Goal: Task Accomplishment & Management: Manage account settings

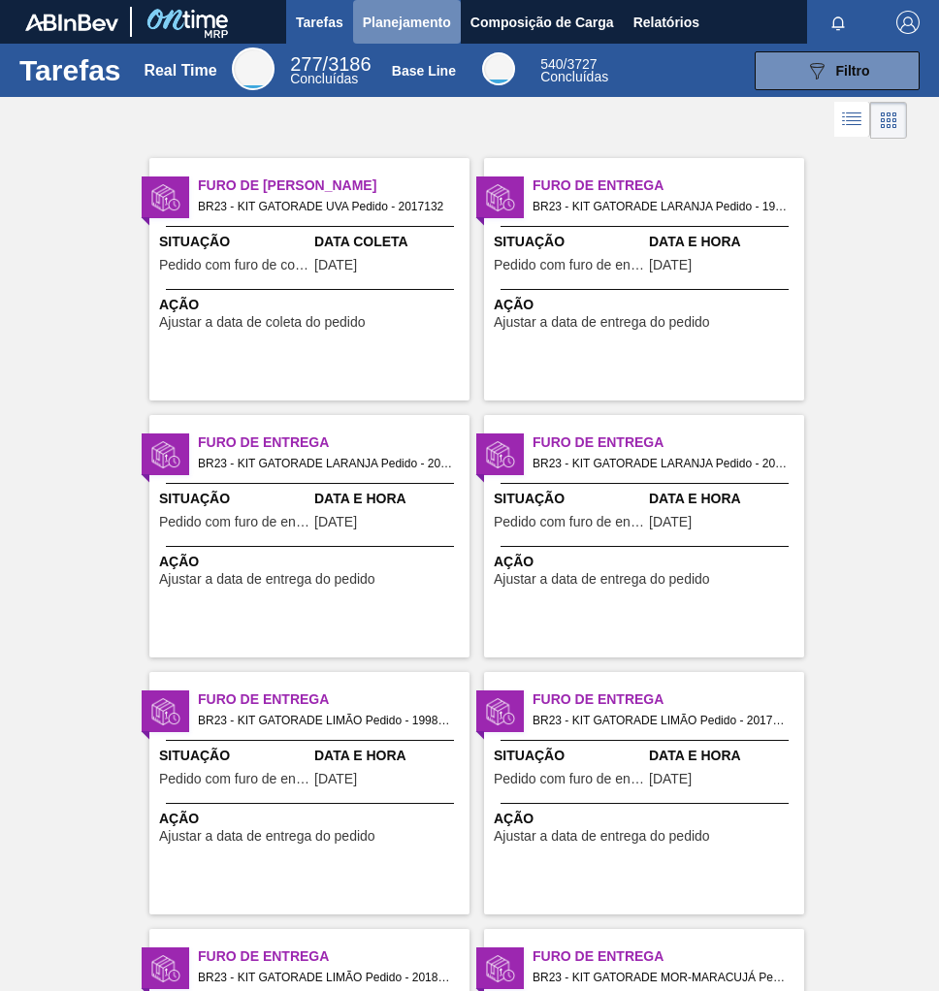
click at [413, 16] on span "Planejamento" at bounding box center [407, 22] width 88 height 23
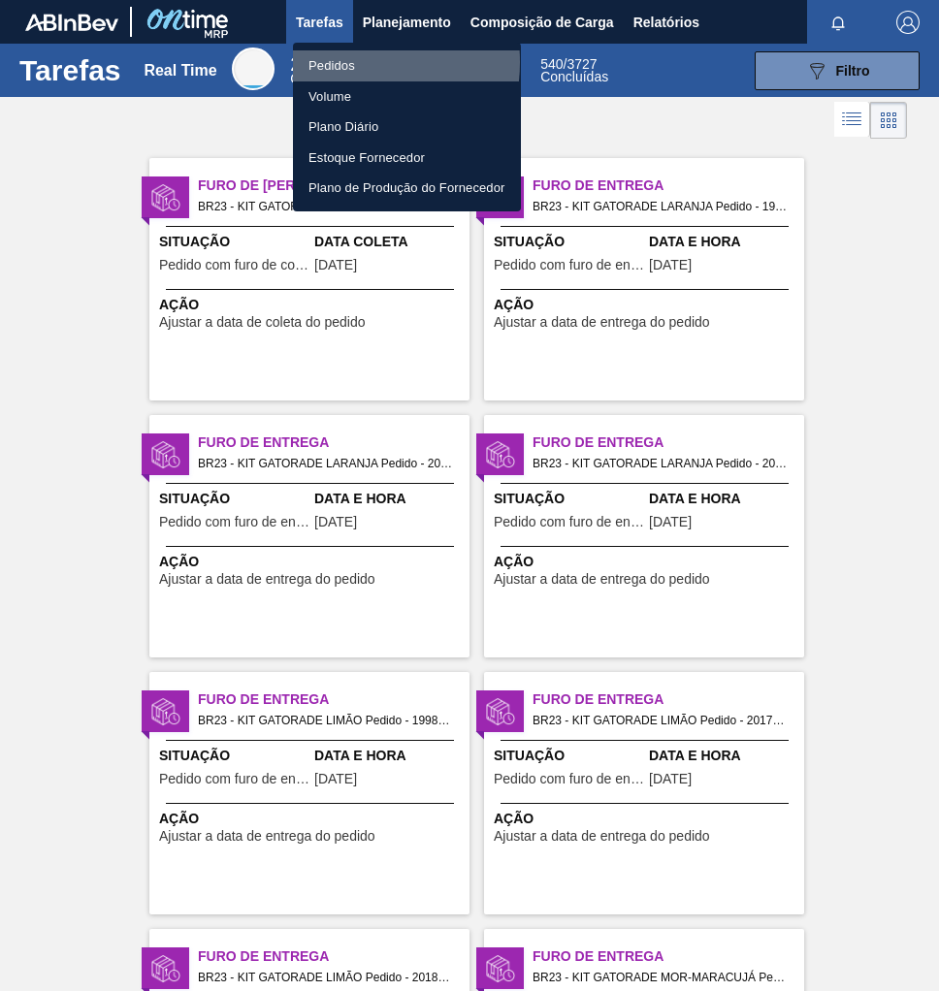
click at [338, 62] on li "Pedidos" at bounding box center [407, 65] width 228 height 31
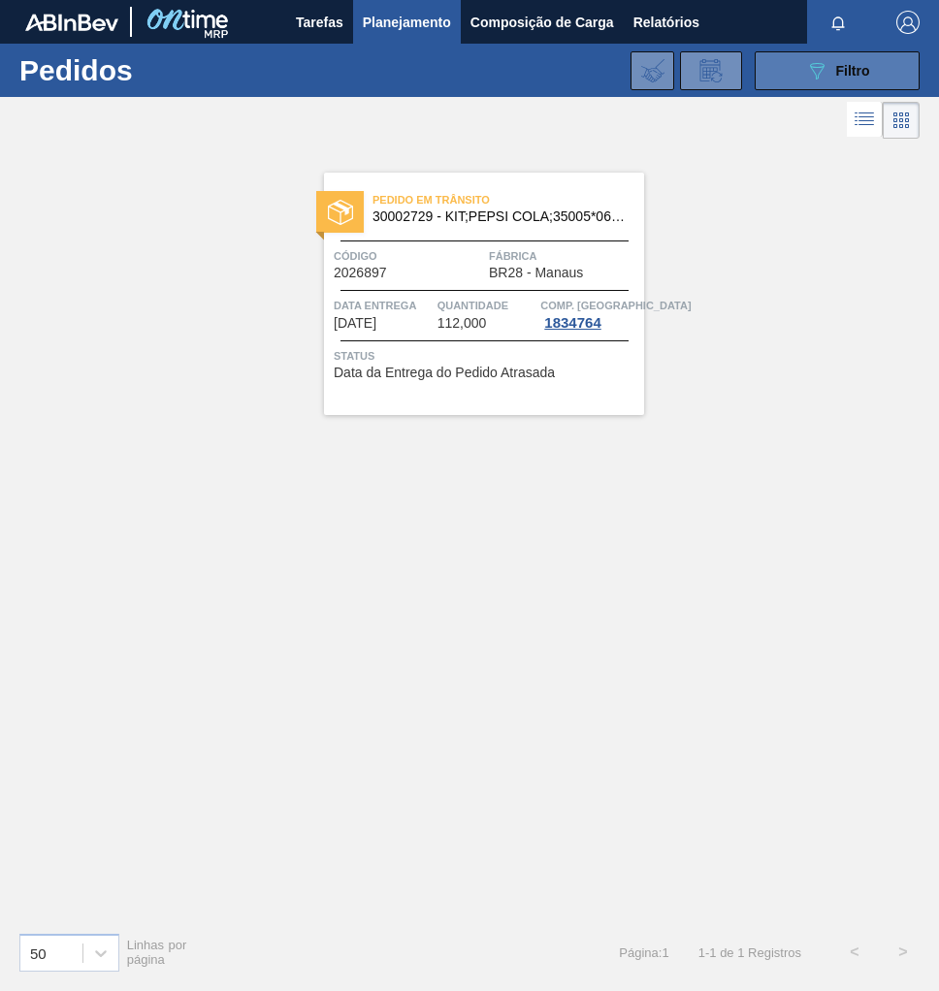
click at [840, 72] on span "Filtro" at bounding box center [853, 71] width 34 height 16
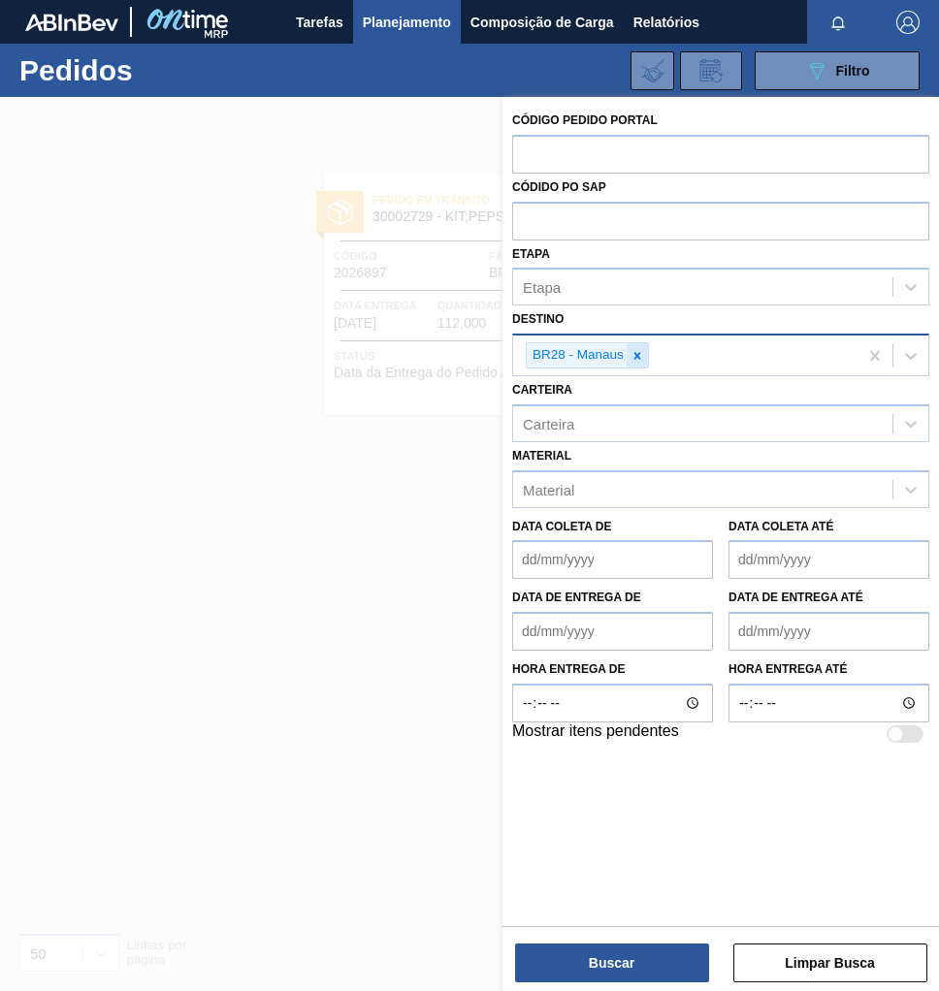
click at [638, 349] on icon at bounding box center [637, 356] width 14 height 14
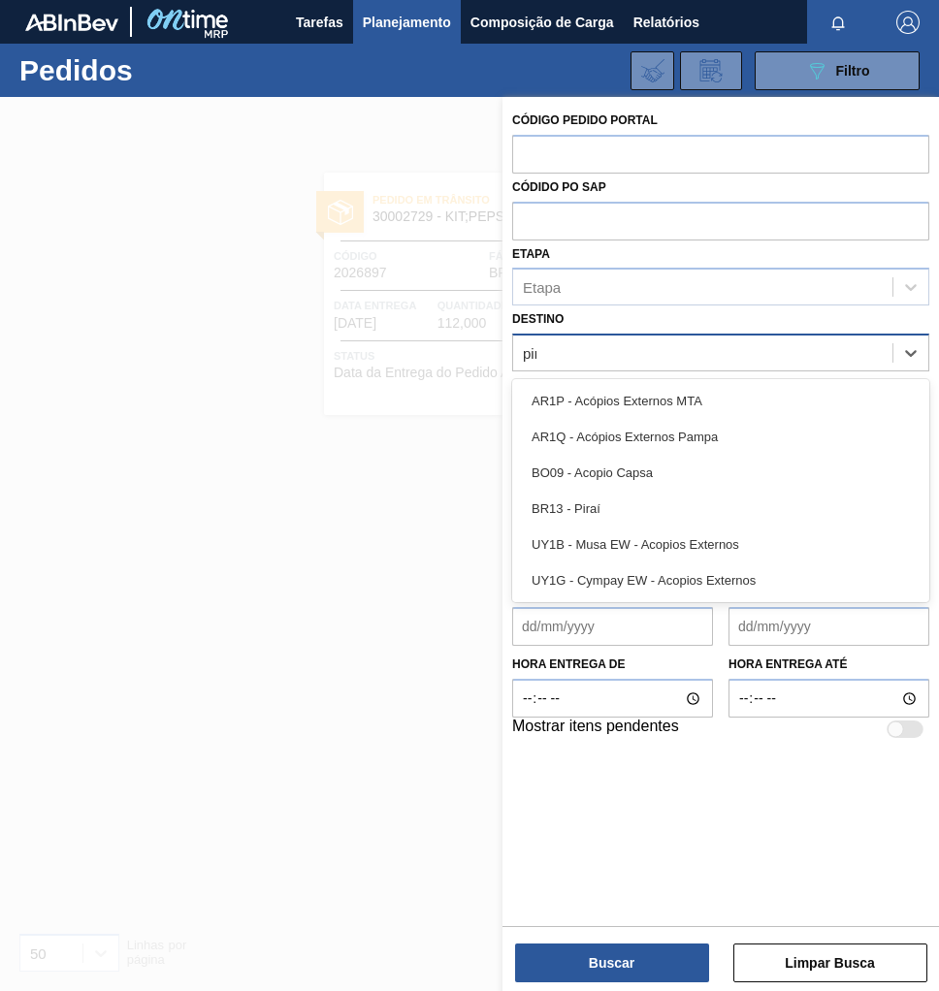
type input "pira"
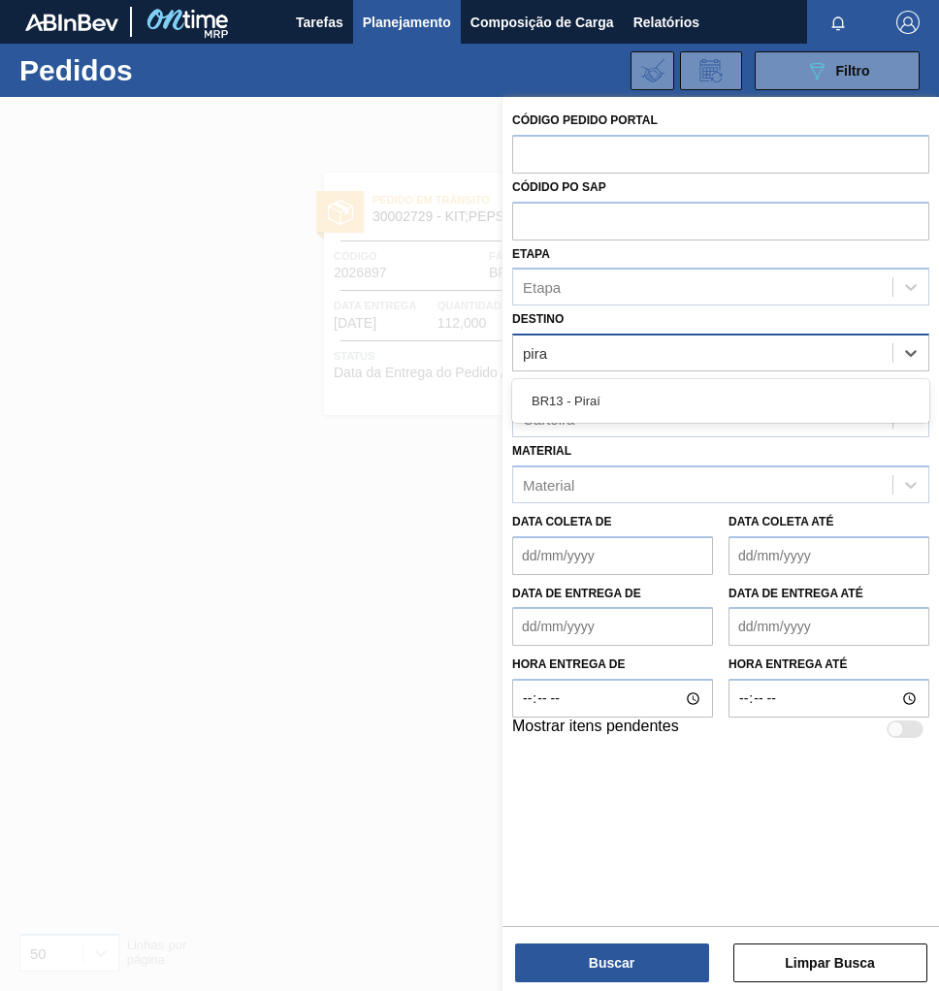
click at [623, 409] on div "BR13 - Piraí" at bounding box center [720, 401] width 417 height 36
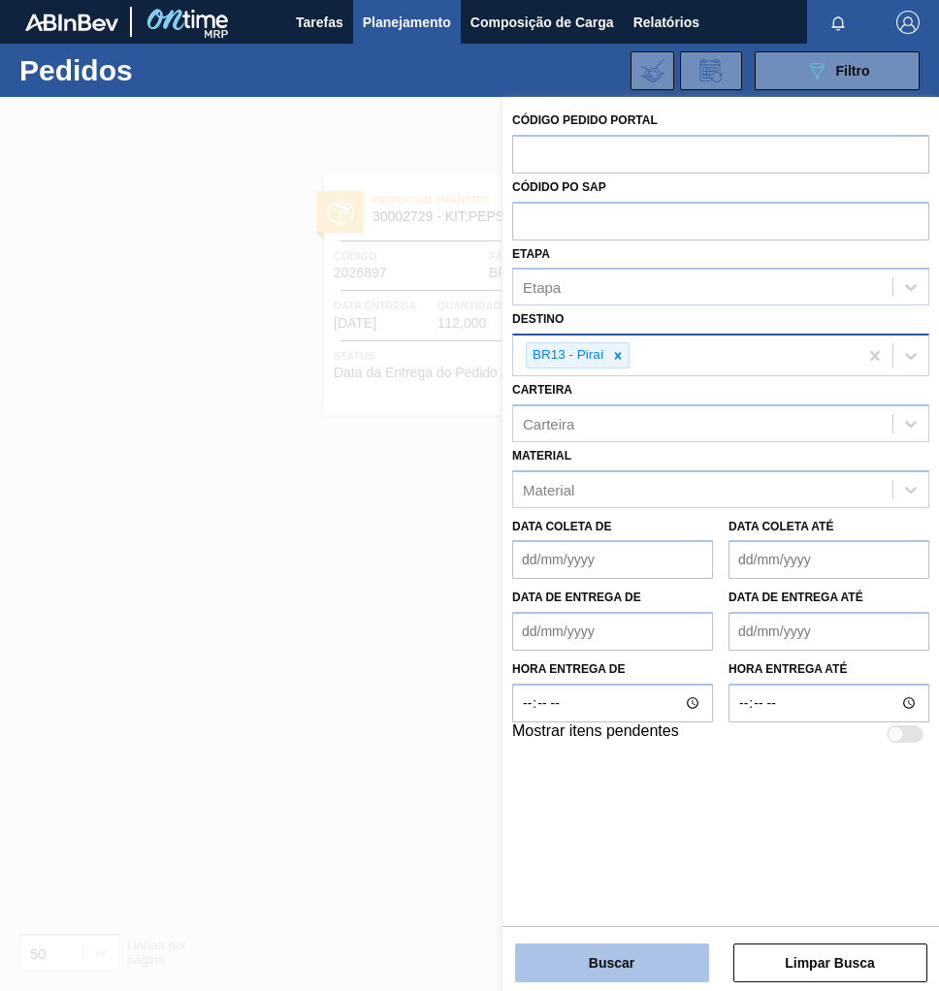
click at [618, 967] on button "Buscar" at bounding box center [612, 962] width 194 height 39
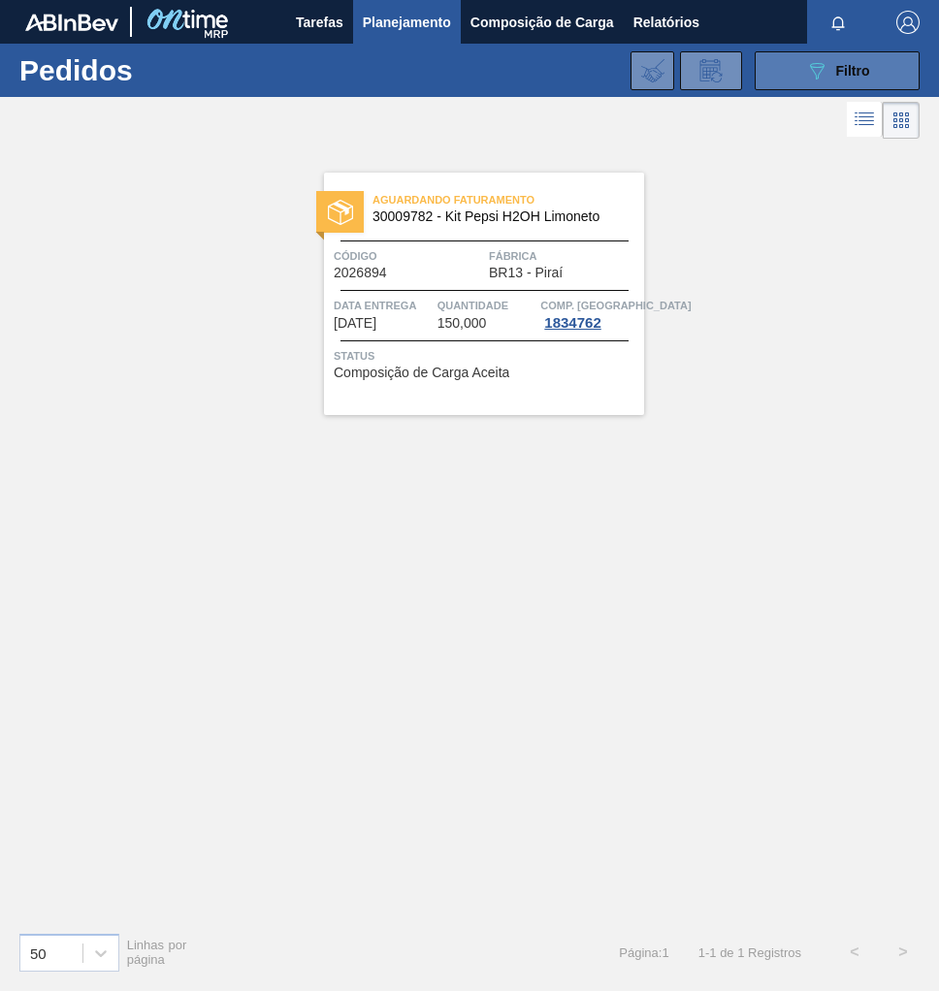
click at [819, 86] on button "089F7B8B-B2A5-4AFE-B5C0-19BA573D28AC Filtro" at bounding box center [836, 70] width 165 height 39
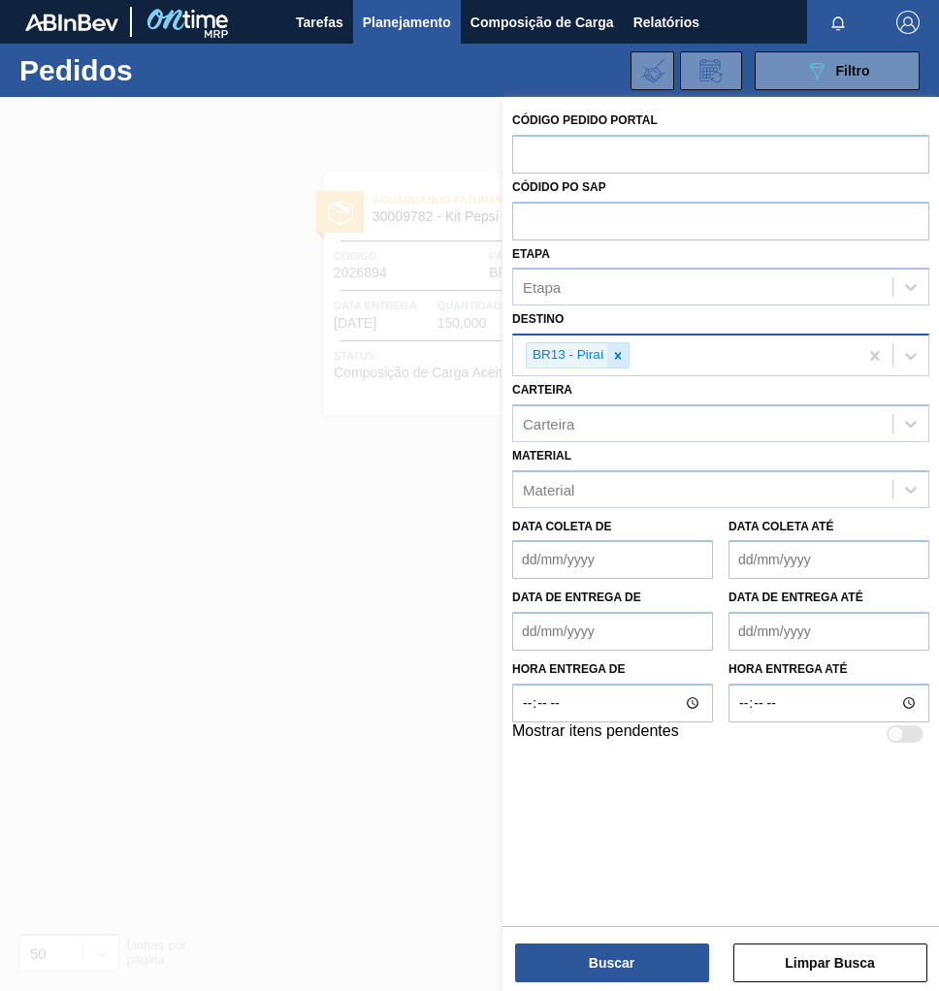
click at [614, 357] on icon at bounding box center [617, 355] width 7 height 7
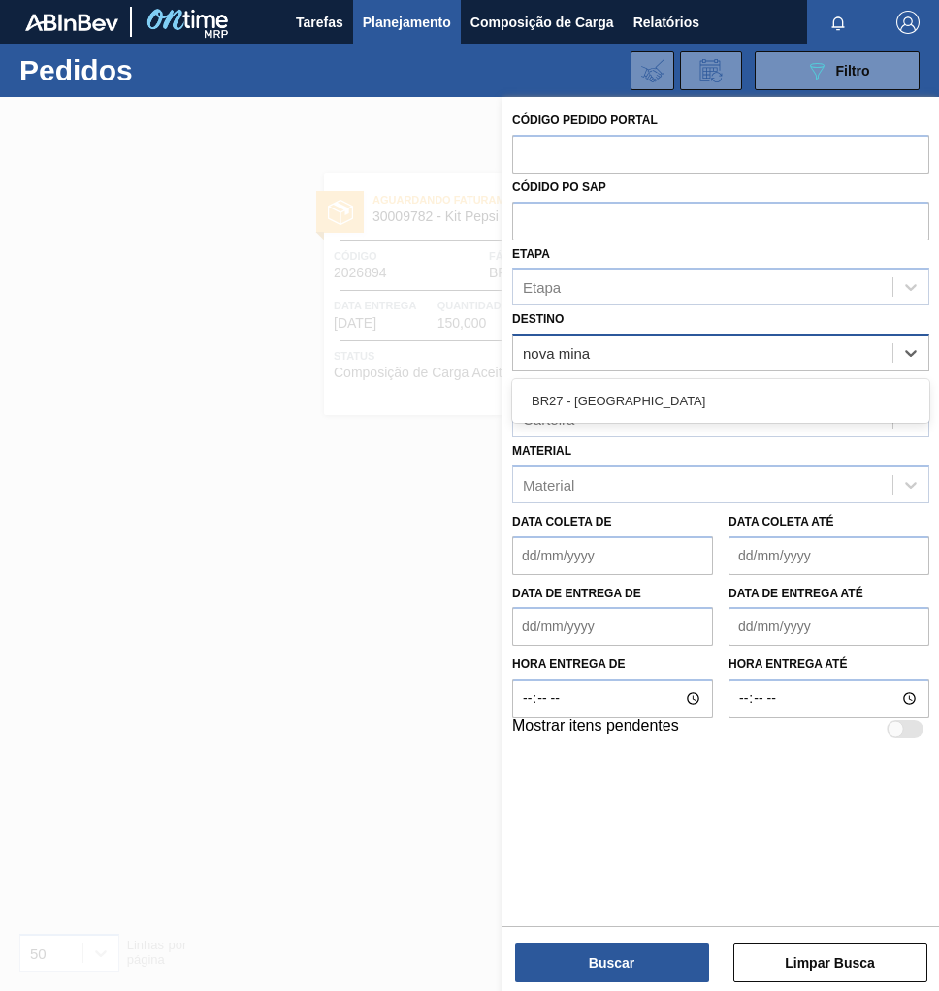
type input "nova minas"
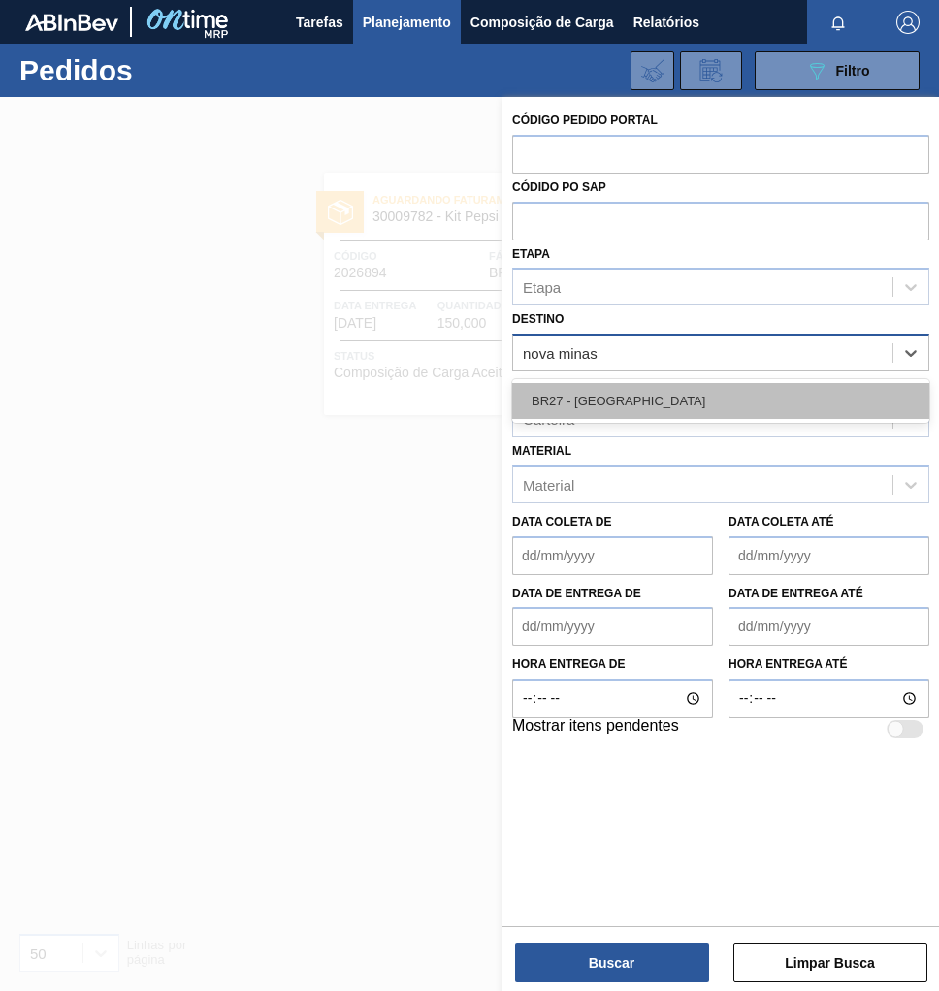
click at [603, 389] on div "BR27 - Nova Minas" at bounding box center [720, 401] width 417 height 36
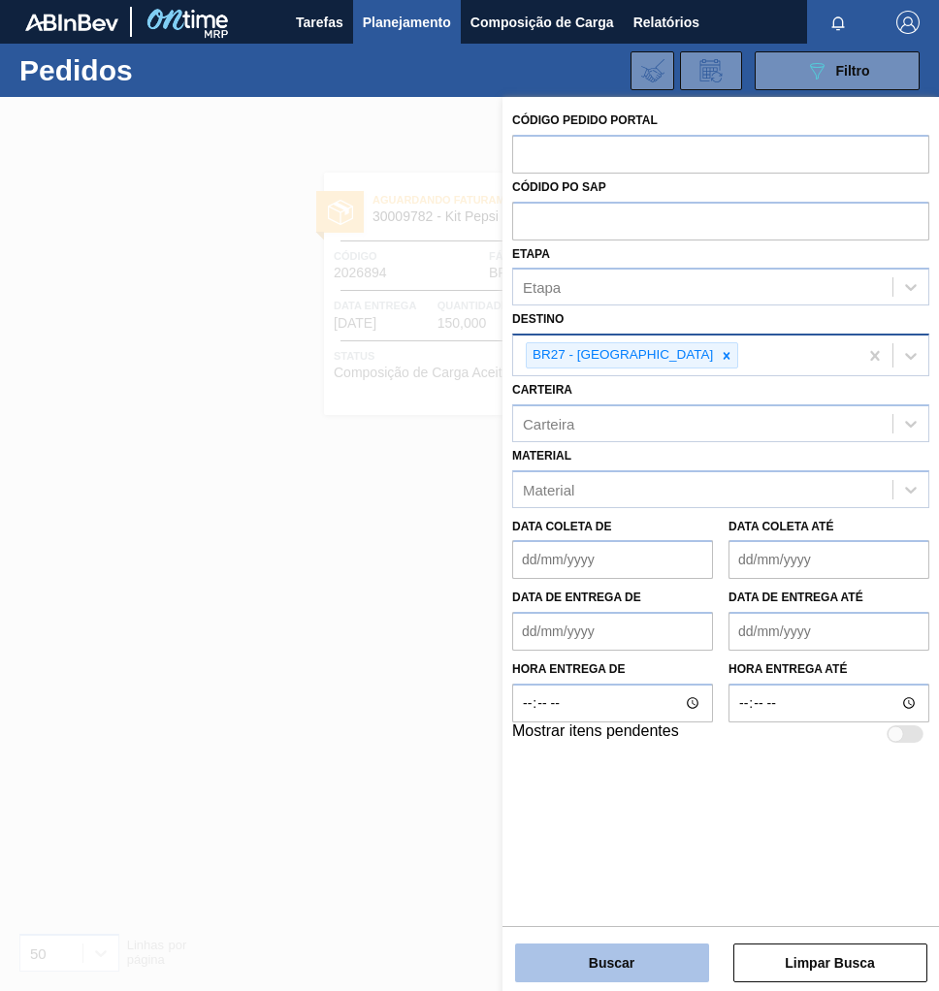
click at [627, 963] on button "Buscar" at bounding box center [612, 962] width 194 height 39
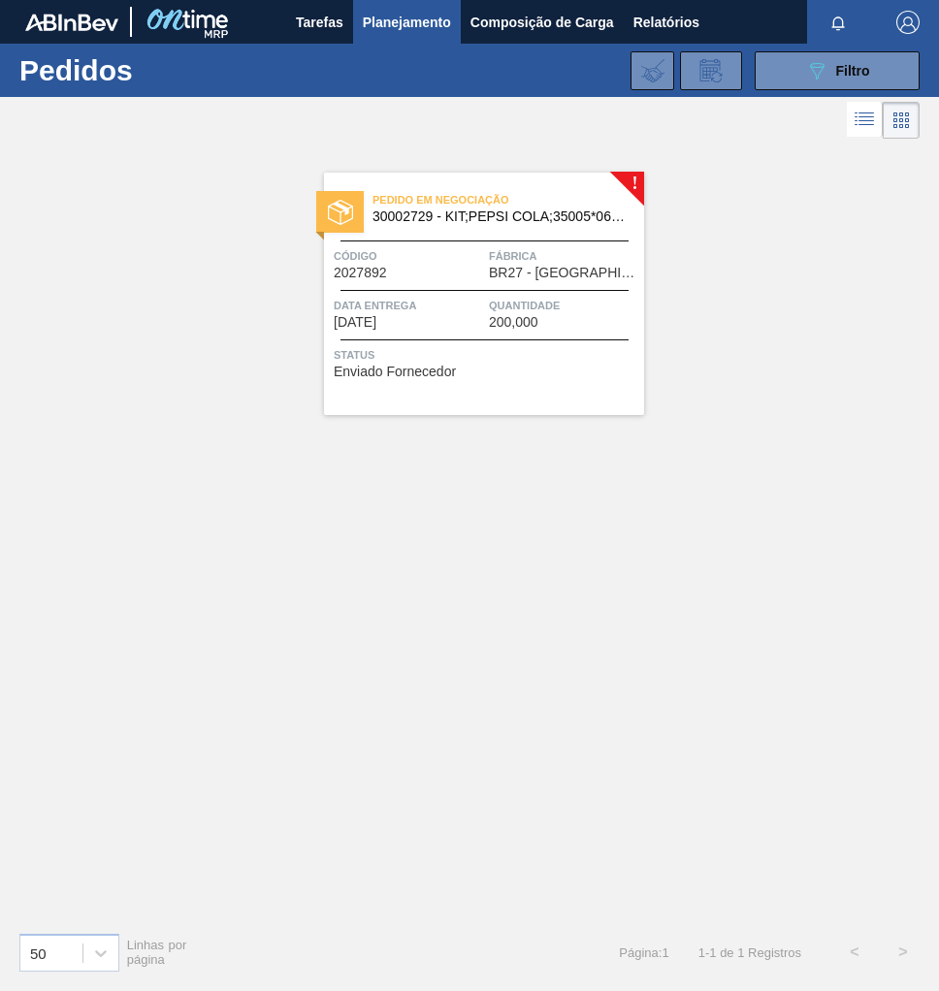
click at [518, 350] on span "Status" at bounding box center [486, 354] width 305 height 19
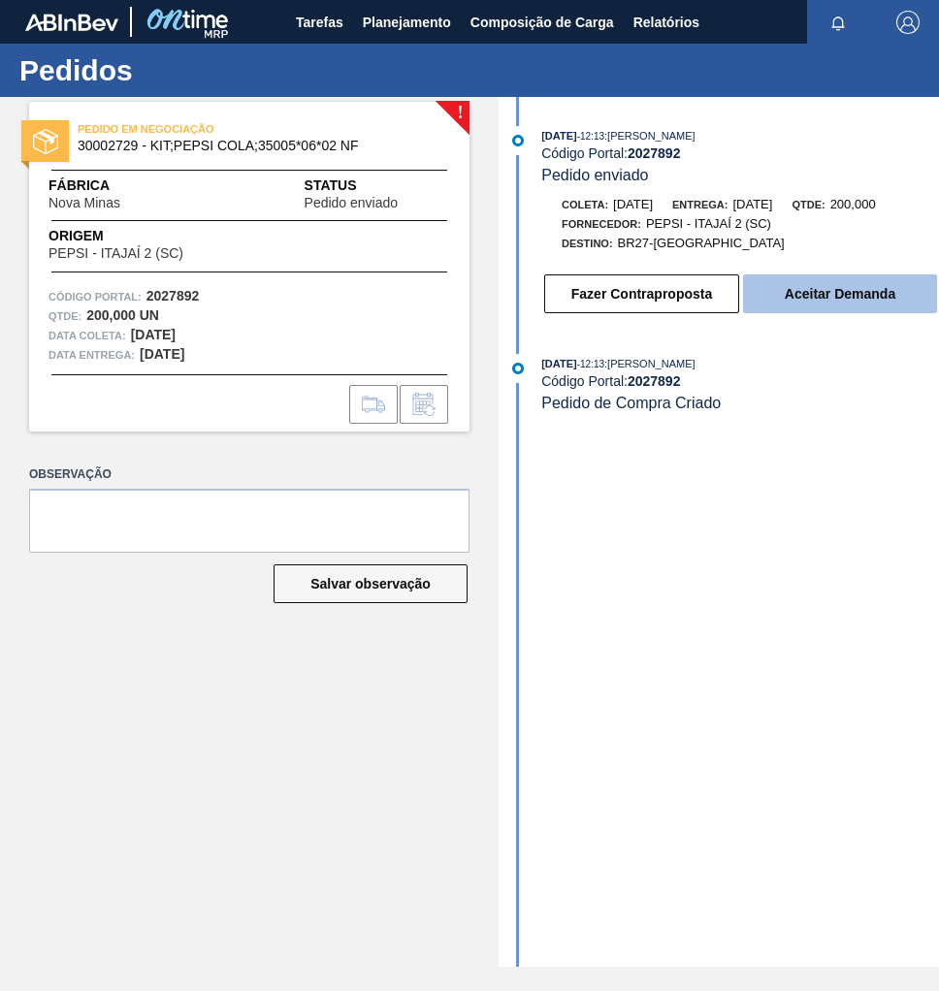
click at [842, 288] on button "Aceitar Demanda" at bounding box center [840, 293] width 194 height 39
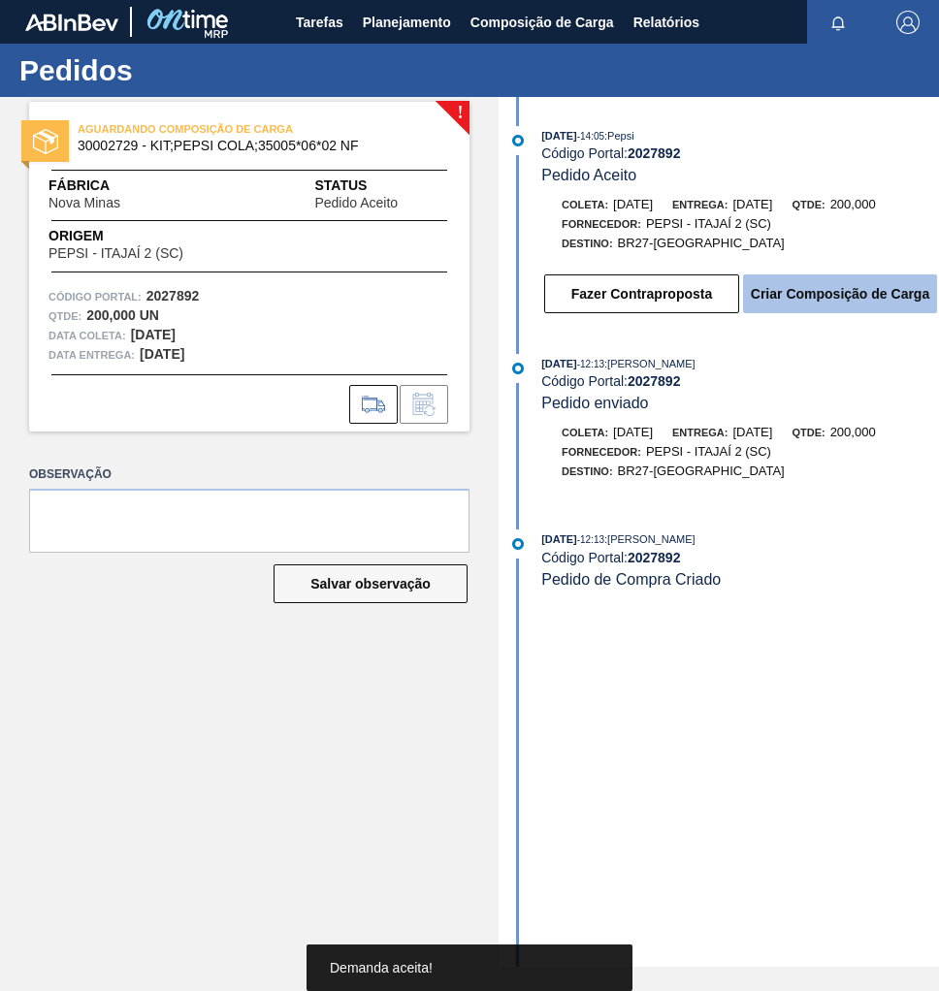
click at [843, 291] on button "Criar Composição de Carga" at bounding box center [840, 293] width 194 height 39
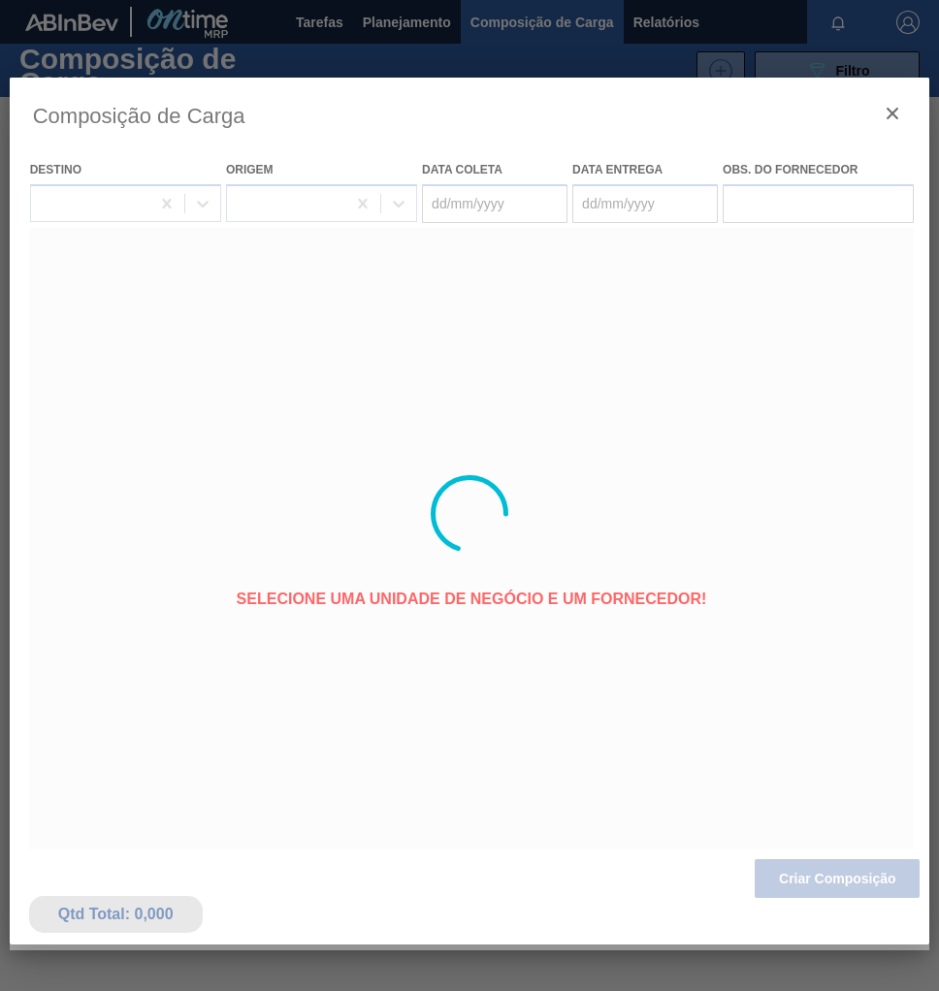
type coleta "11/09/2025"
type entrega "15/09/2025"
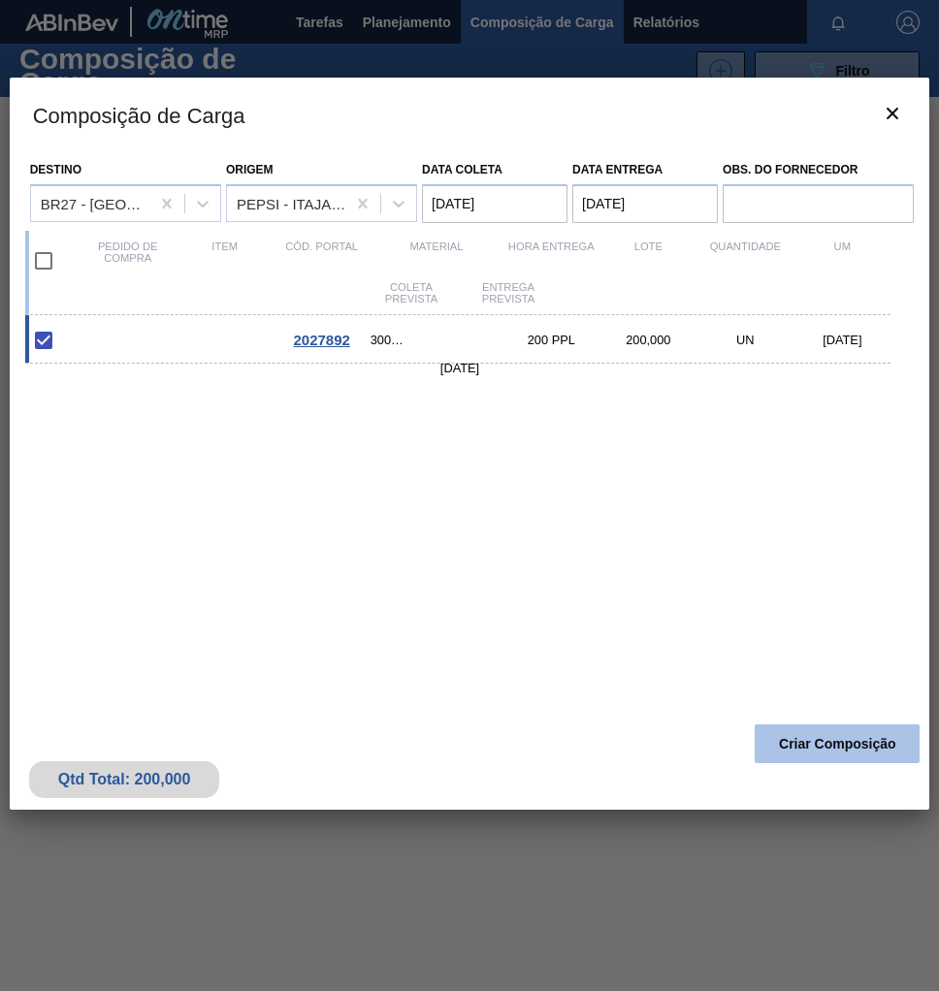
click at [832, 738] on button "Criar Composição" at bounding box center [836, 743] width 165 height 39
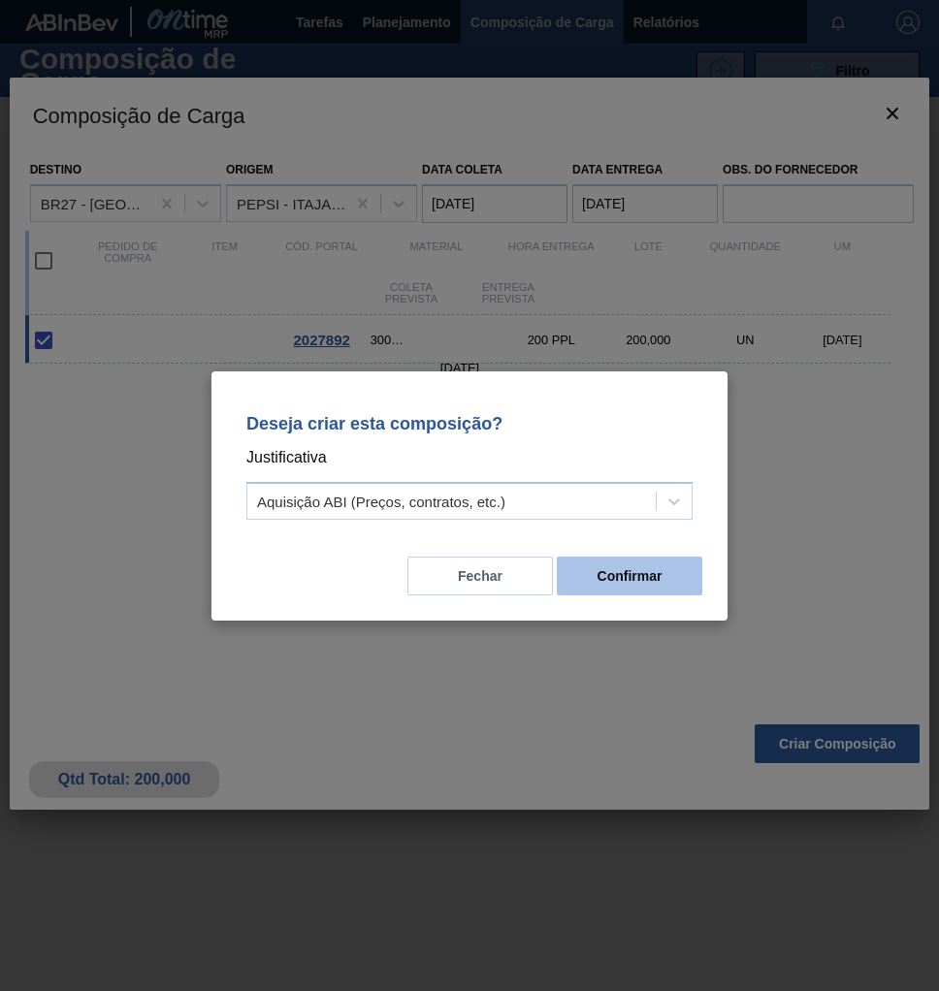
click at [676, 584] on button "Confirmar" at bounding box center [629, 576] width 145 height 39
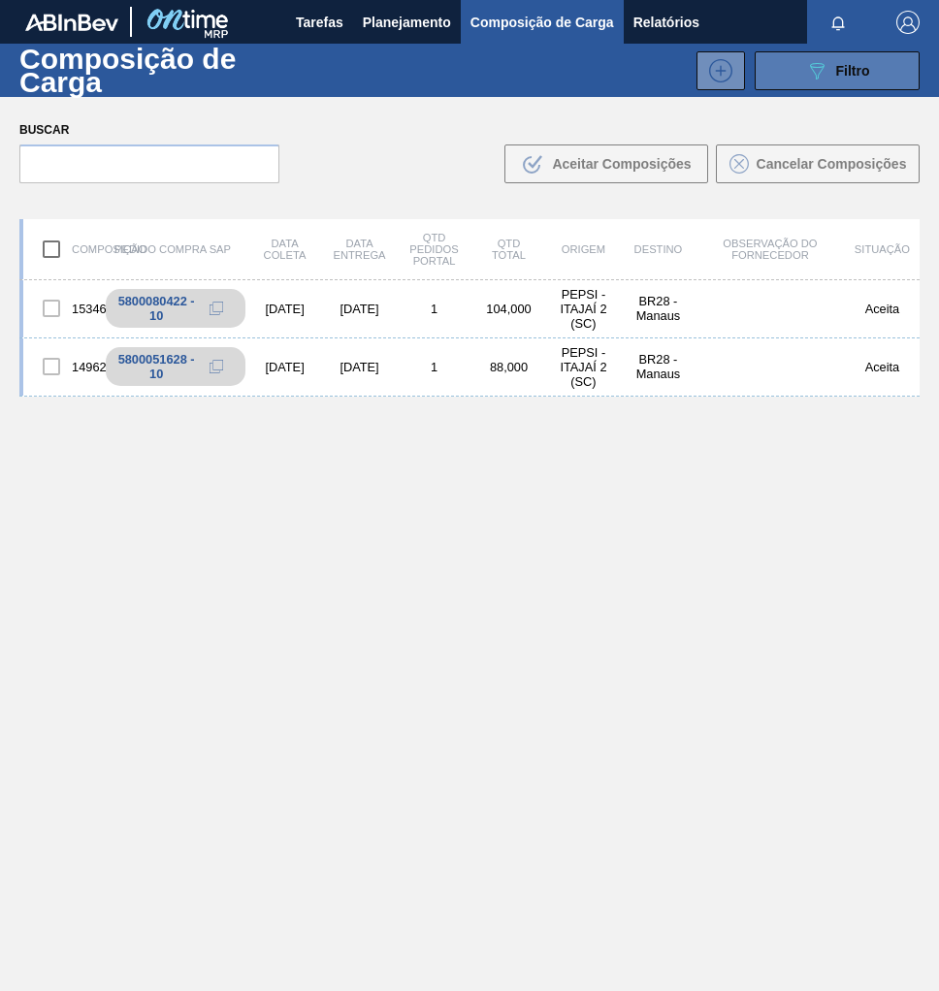
click at [857, 69] on span "Filtro" at bounding box center [853, 71] width 34 height 16
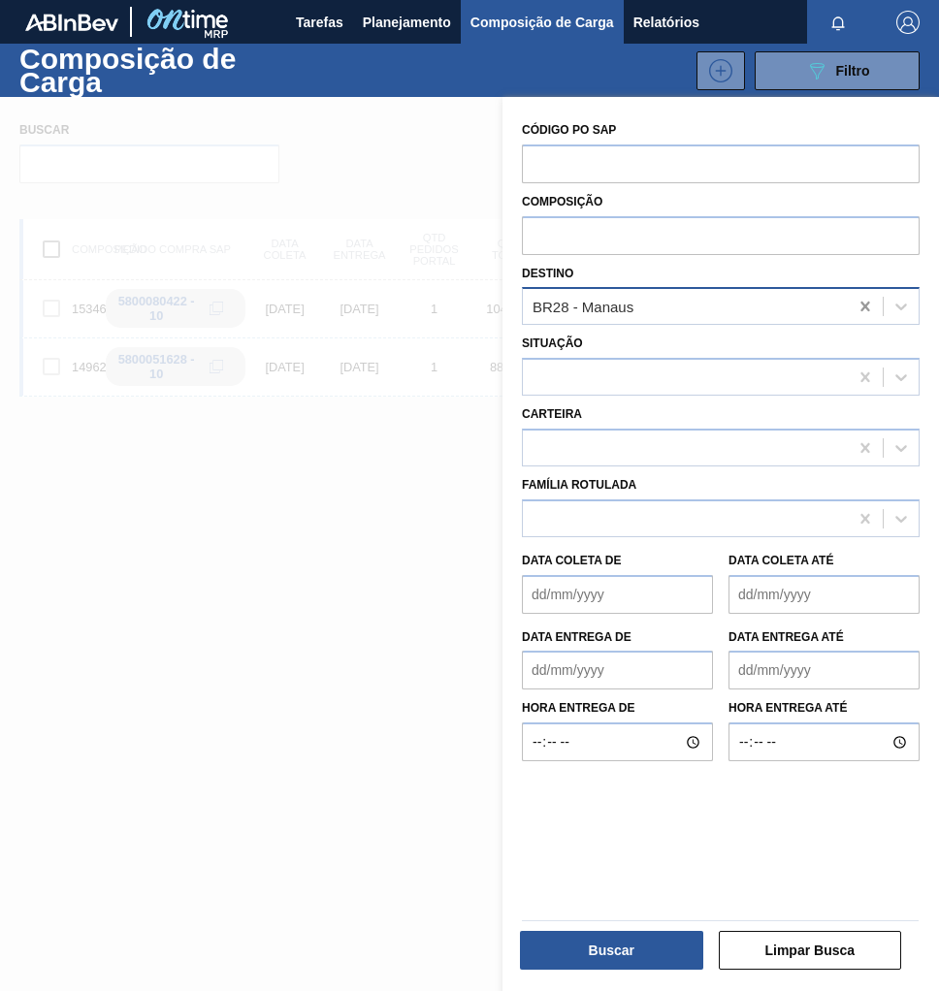
click at [863, 305] on icon at bounding box center [864, 307] width 9 height 10
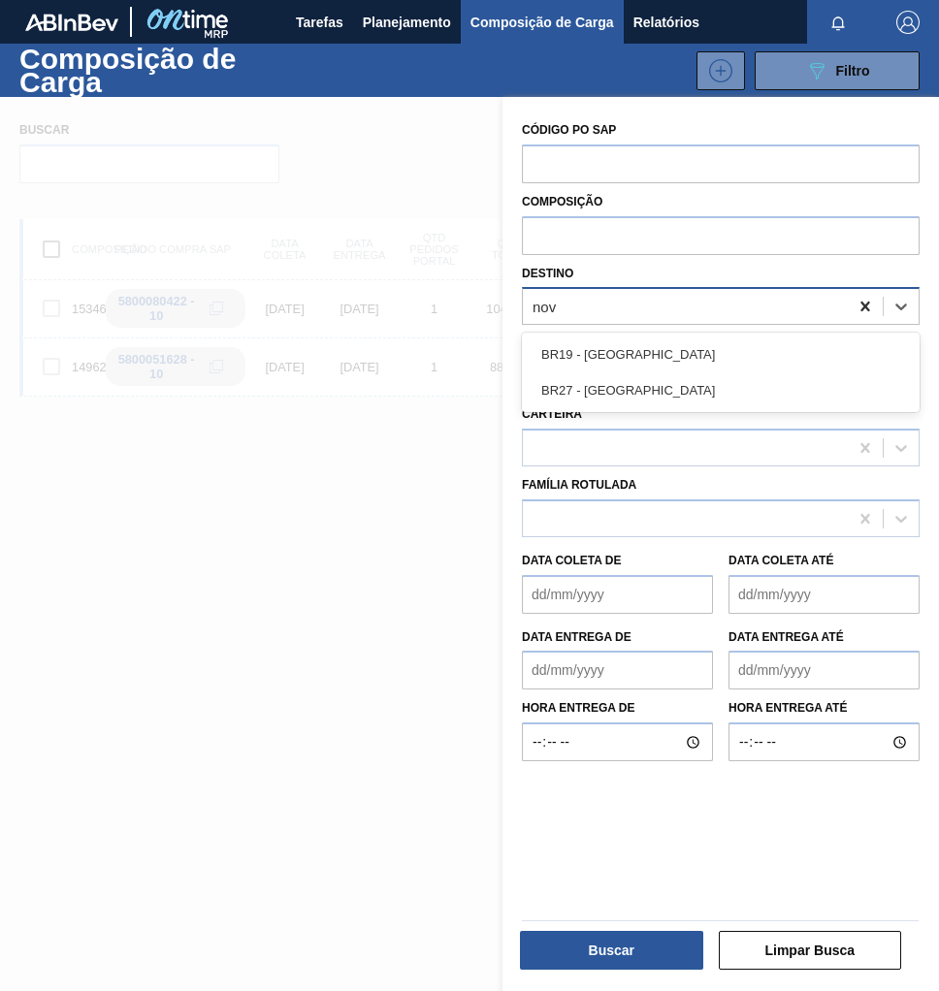
type input "nova"
click at [656, 389] on div "BR27 - Nova Minas" at bounding box center [721, 390] width 398 height 36
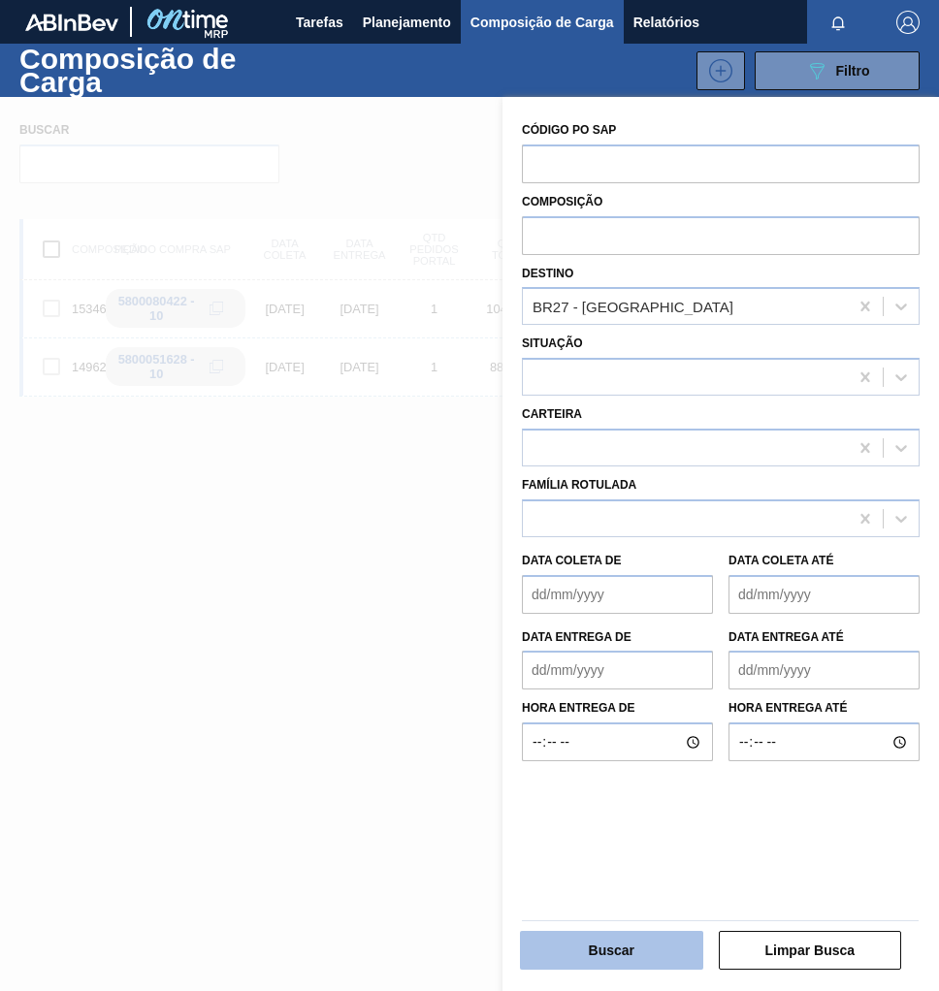
click at [581, 966] on button "Buscar" at bounding box center [611, 950] width 183 height 39
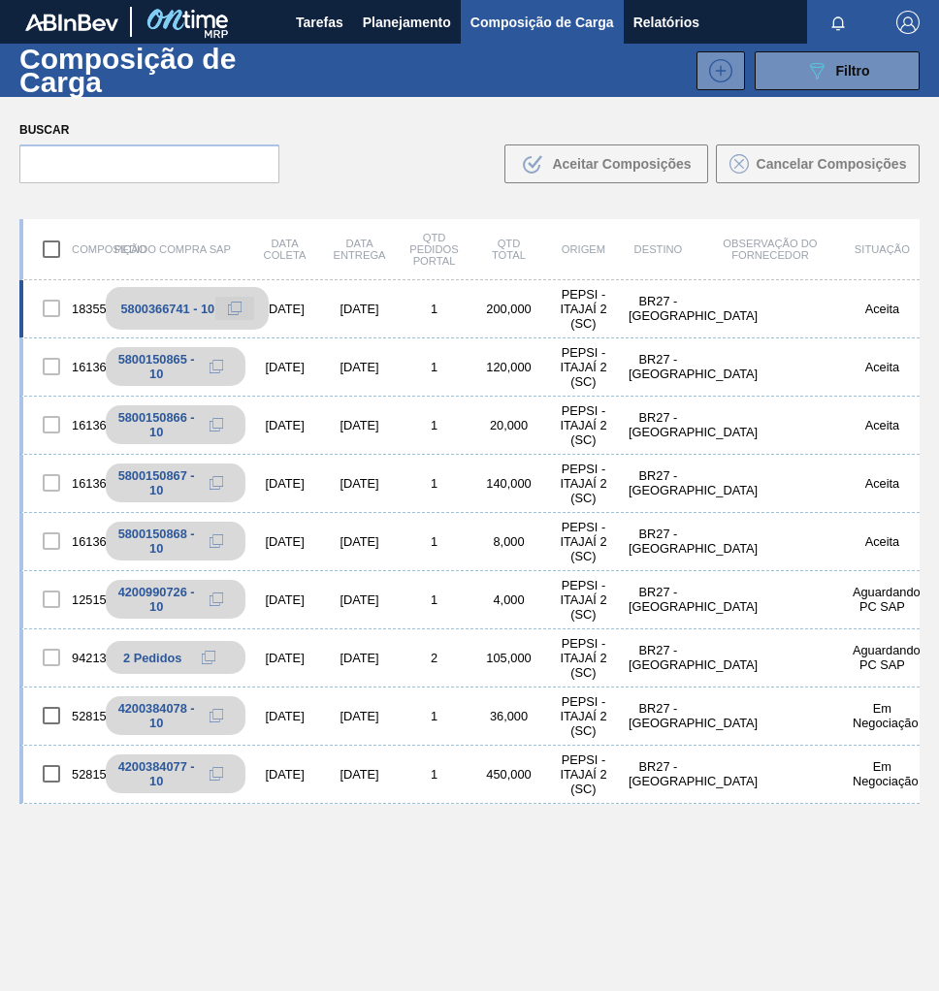
drag, startPoint x: 239, startPoint y: 309, endPoint x: 1, endPoint y: 268, distance: 241.2
click at [223, 308] on icon at bounding box center [216, 309] width 14 height 14
click at [398, 23] on span "Planejamento" at bounding box center [407, 22] width 88 height 23
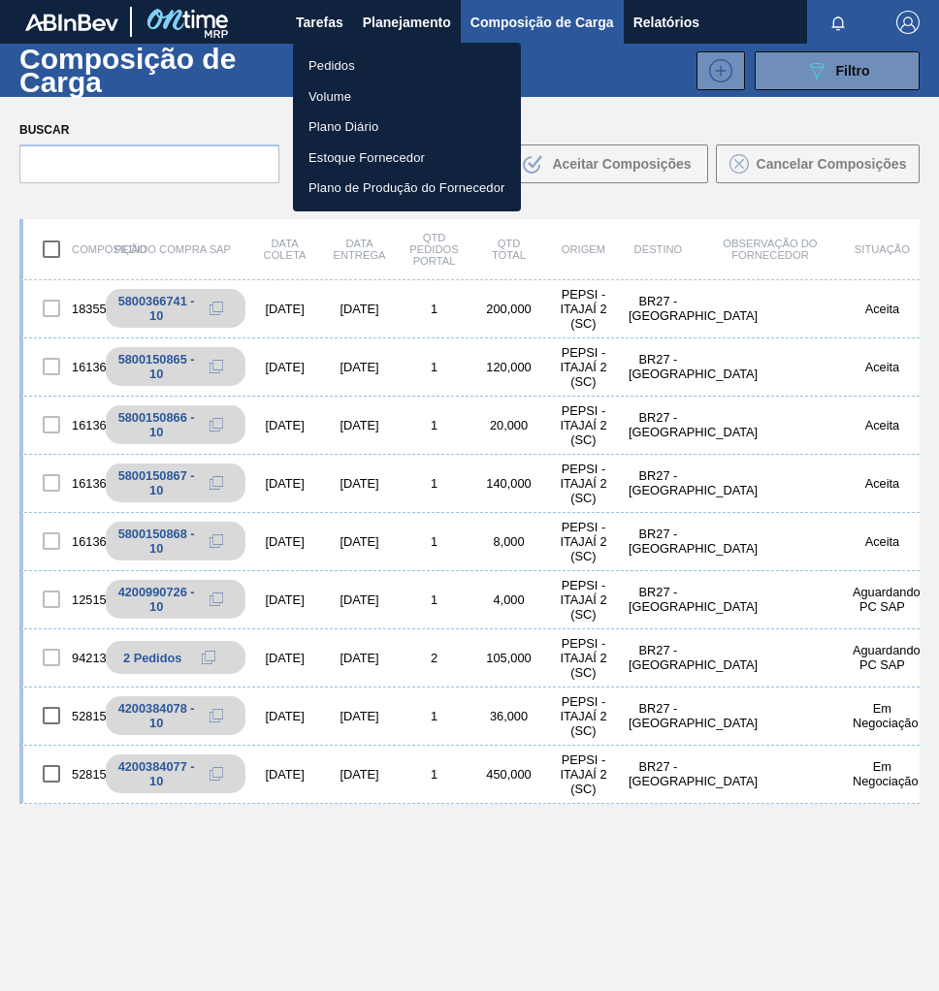
click at [324, 69] on li "Pedidos" at bounding box center [407, 65] width 228 height 31
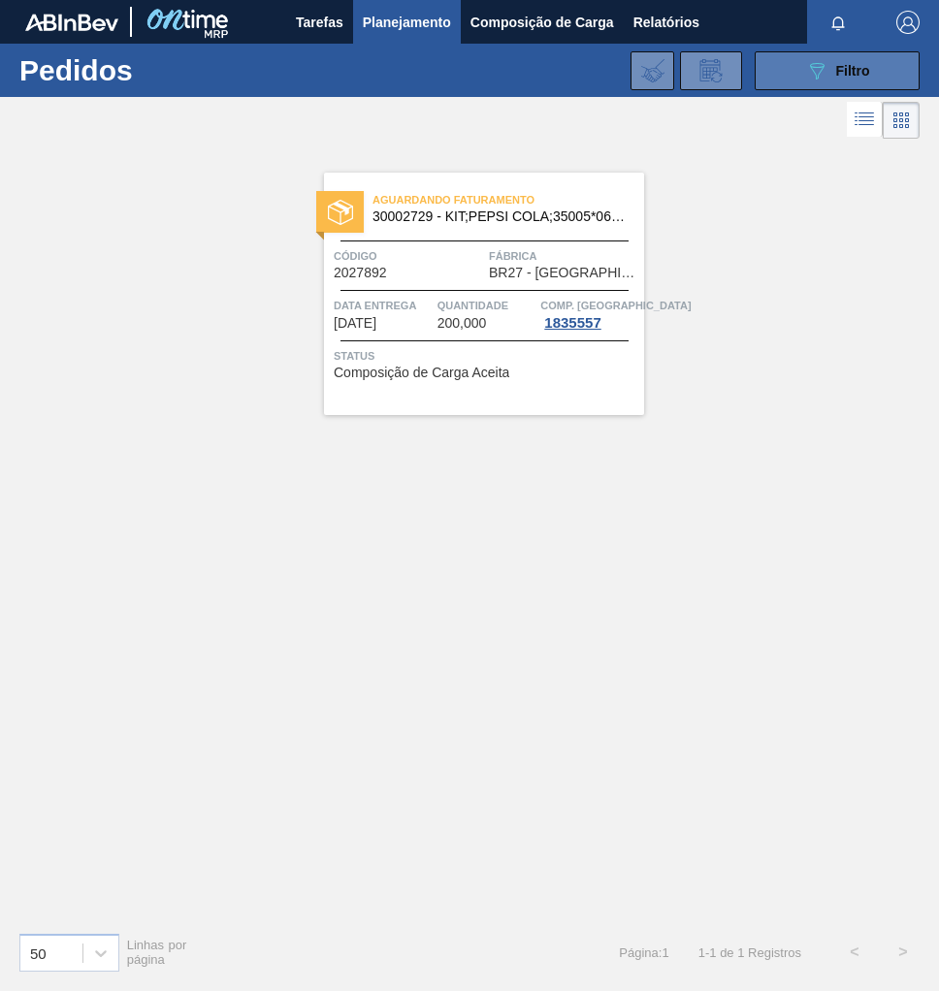
click at [848, 75] on span "Filtro" at bounding box center [853, 71] width 34 height 16
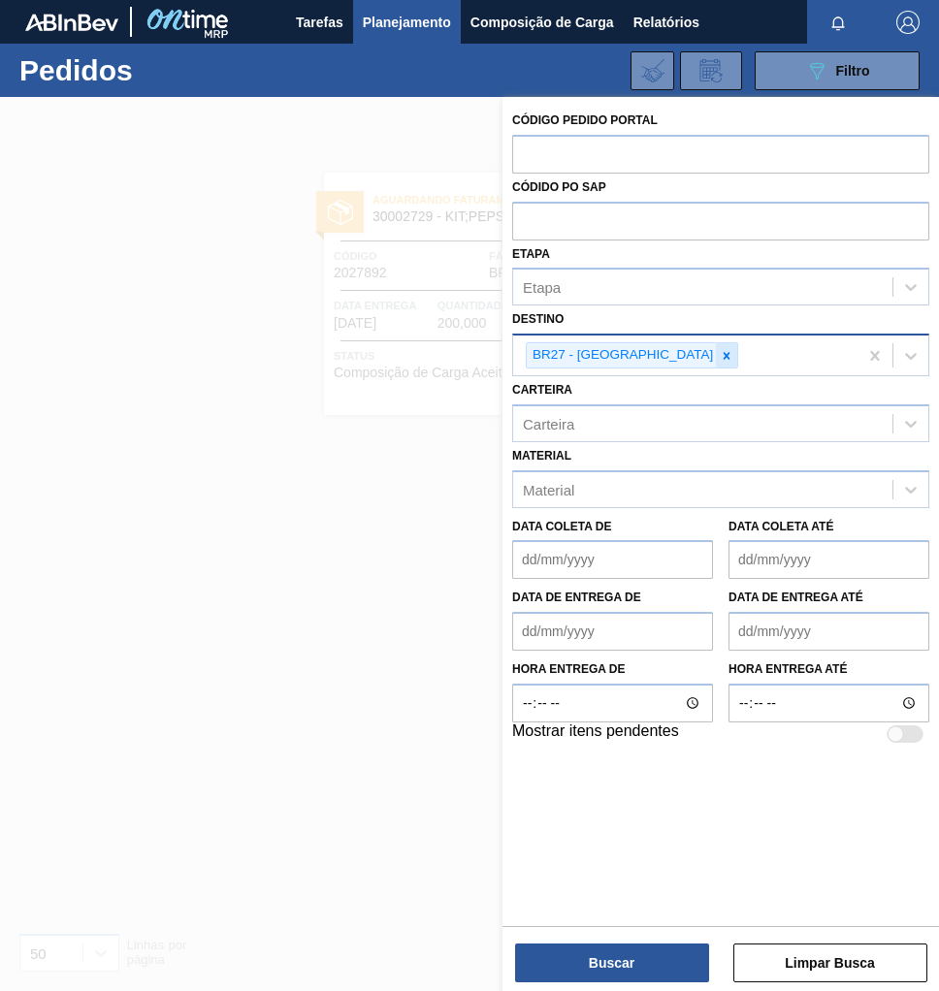
click at [719, 358] on icon at bounding box center [726, 356] width 14 height 14
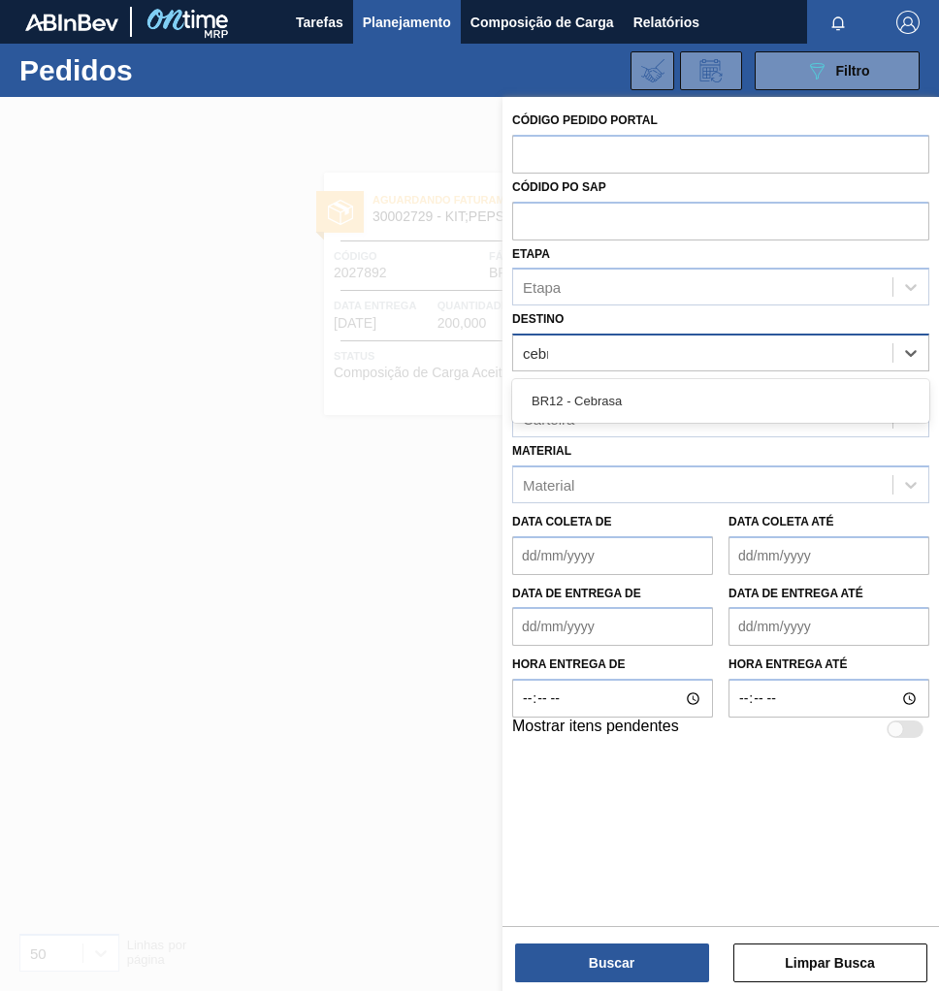
type input "cebra"
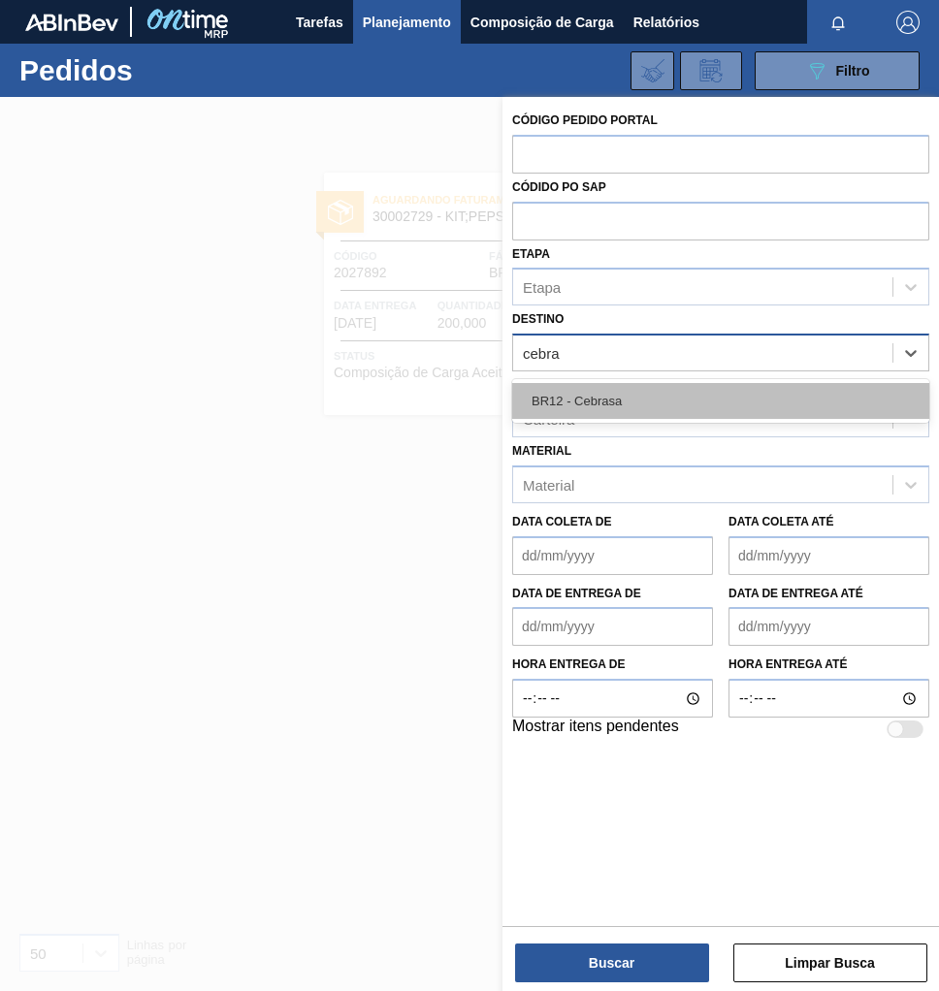
click at [591, 398] on div "BR12 - Cebrasa" at bounding box center [720, 401] width 417 height 36
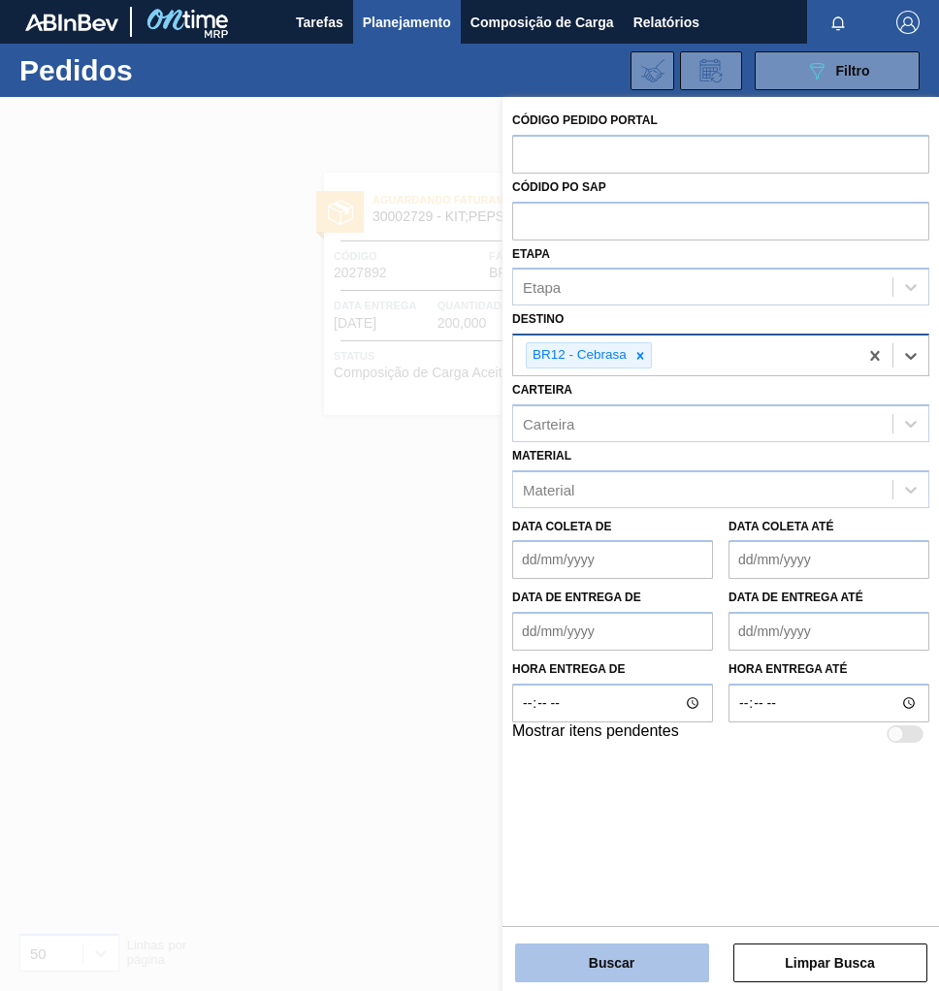
click at [639, 953] on button "Buscar" at bounding box center [612, 962] width 194 height 39
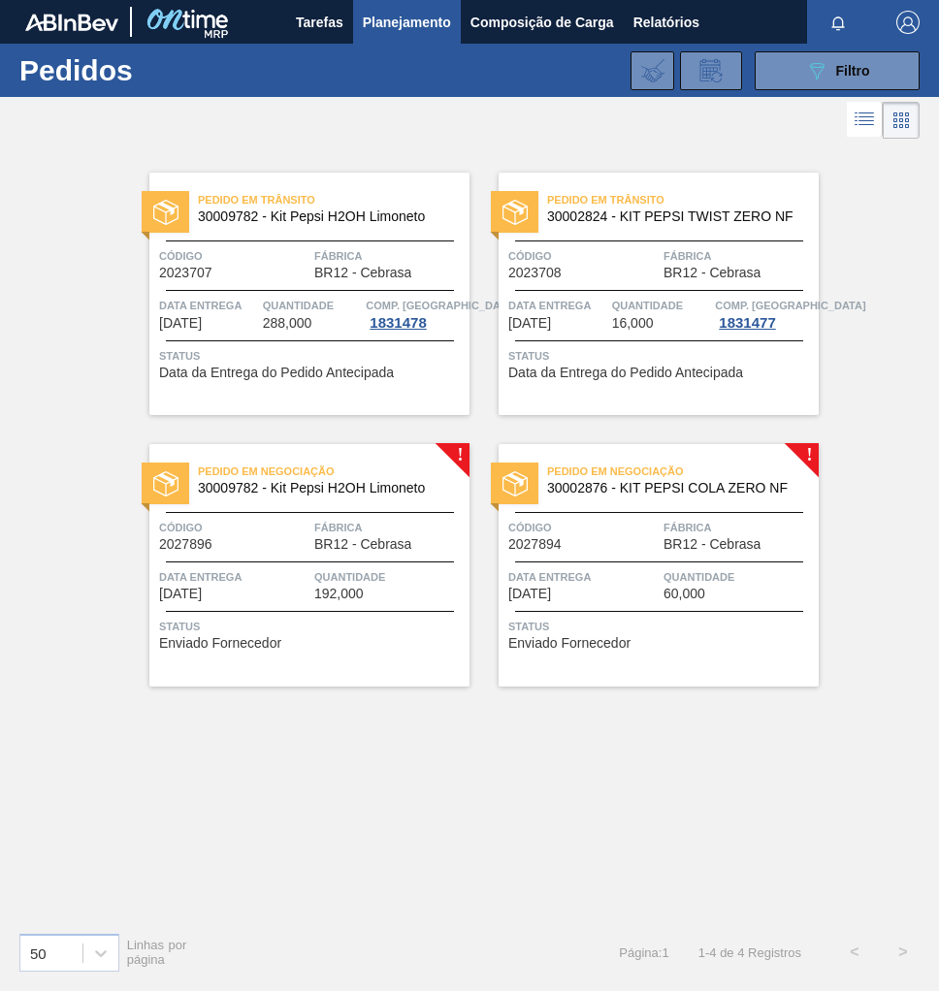
click at [742, 503] on div "Pedido em Negociação 30002876 - KIT PEPSI COLA ZERO NF Código 2027894 Fábrica B…" at bounding box center [658, 565] width 320 height 242
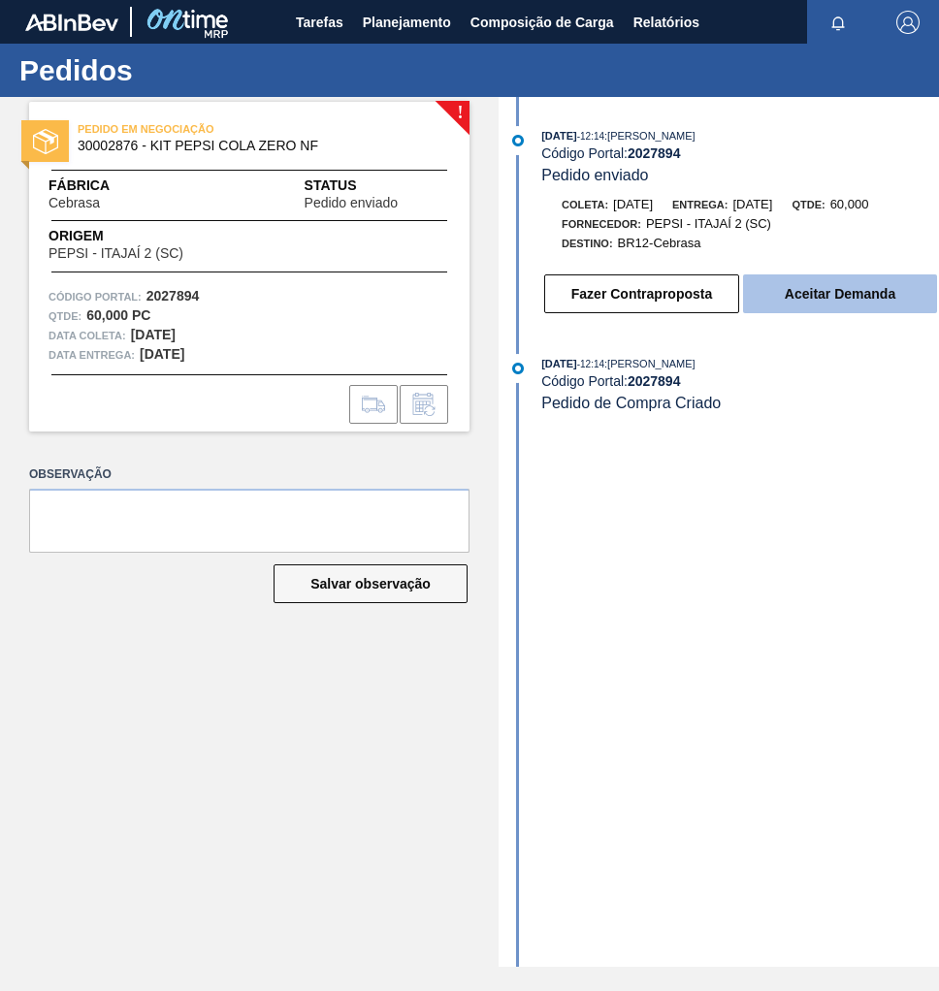
click at [812, 303] on button "Aceitar Demanda" at bounding box center [840, 293] width 194 height 39
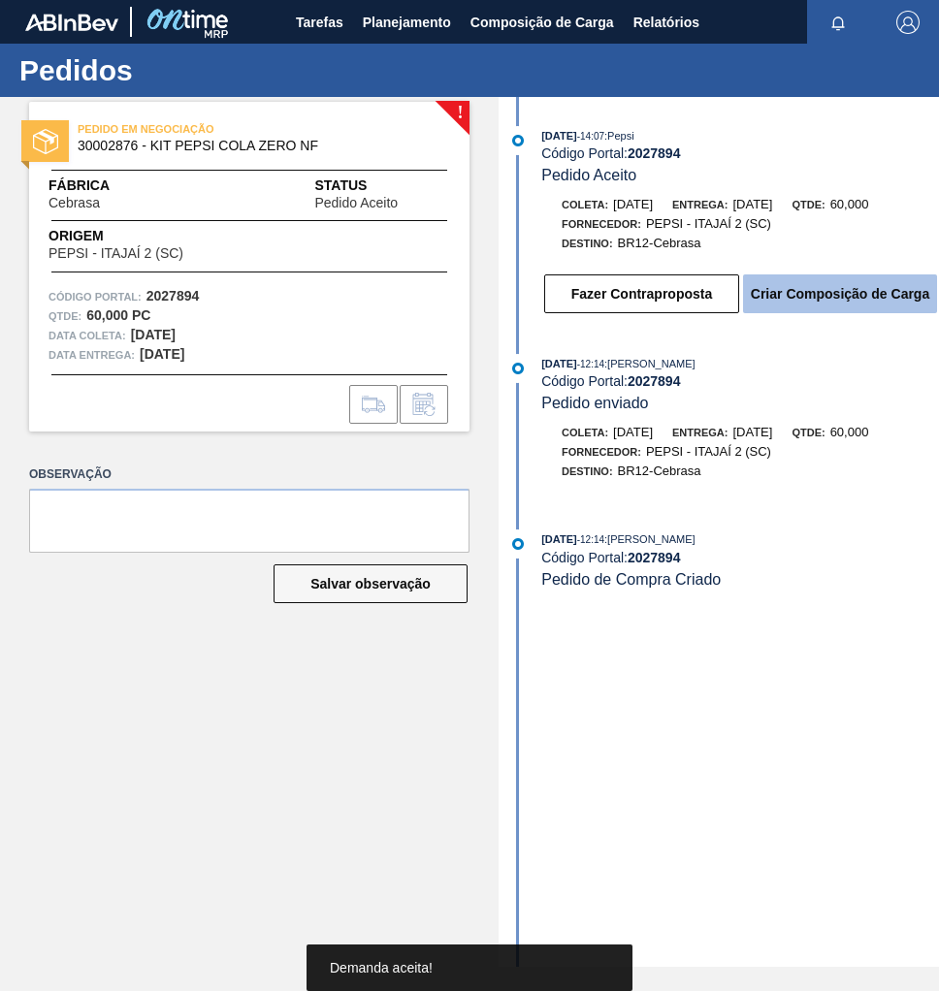
click at [871, 312] on button "Criar Composição de Carga" at bounding box center [840, 293] width 194 height 39
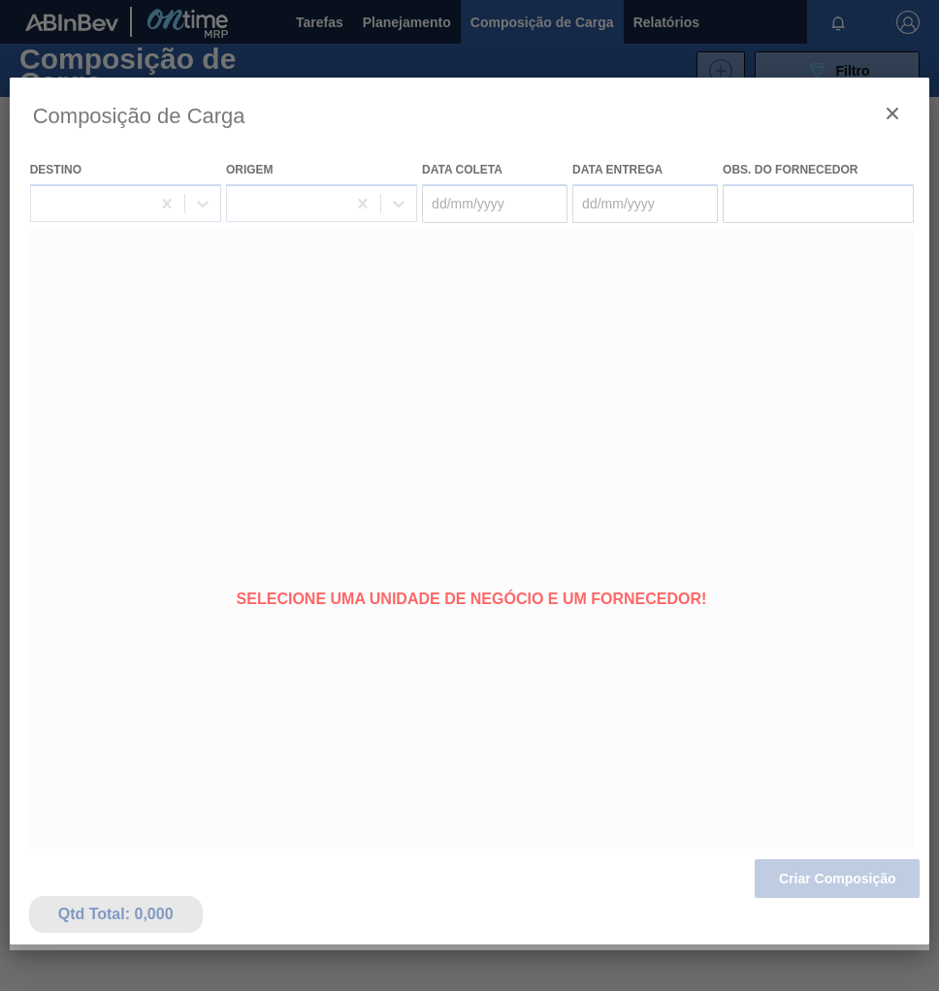
type coleta "11/09/2025"
type entrega "16/09/2025"
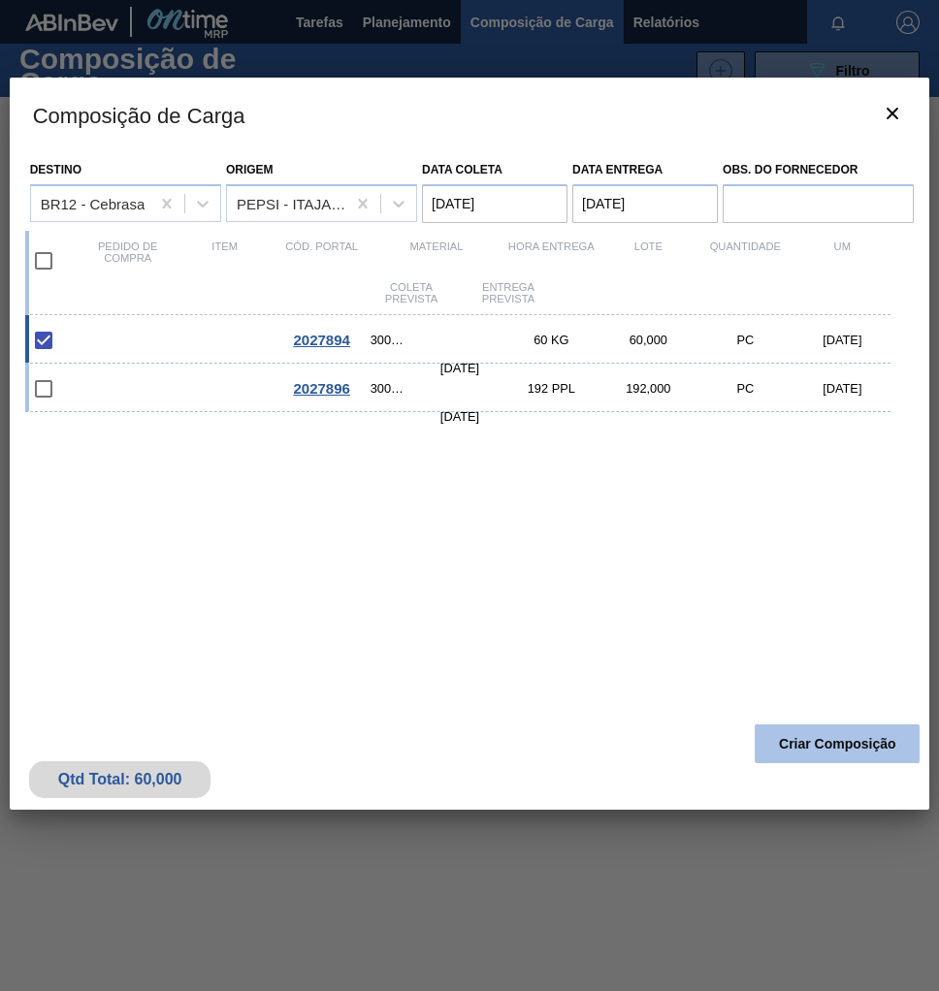
click at [816, 749] on button "Criar Composição" at bounding box center [836, 743] width 165 height 39
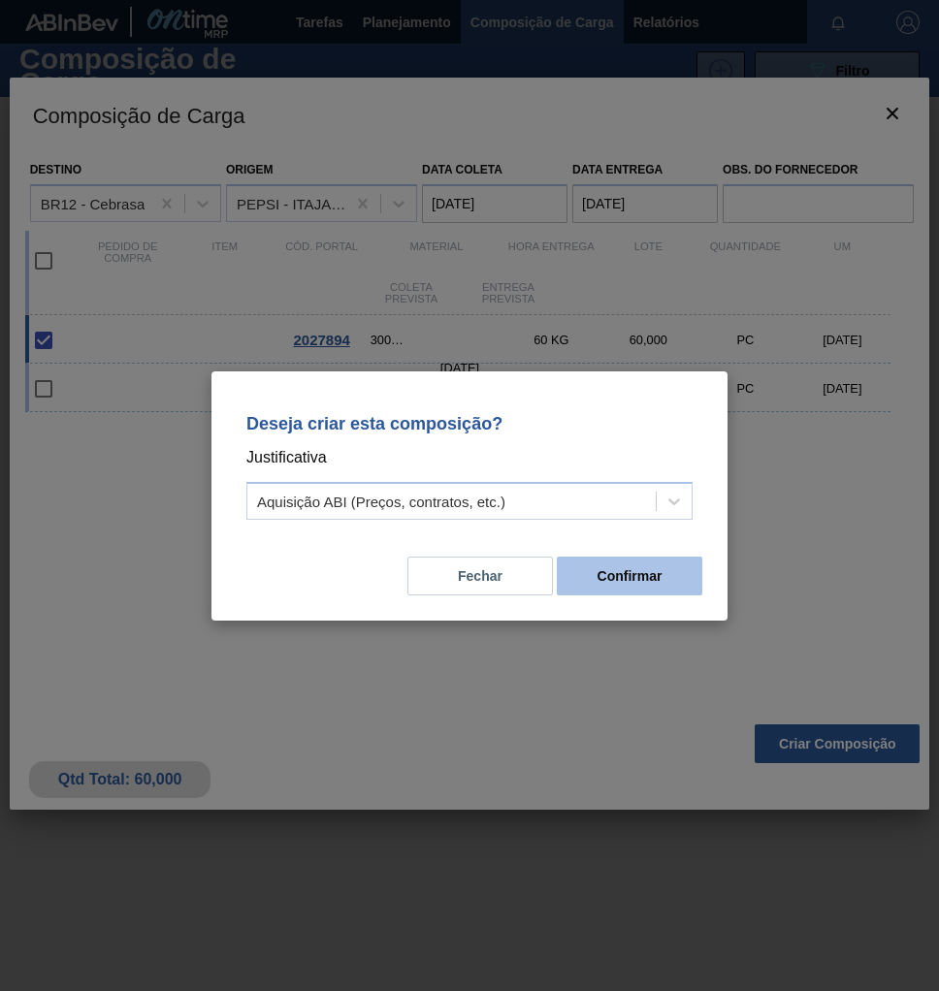
click at [602, 582] on button "Confirmar" at bounding box center [629, 576] width 145 height 39
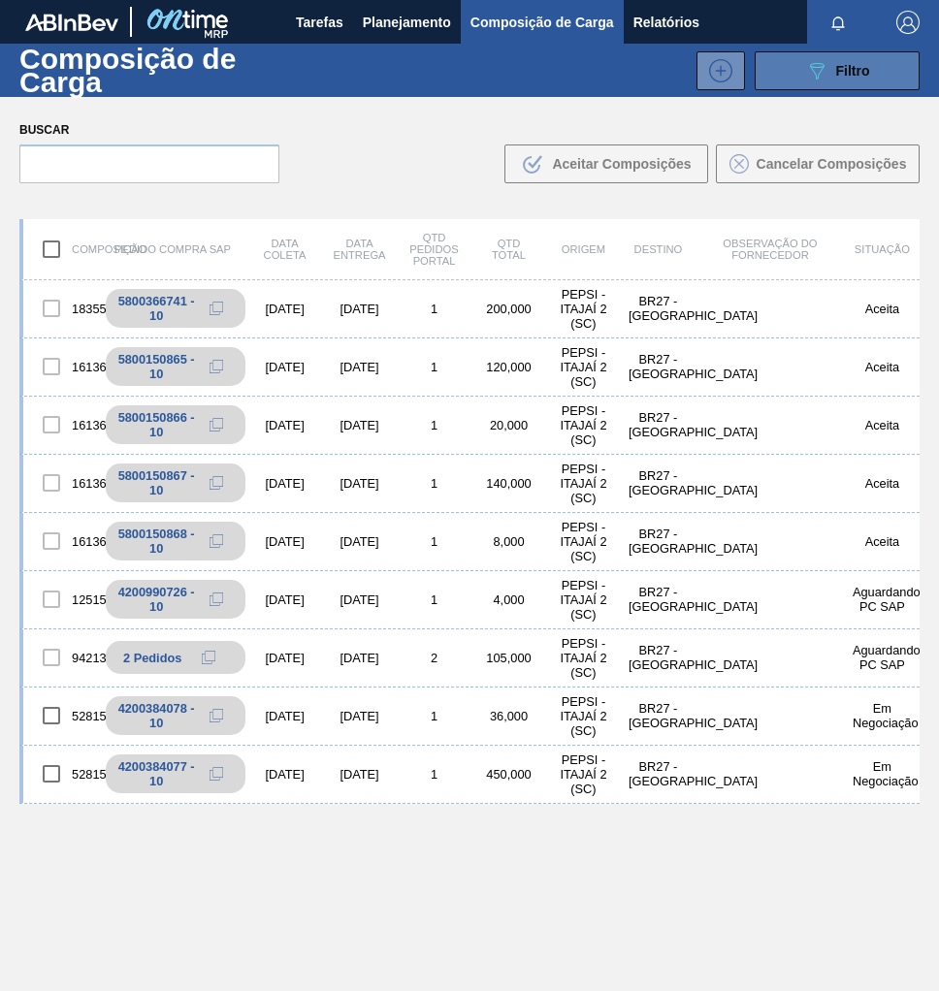
click at [843, 78] on span "Filtro" at bounding box center [853, 71] width 34 height 16
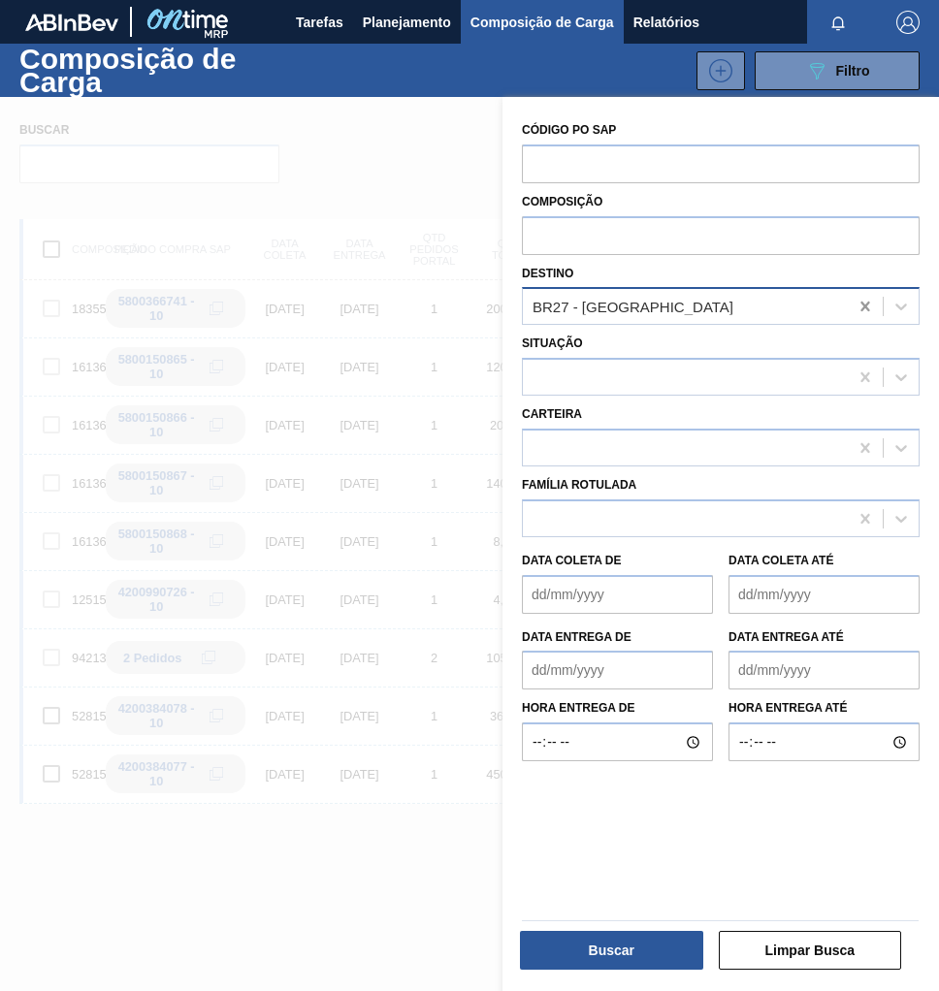
click at [867, 304] on icon at bounding box center [864, 306] width 19 height 19
type input "cebra"
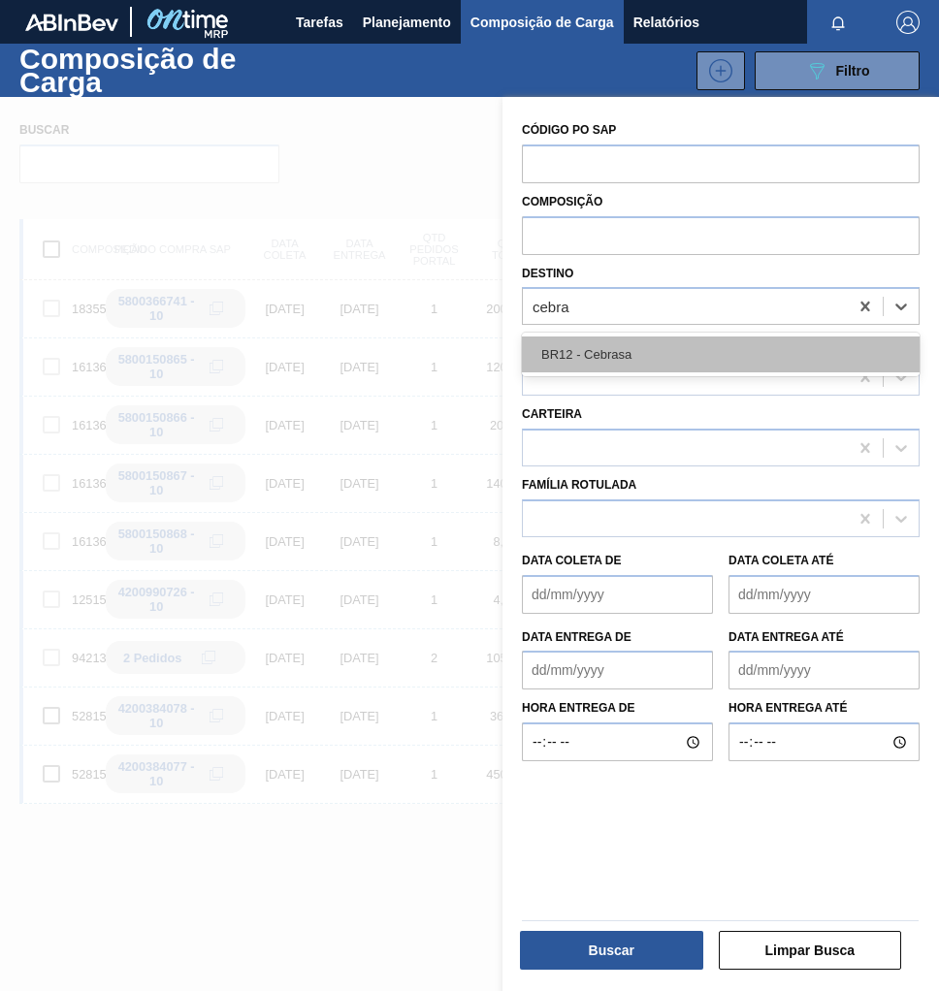
click at [726, 371] on div "BR12 - Cebrasa" at bounding box center [721, 354] width 398 height 36
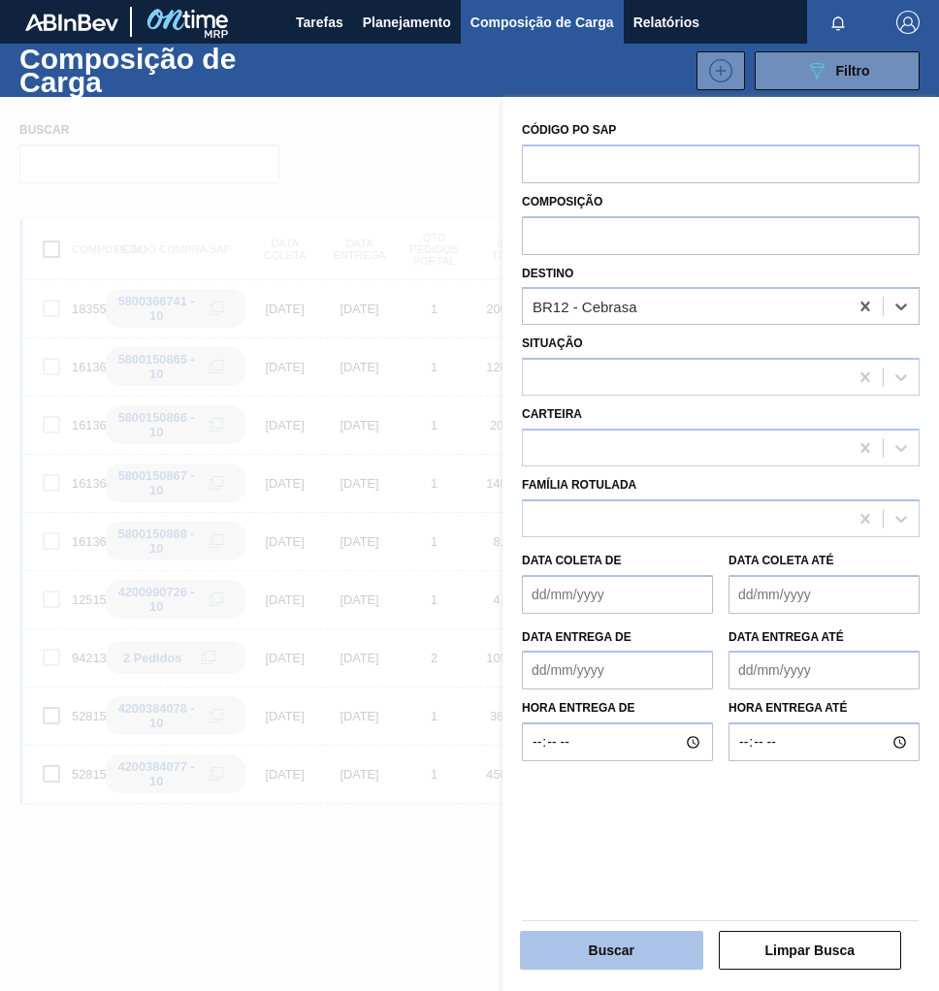
click at [603, 940] on button "Buscar" at bounding box center [611, 950] width 183 height 39
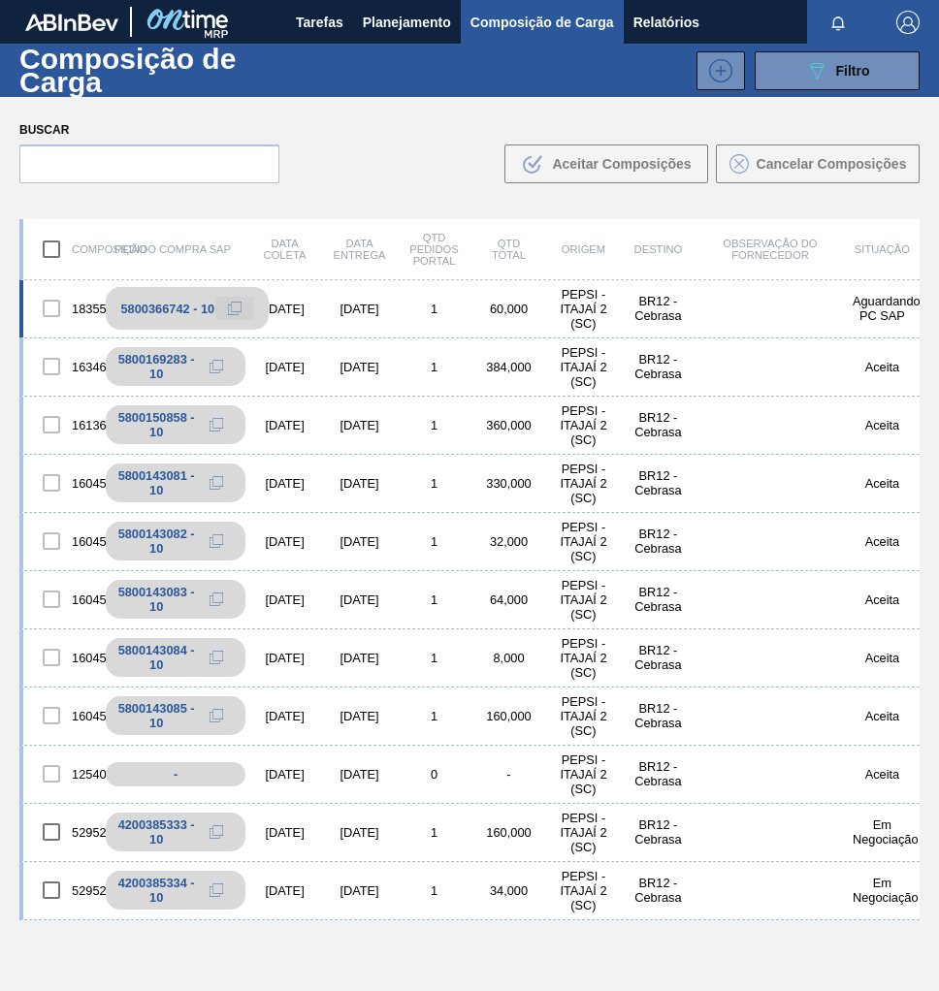
click at [233, 308] on icon at bounding box center [235, 309] width 14 height 14
click at [433, 11] on span "Planejamento" at bounding box center [407, 22] width 88 height 23
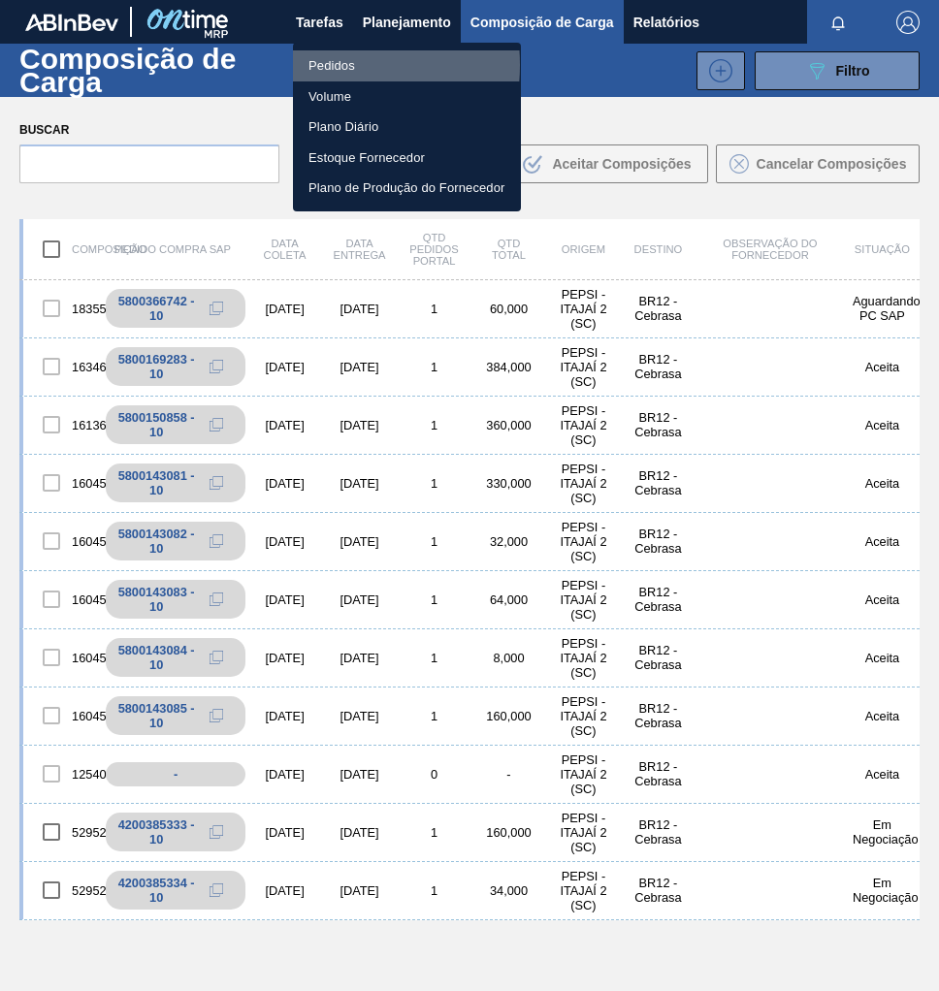
click at [315, 65] on li "Pedidos" at bounding box center [407, 65] width 228 height 31
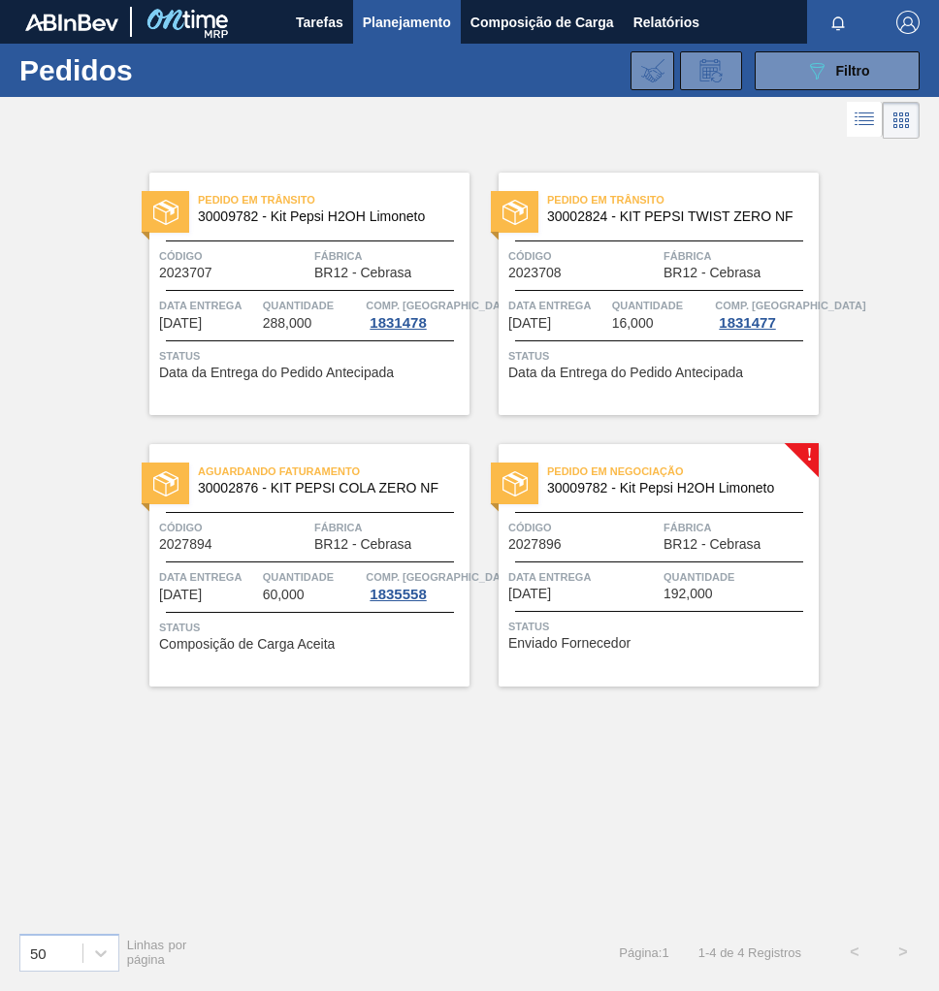
click at [716, 608] on div "Pedido em Negociação 30009782 - Kit Pepsi H2OH Limoneto Código 2027896 Fábrica …" at bounding box center [658, 565] width 320 height 242
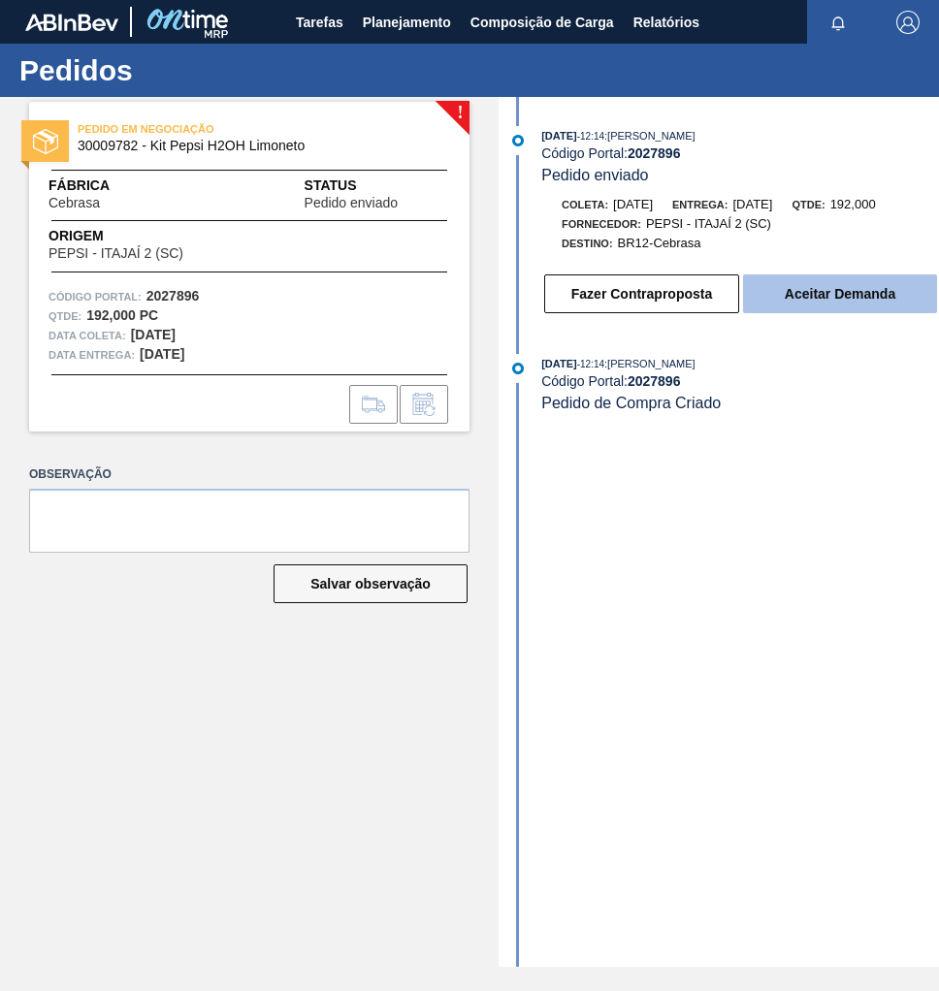
click at [818, 300] on button "Aceitar Demanda" at bounding box center [840, 293] width 194 height 39
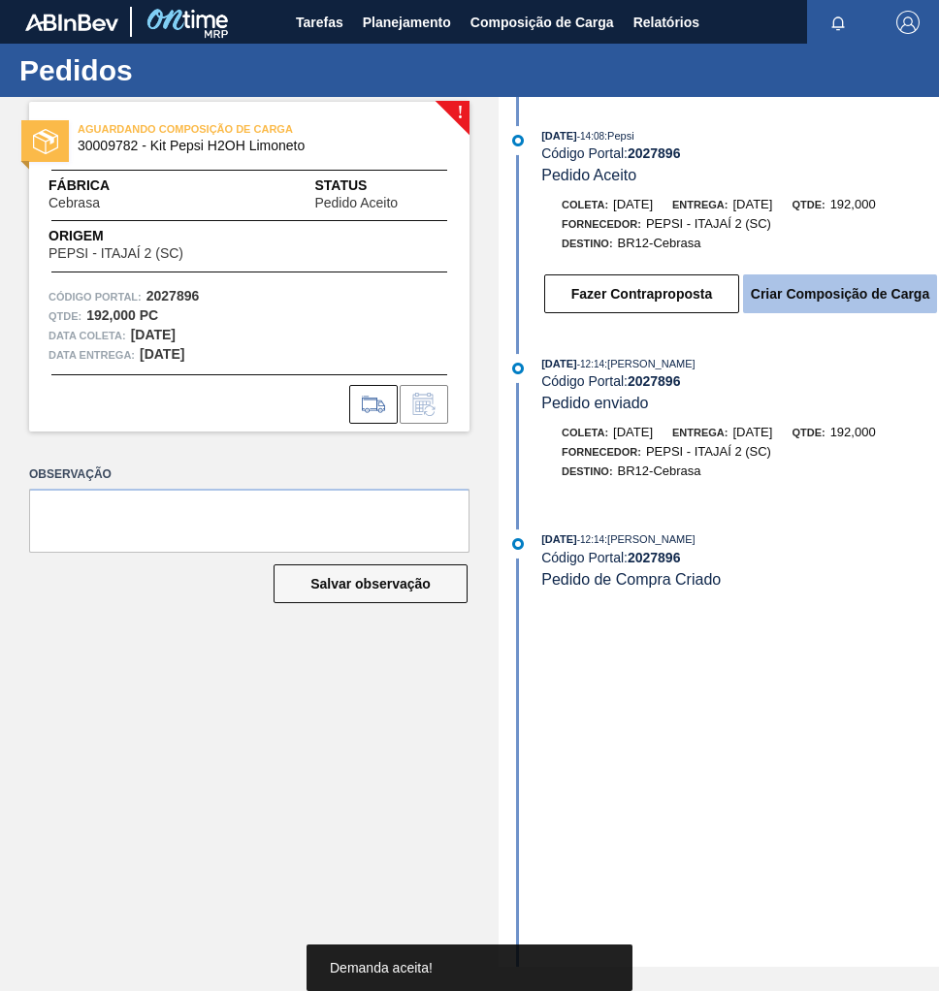
click at [822, 304] on button "Criar Composição de Carga" at bounding box center [840, 293] width 194 height 39
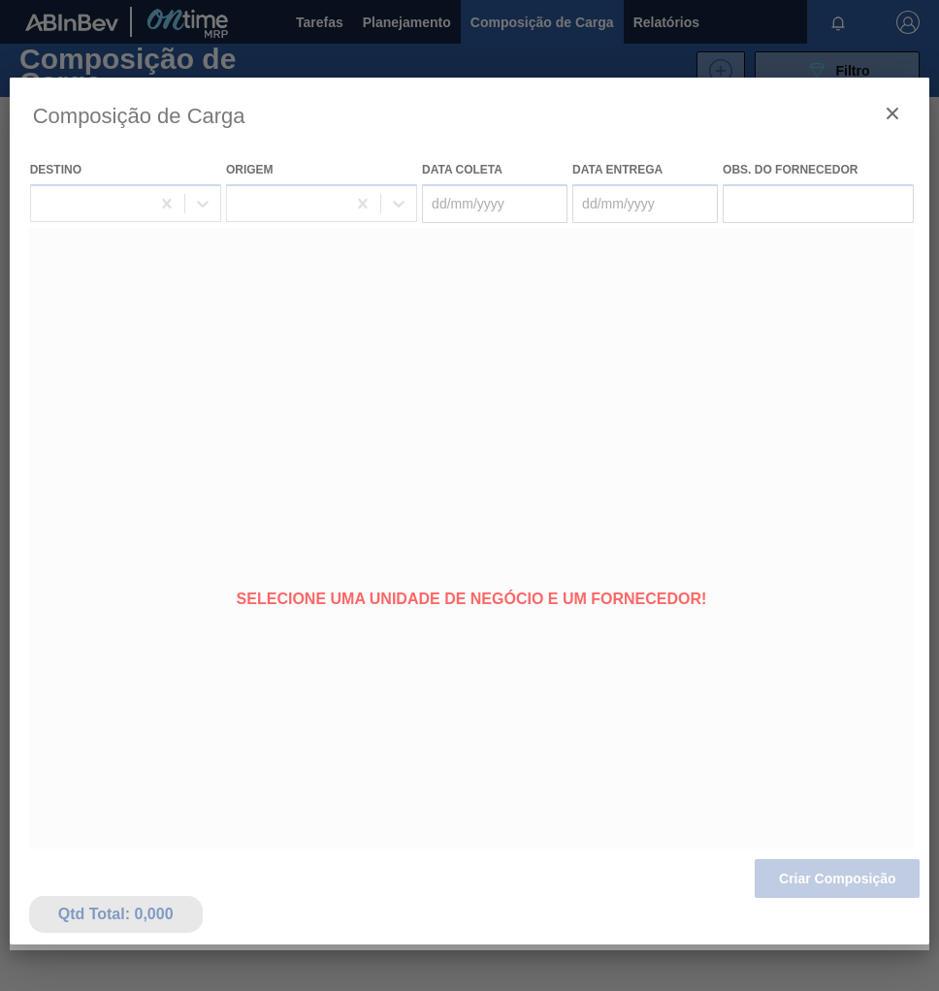
type coleta "11/09/2025"
type entrega "16/09/2025"
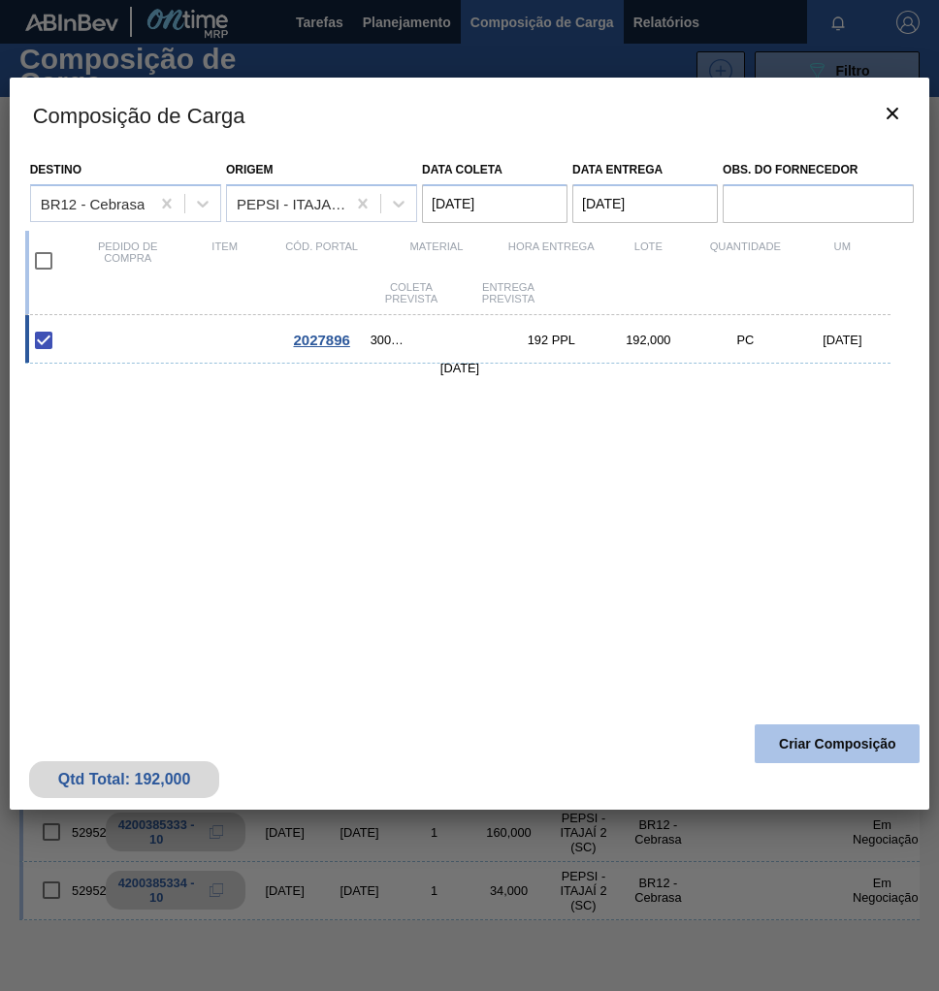
click at [873, 757] on button "Criar Composição" at bounding box center [836, 743] width 165 height 39
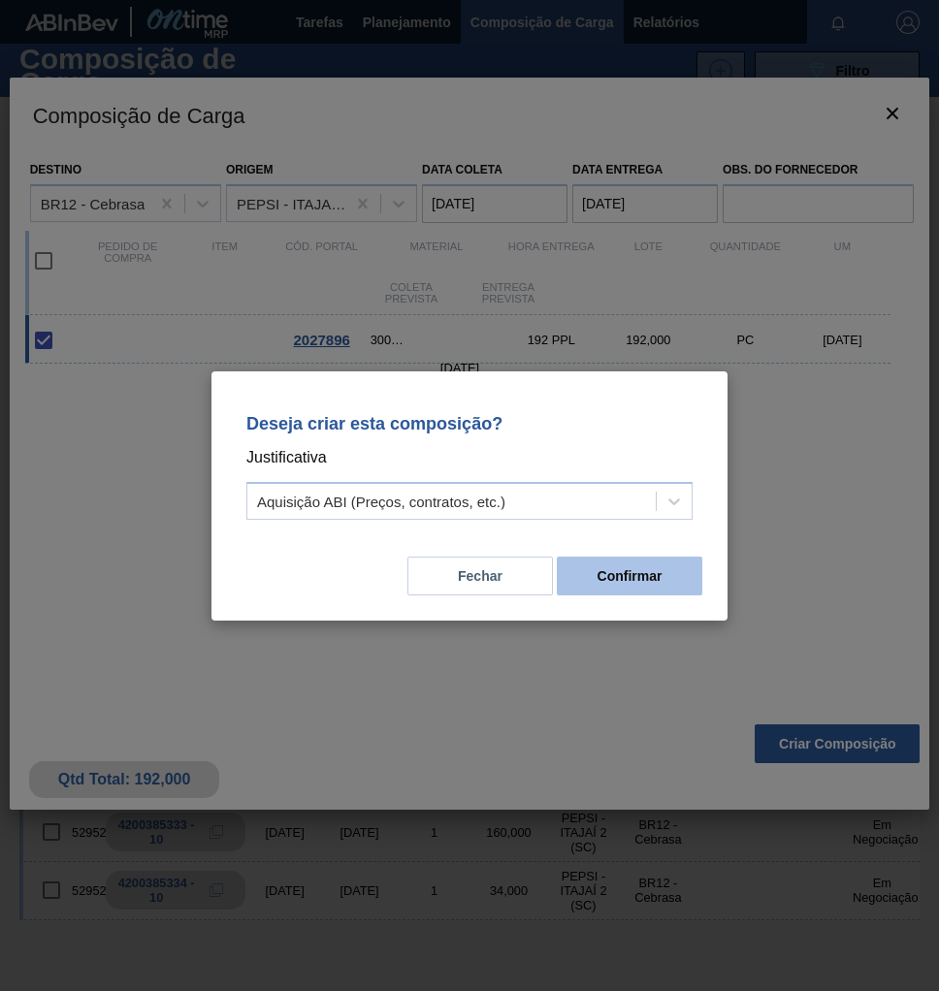
click at [661, 576] on button "Confirmar" at bounding box center [629, 576] width 145 height 39
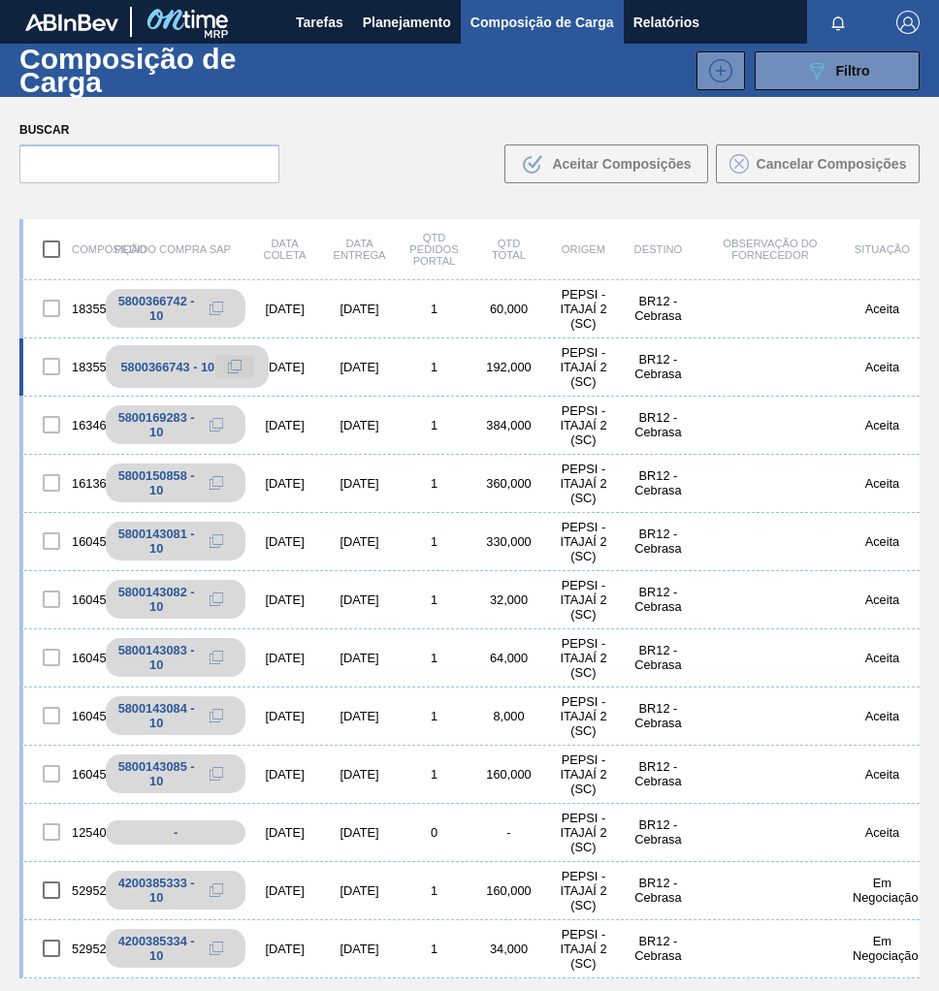
click at [228, 369] on icon at bounding box center [235, 367] width 14 height 14
click at [389, 22] on span "Planejamento" at bounding box center [407, 22] width 88 height 23
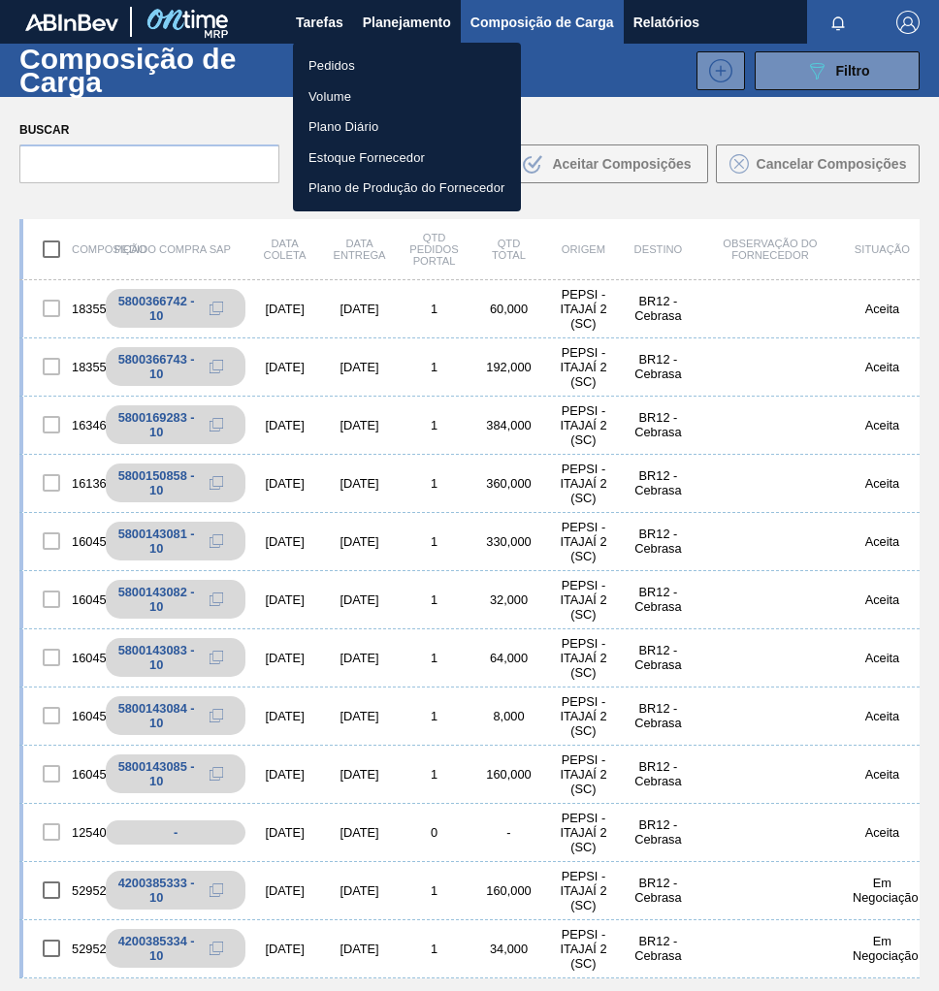
click at [334, 60] on li "Pedidos" at bounding box center [407, 65] width 228 height 31
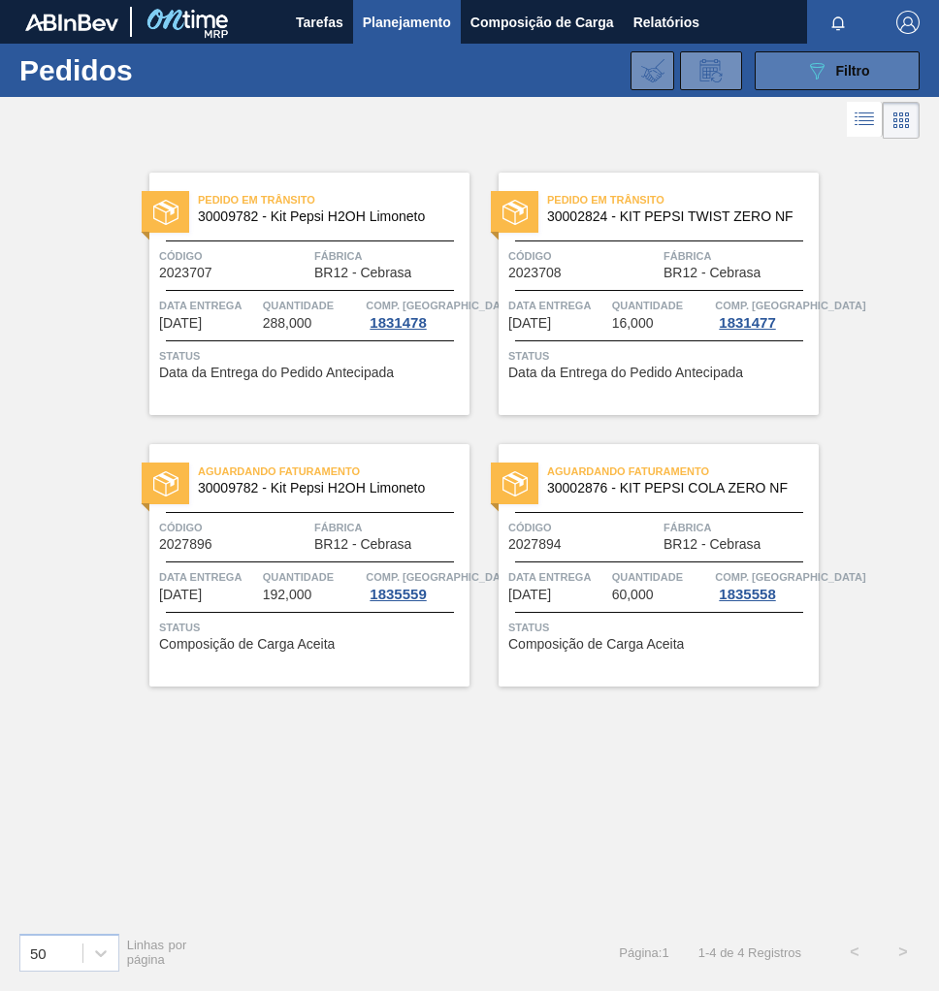
click at [817, 66] on icon "089F7B8B-B2A5-4AFE-B5C0-19BA573D28AC" at bounding box center [816, 70] width 23 height 23
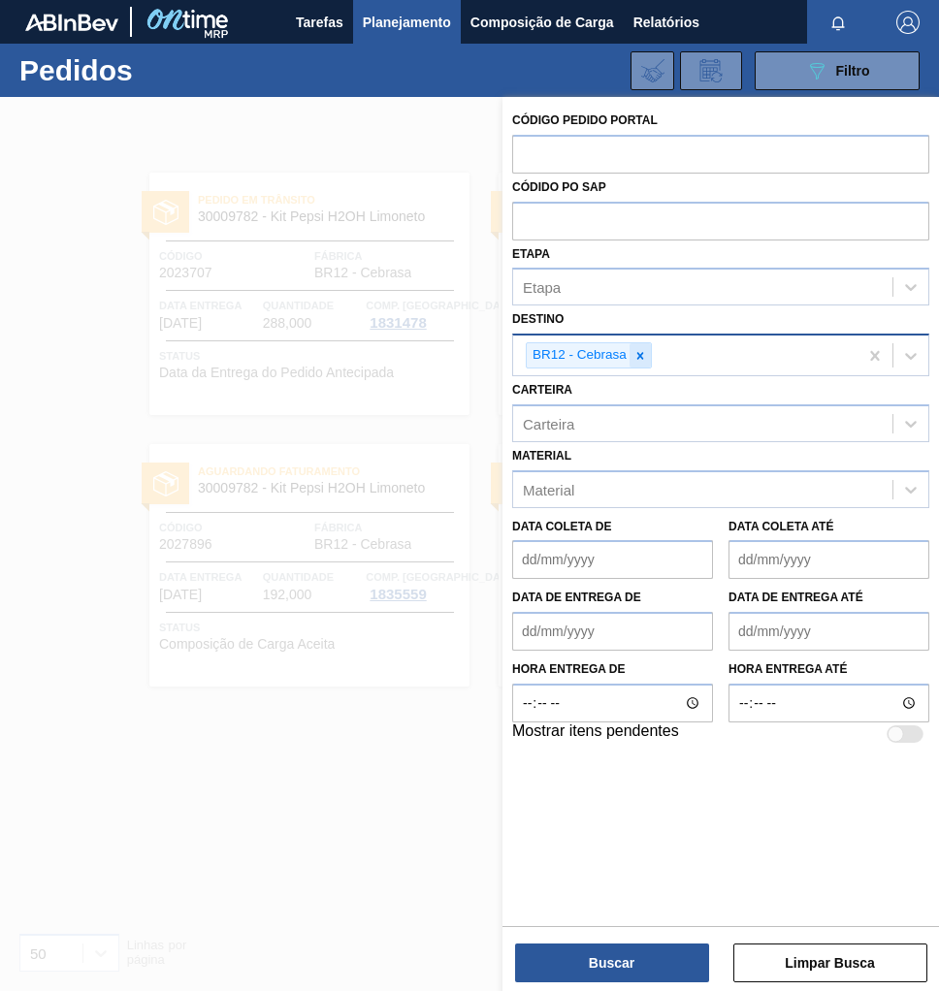
click at [641, 354] on icon at bounding box center [640, 356] width 14 height 14
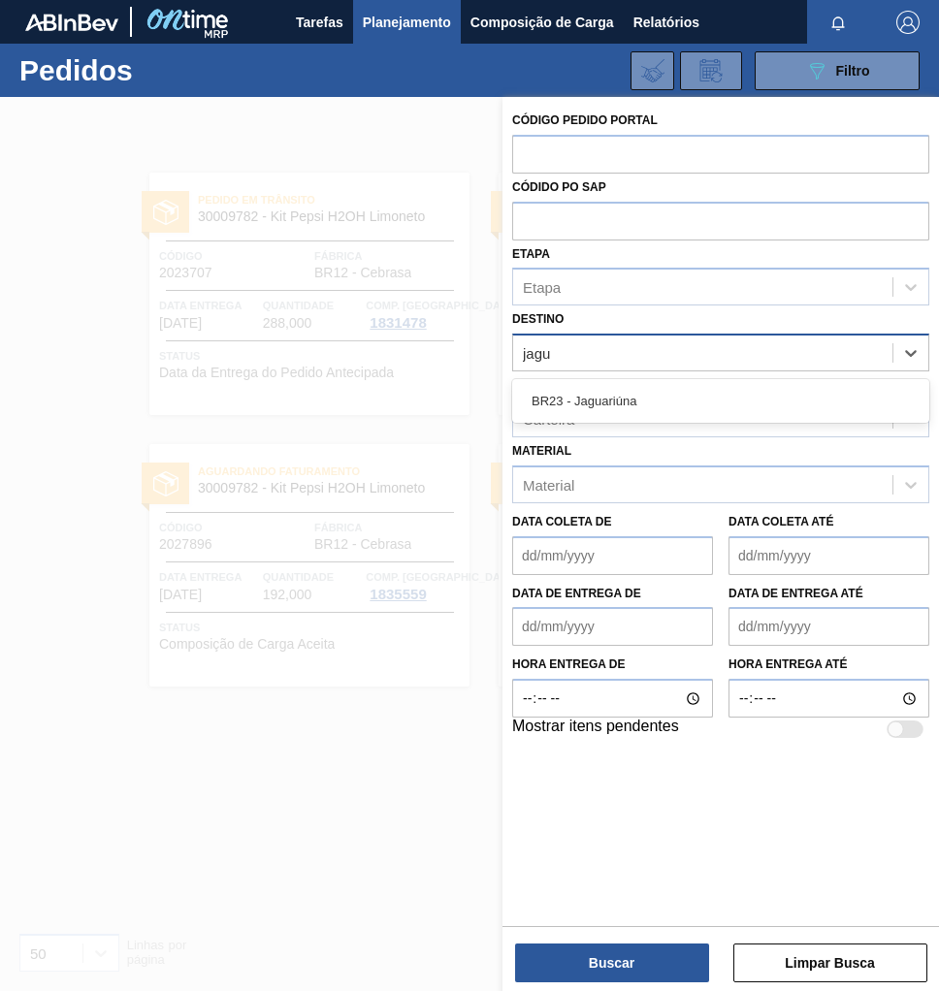
type input "jagua"
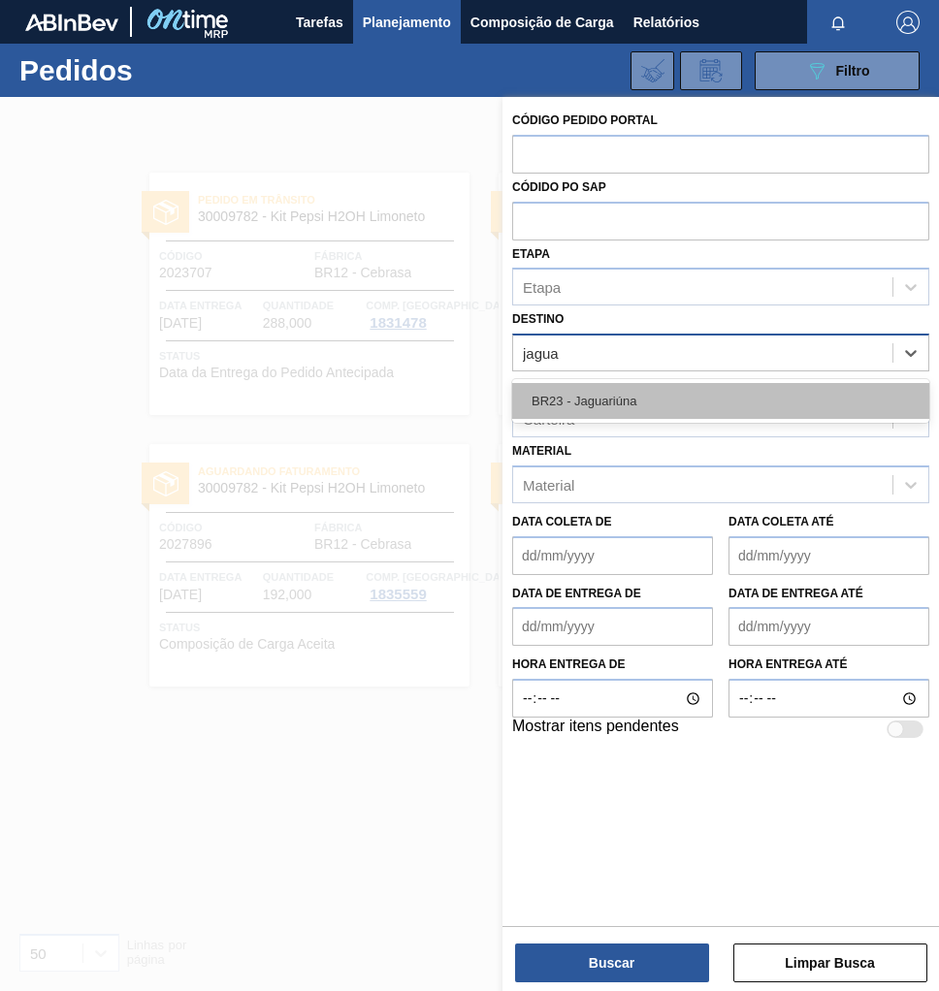
click at [625, 384] on div "BR23 - Jaguariúna" at bounding box center [720, 401] width 417 height 36
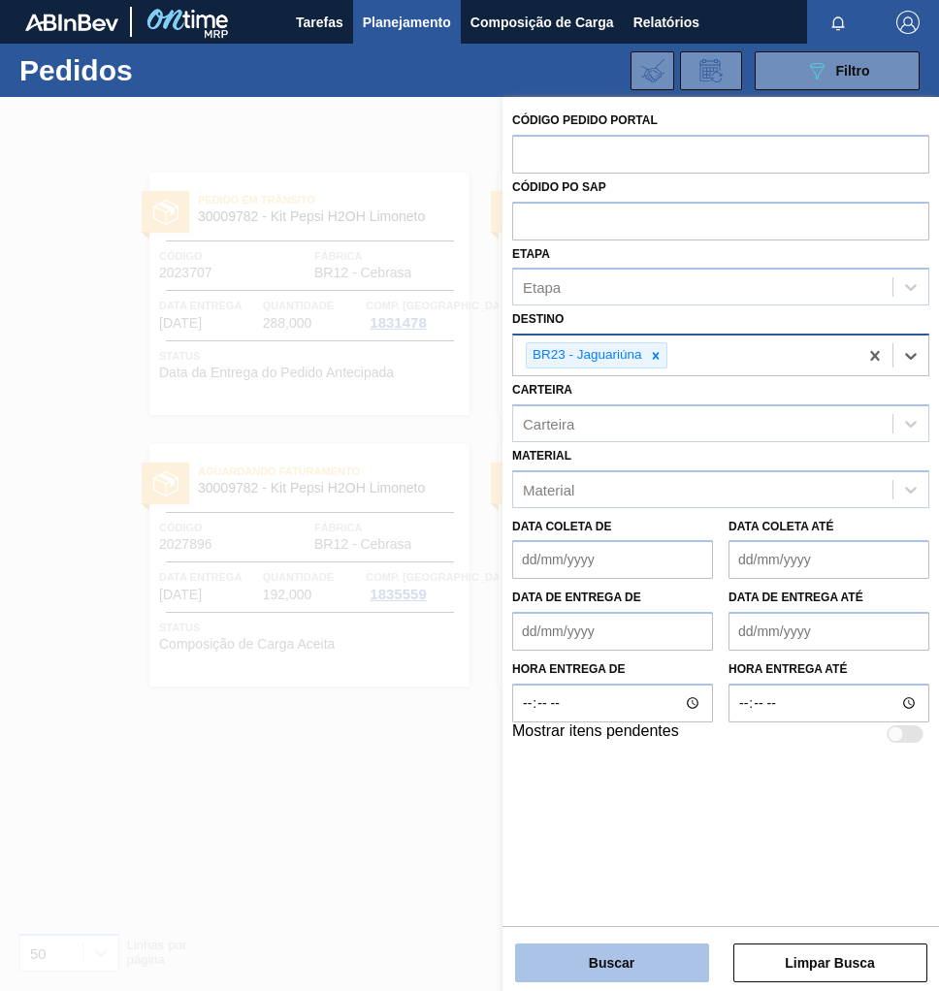
click at [608, 971] on button "Buscar" at bounding box center [612, 962] width 194 height 39
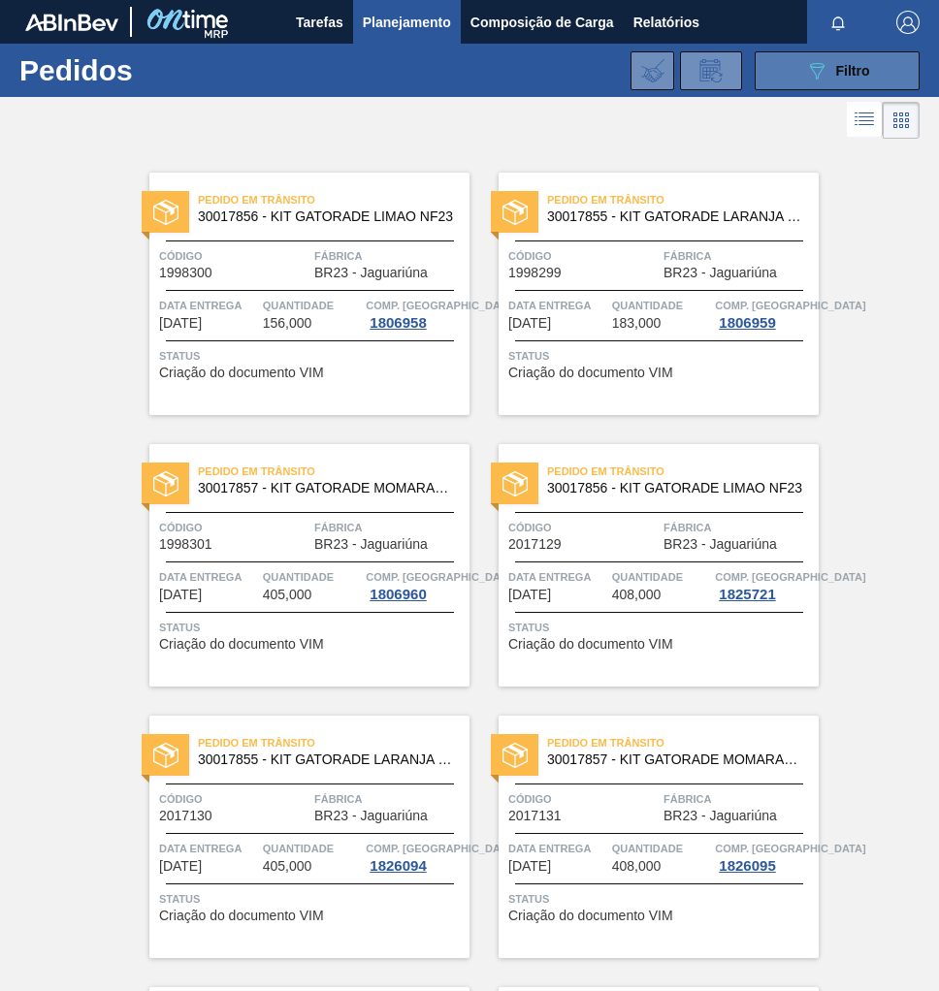
click at [830, 61] on div "089F7B8B-B2A5-4AFE-B5C0-19BA573D28AC Filtro" at bounding box center [837, 70] width 65 height 23
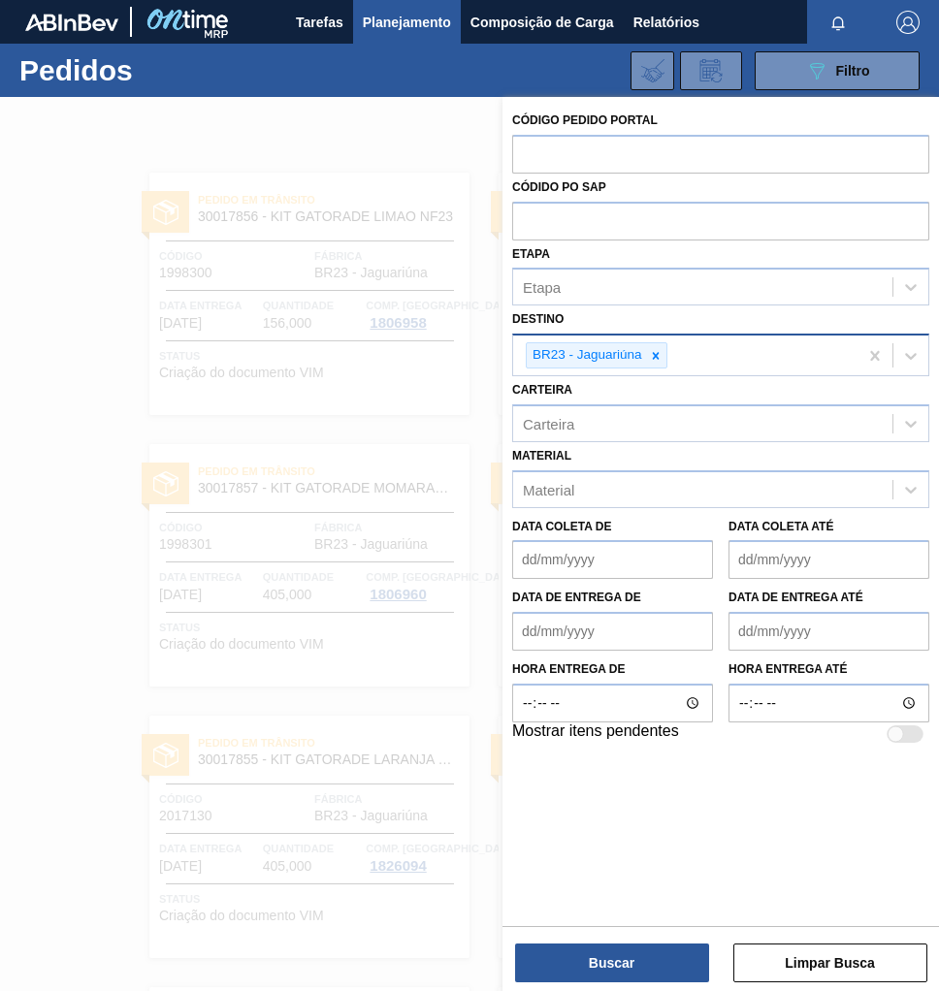
click at [60, 354] on div at bounding box center [469, 592] width 939 height 991
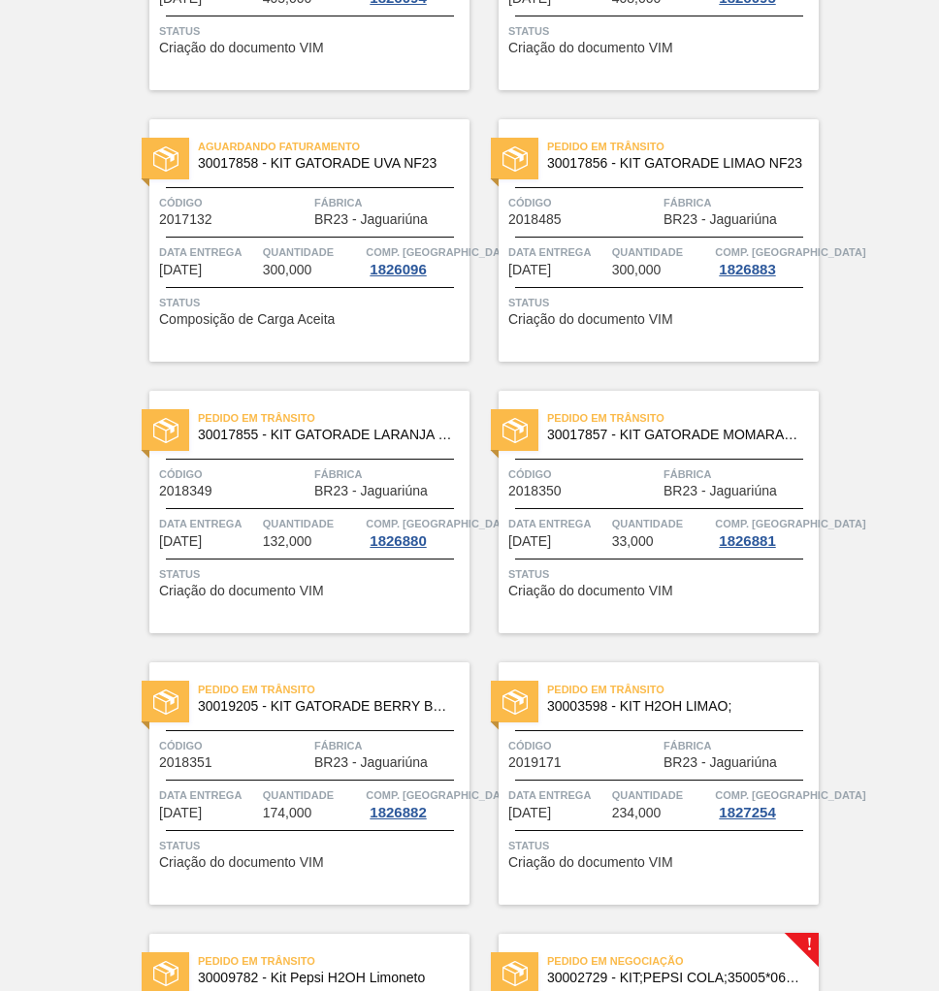
scroll to position [1125, 0]
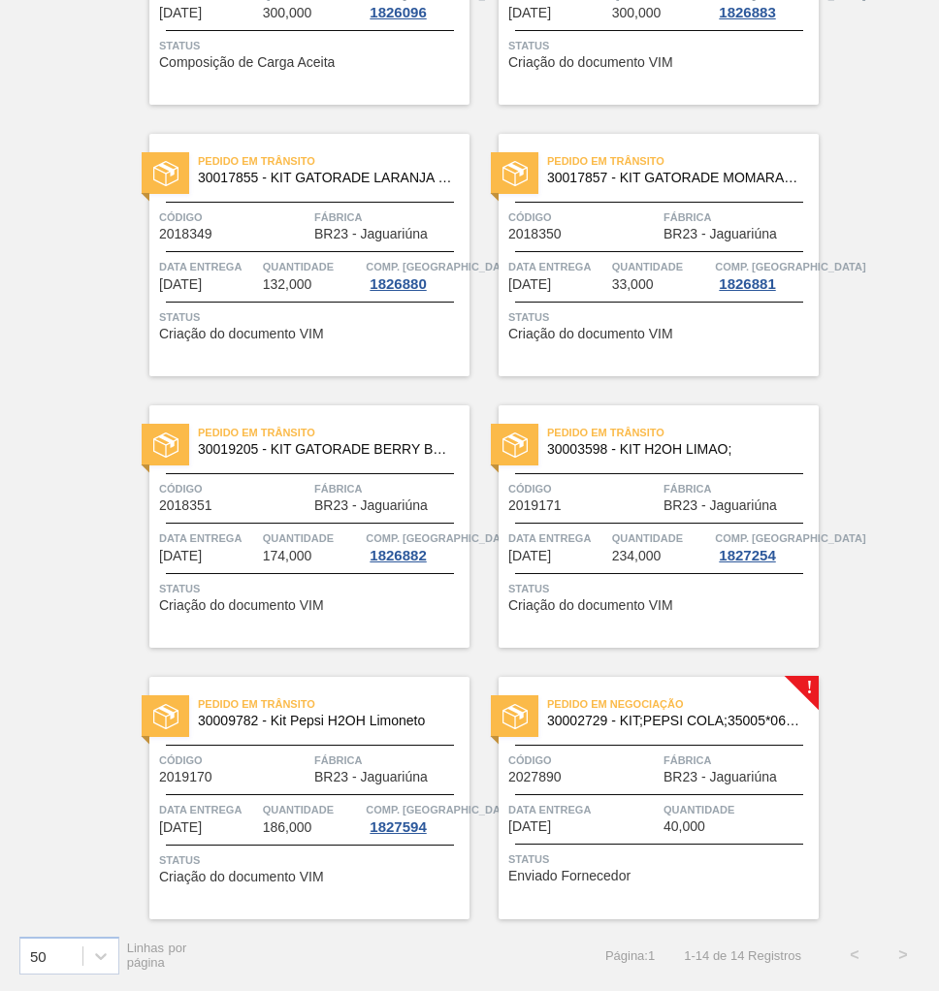
click at [758, 821] on div "Quantidade 40,000" at bounding box center [738, 817] width 150 height 34
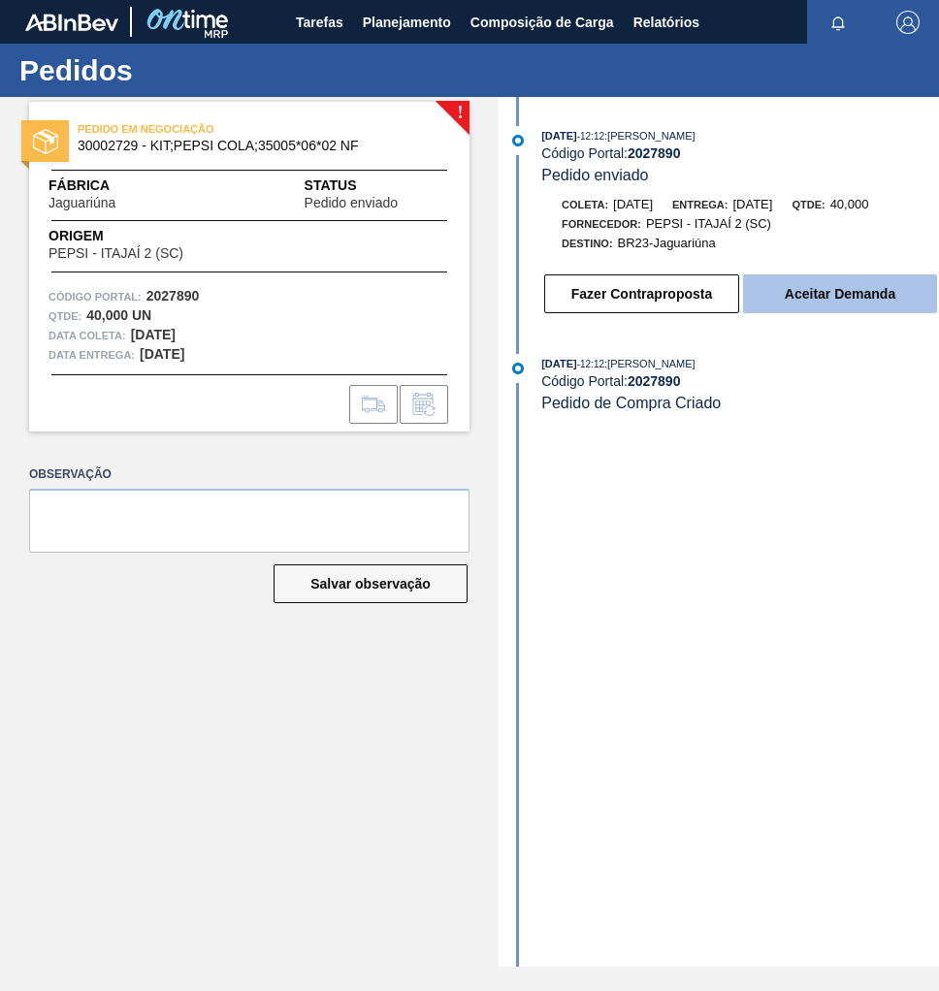
click at [831, 302] on button "Aceitar Demanda" at bounding box center [840, 293] width 194 height 39
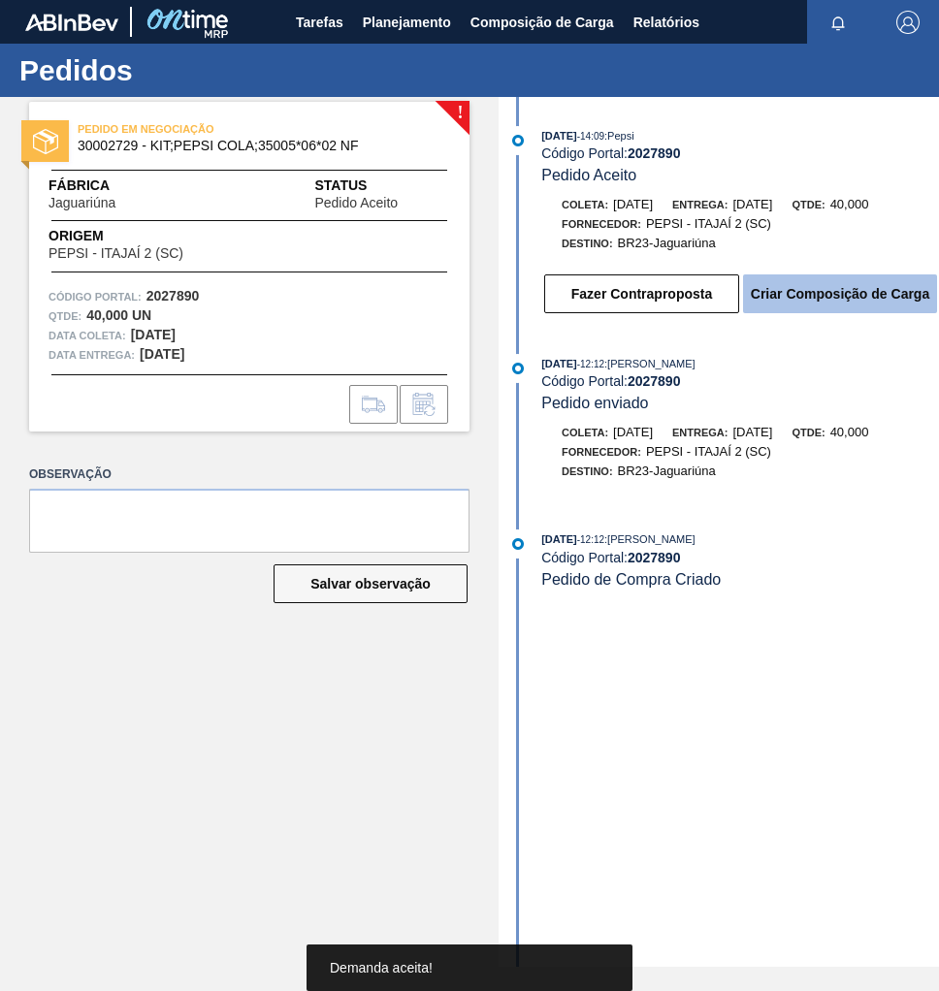
click at [849, 304] on button "Criar Composição de Carga" at bounding box center [840, 293] width 194 height 39
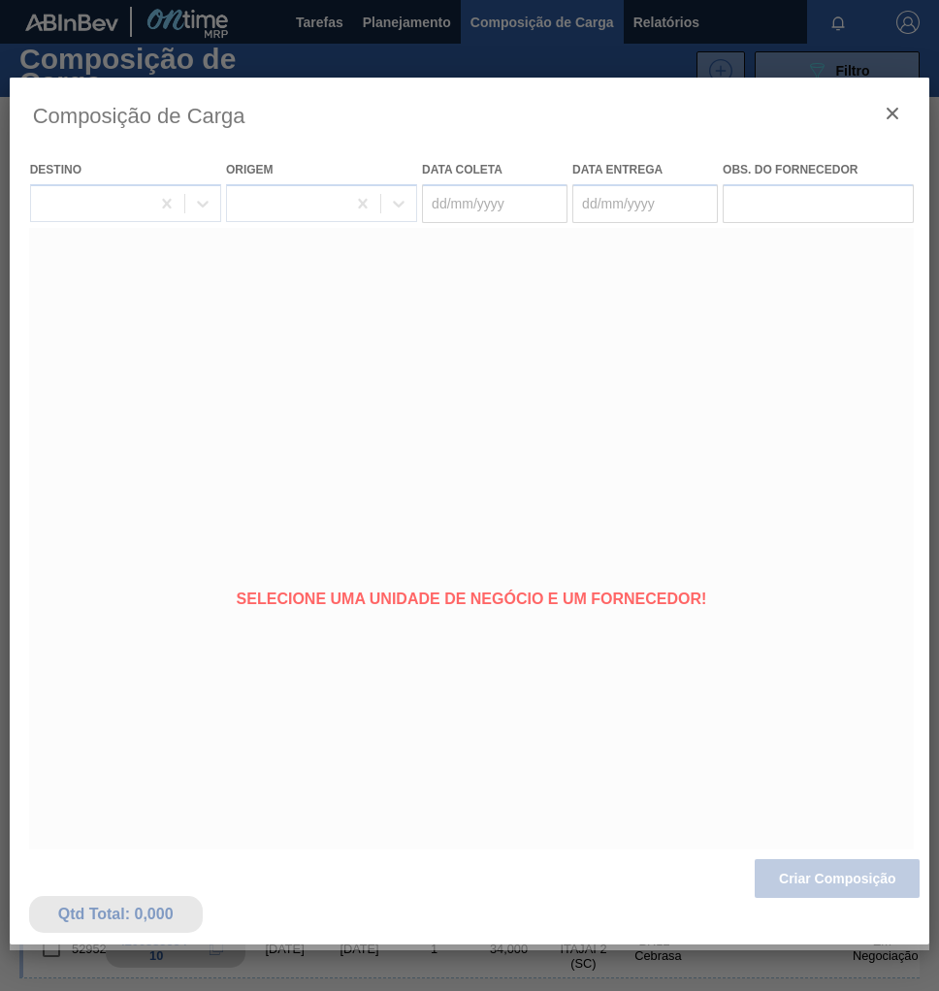
type coleta "11/09/2025"
type entrega "[DATE]"
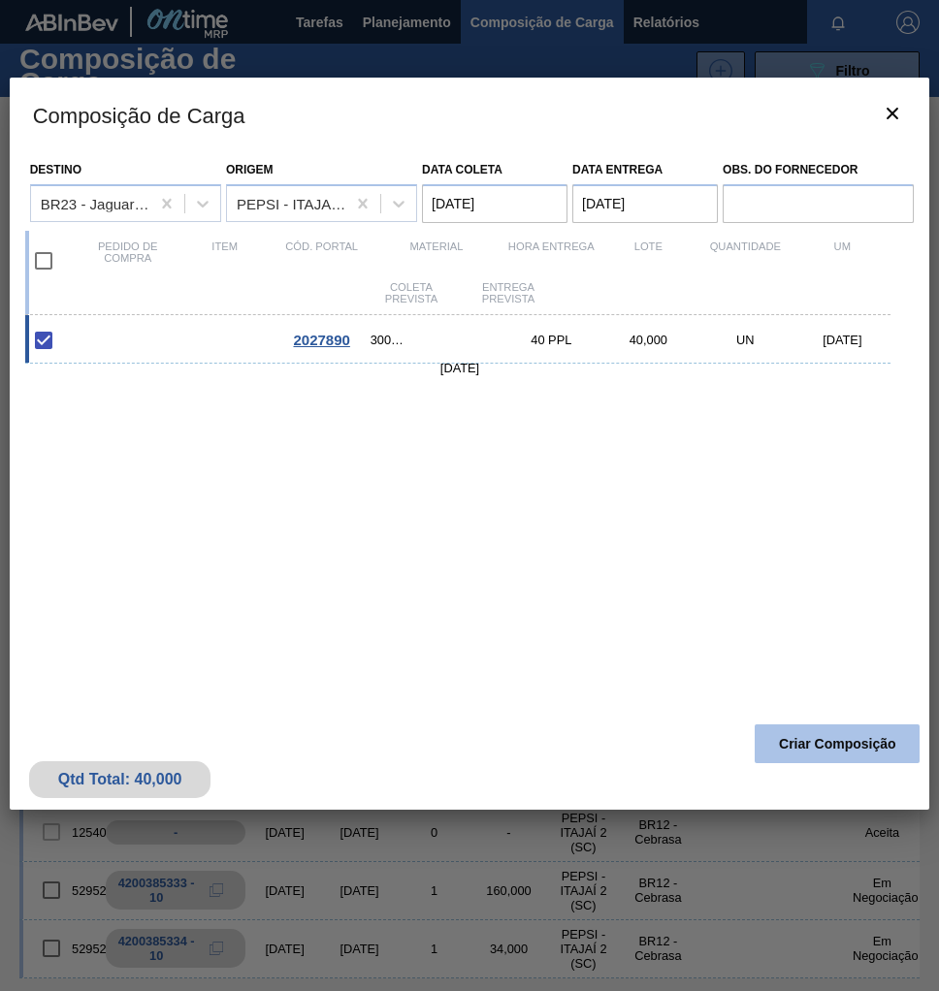
click at [810, 738] on button "Criar Composição" at bounding box center [836, 743] width 165 height 39
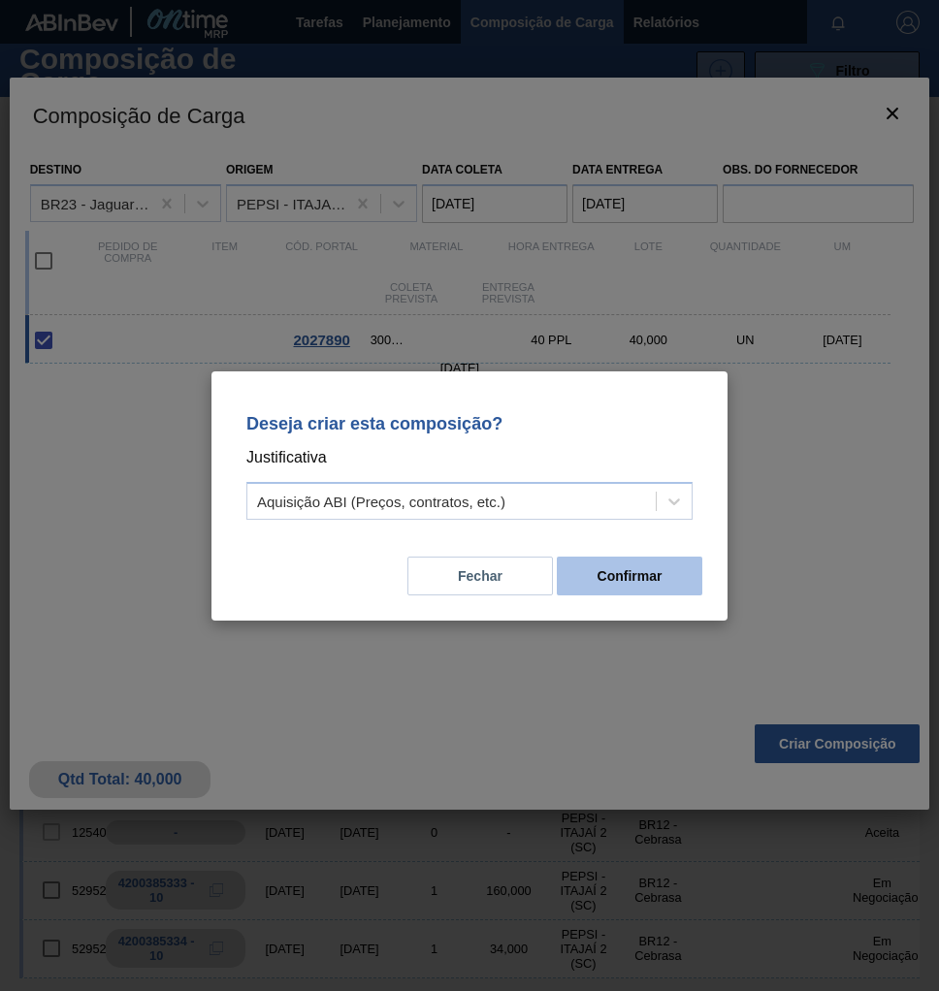
click at [603, 569] on button "Confirmar" at bounding box center [629, 576] width 145 height 39
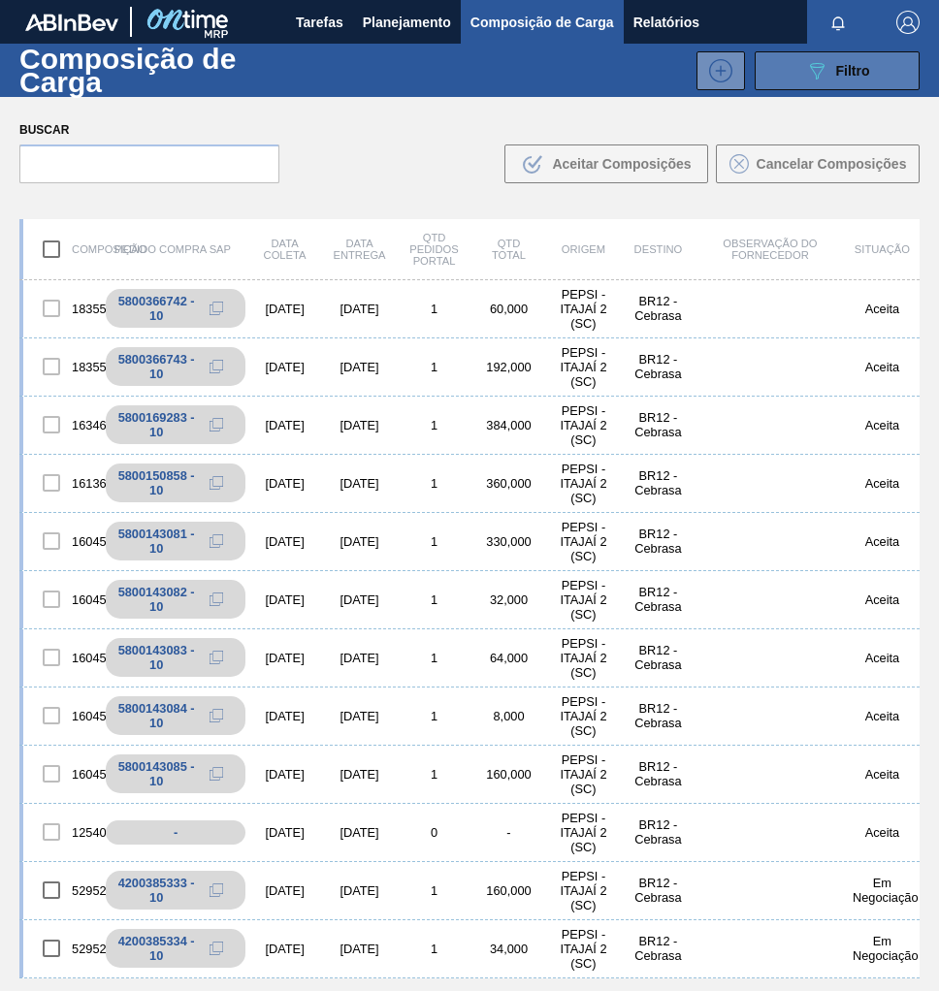
click at [850, 64] on span "Filtro" at bounding box center [853, 71] width 34 height 16
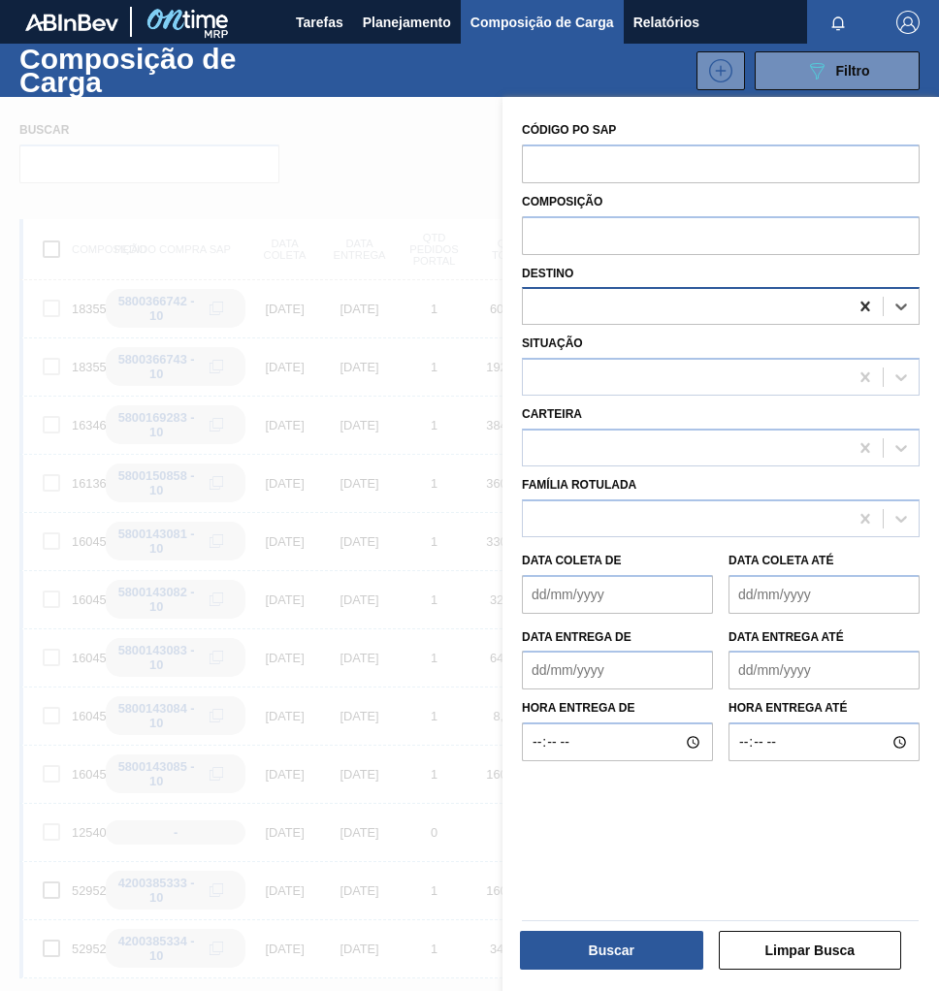
click at [860, 303] on icon at bounding box center [864, 307] width 9 height 10
type input "jagua"
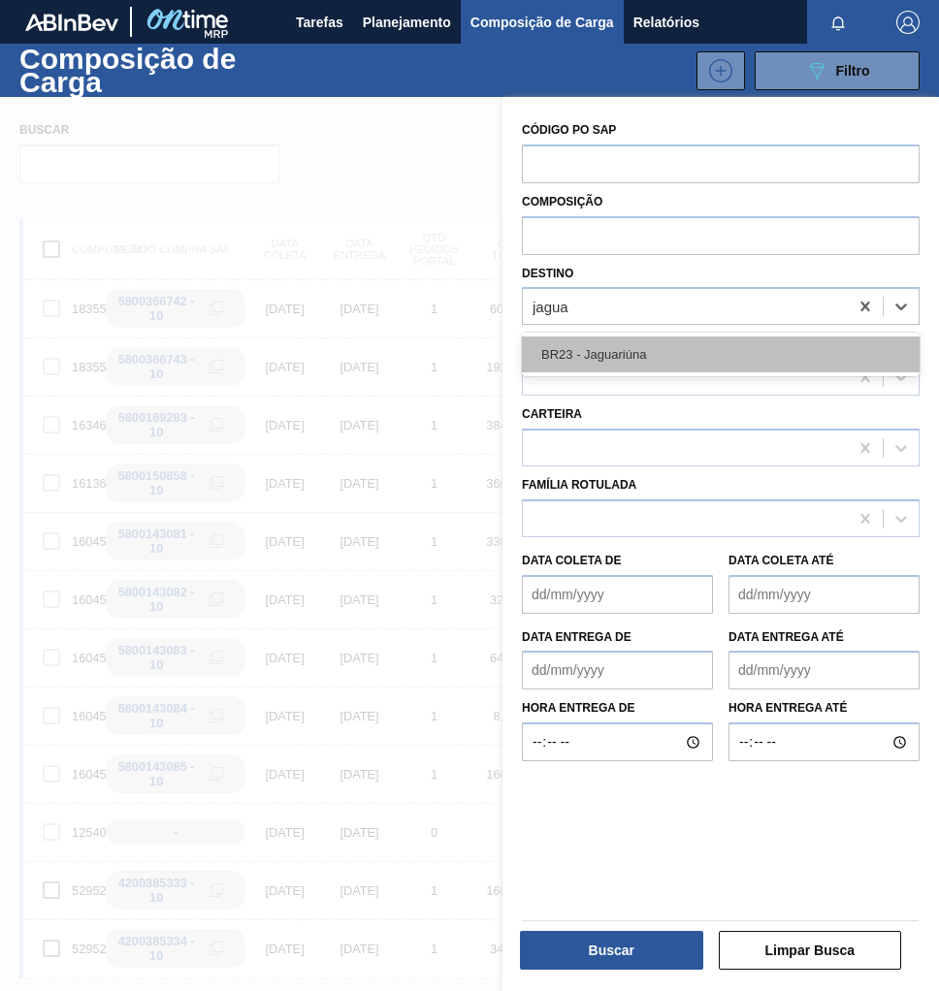
click at [731, 358] on div "BR23 - Jaguariúna" at bounding box center [721, 354] width 398 height 36
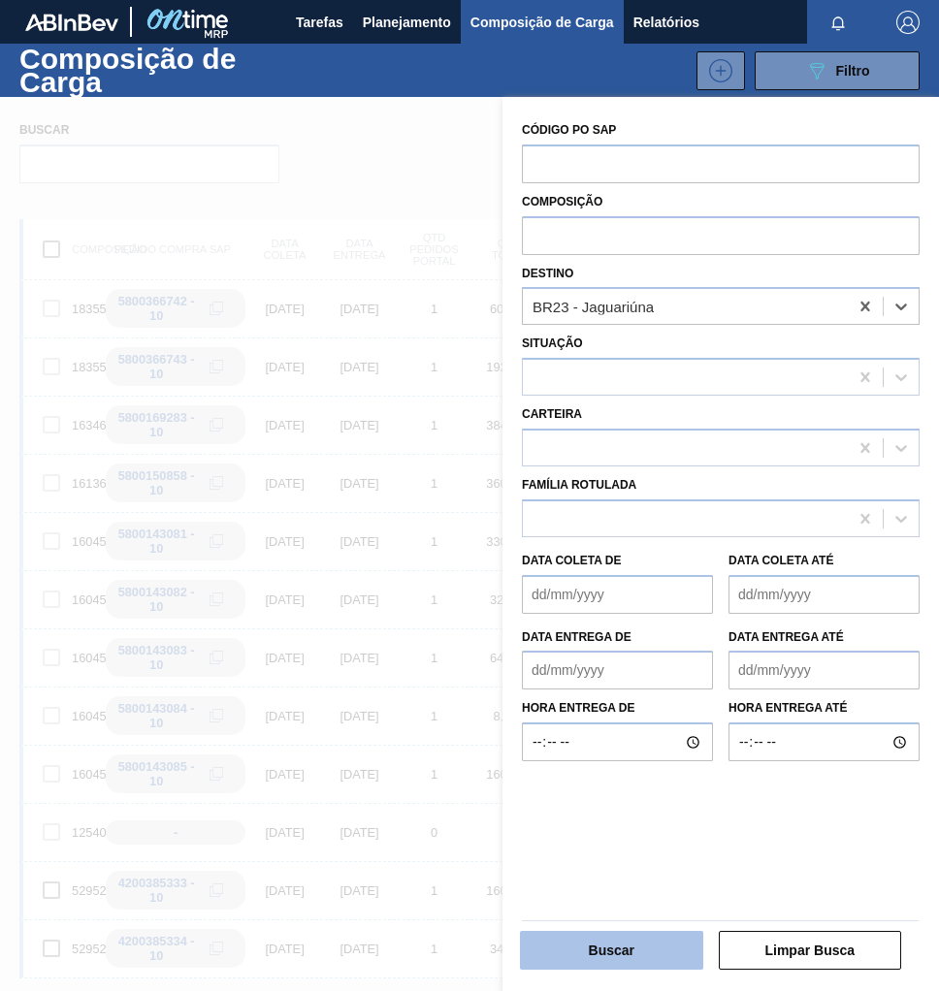
click at [641, 943] on button "Buscar" at bounding box center [611, 950] width 183 height 39
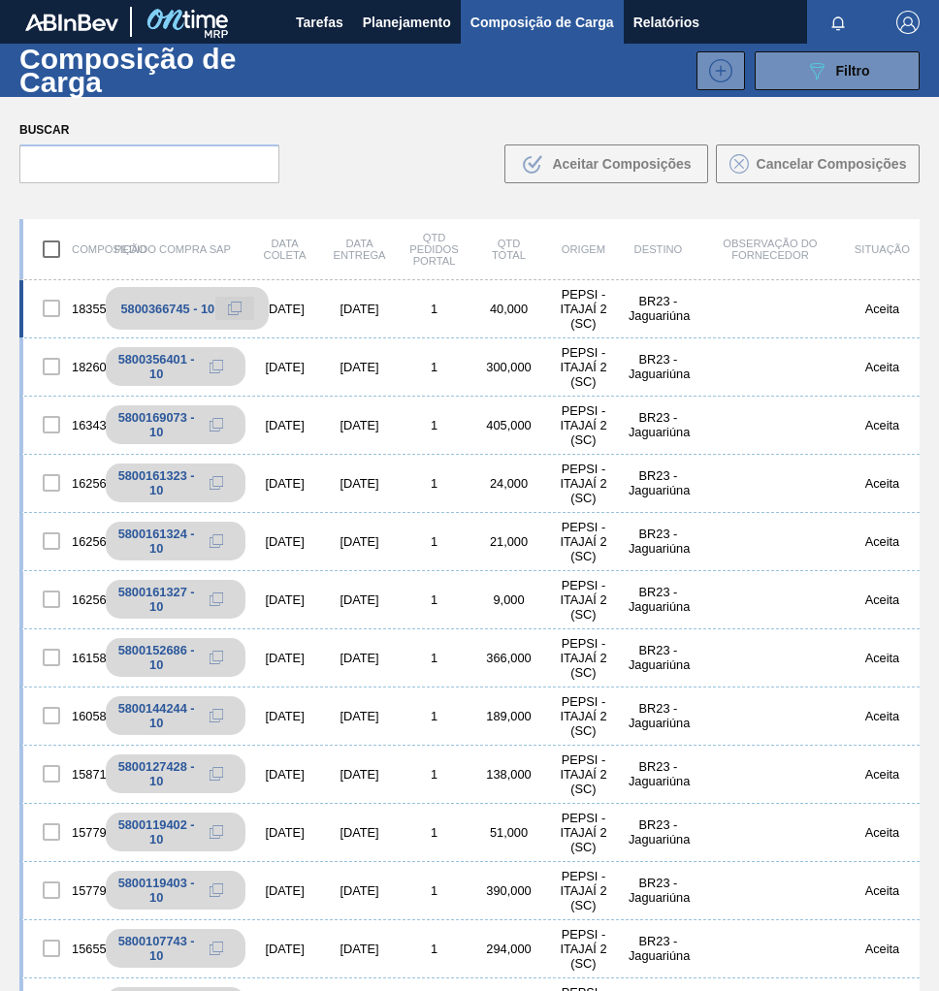
click at [232, 309] on icon at bounding box center [235, 309] width 14 height 14
click at [836, 67] on span "Filtro" at bounding box center [853, 71] width 34 height 16
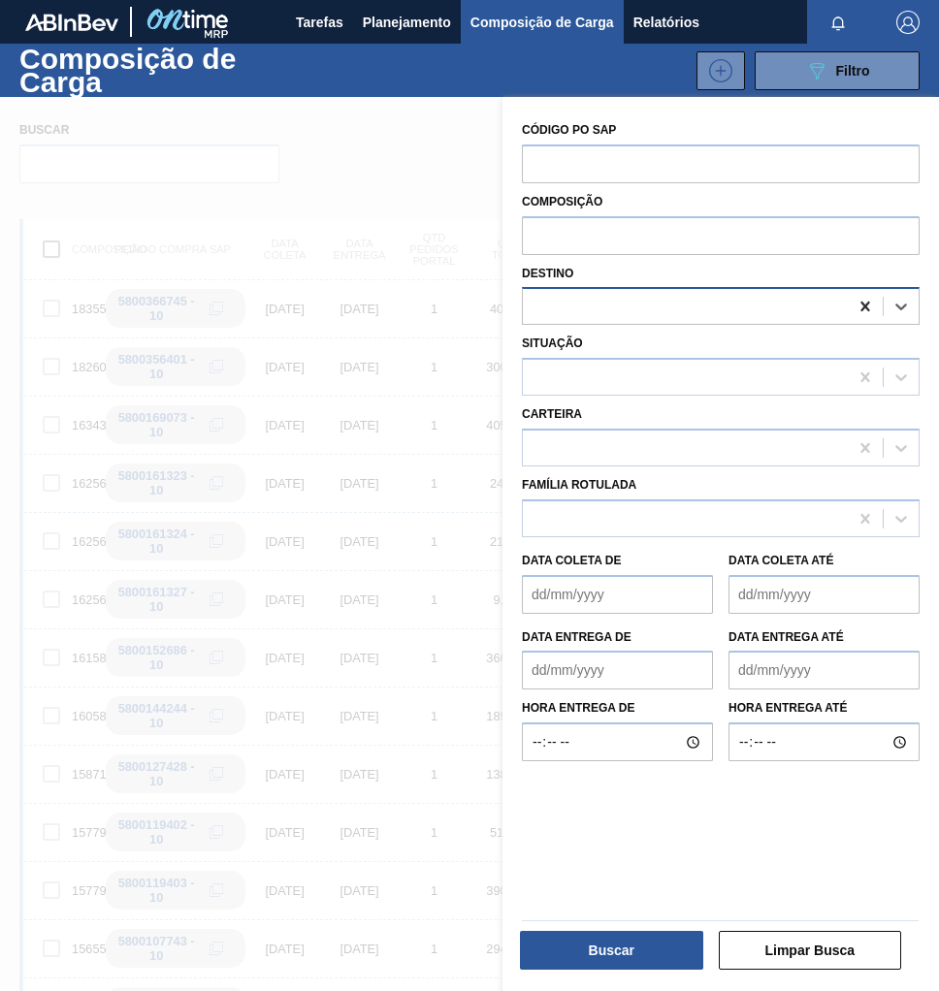
click at [867, 307] on icon at bounding box center [864, 306] width 19 height 19
type input "cebrasa"
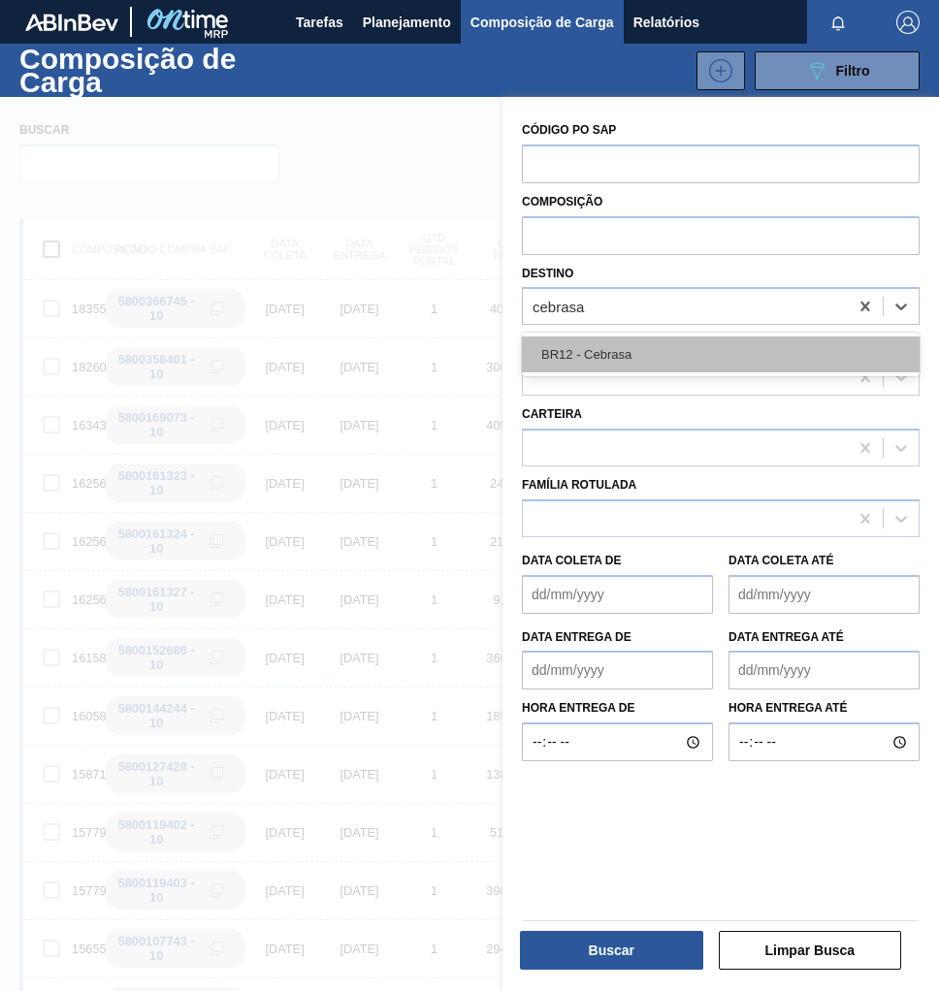
click at [664, 364] on div "BR12 - Cebrasa" at bounding box center [721, 354] width 398 height 36
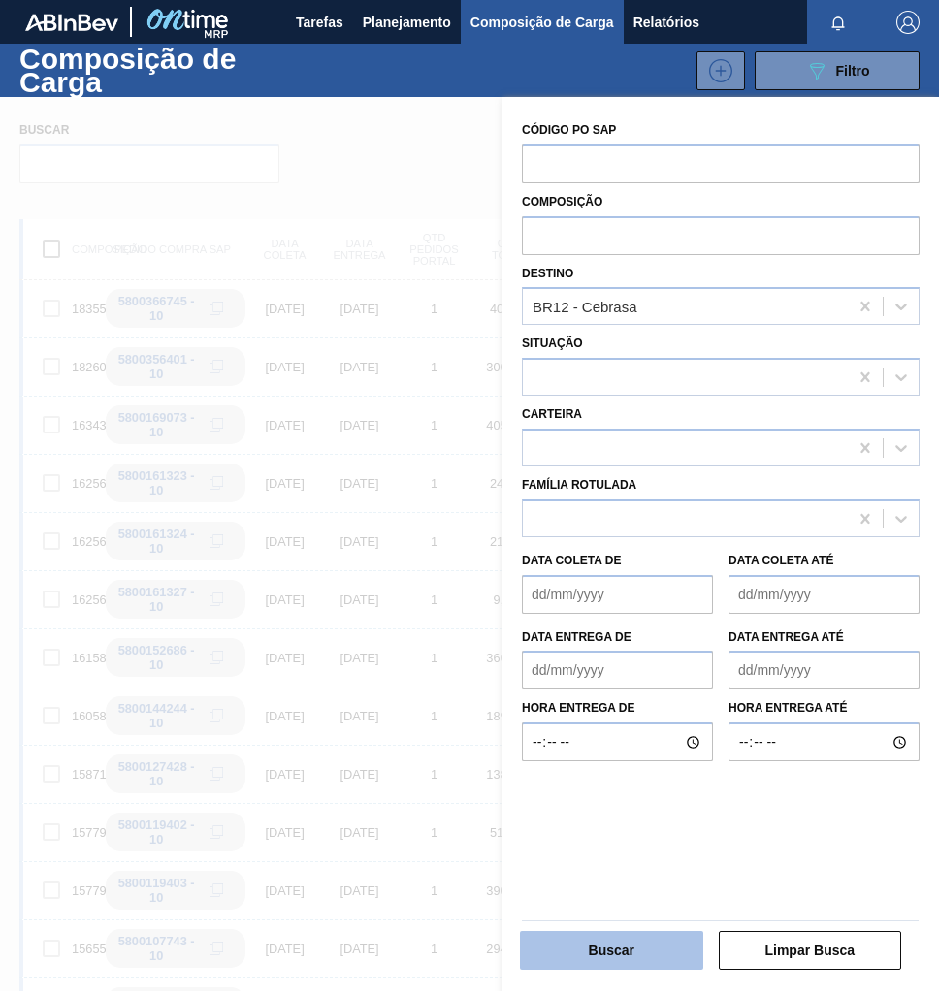
click at [652, 951] on button "Buscar" at bounding box center [611, 950] width 183 height 39
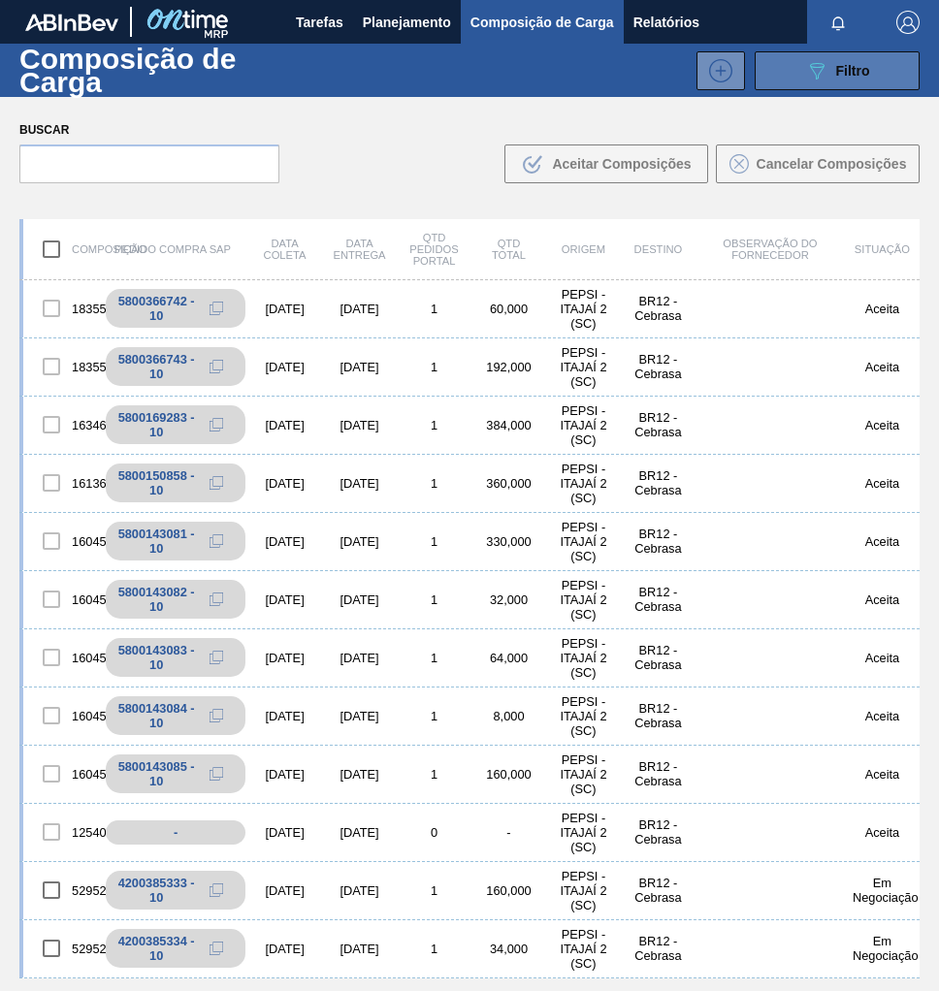
click at [825, 70] on div "089F7B8B-B2A5-4AFE-B5C0-19BA573D28AC Filtro" at bounding box center [837, 70] width 65 height 23
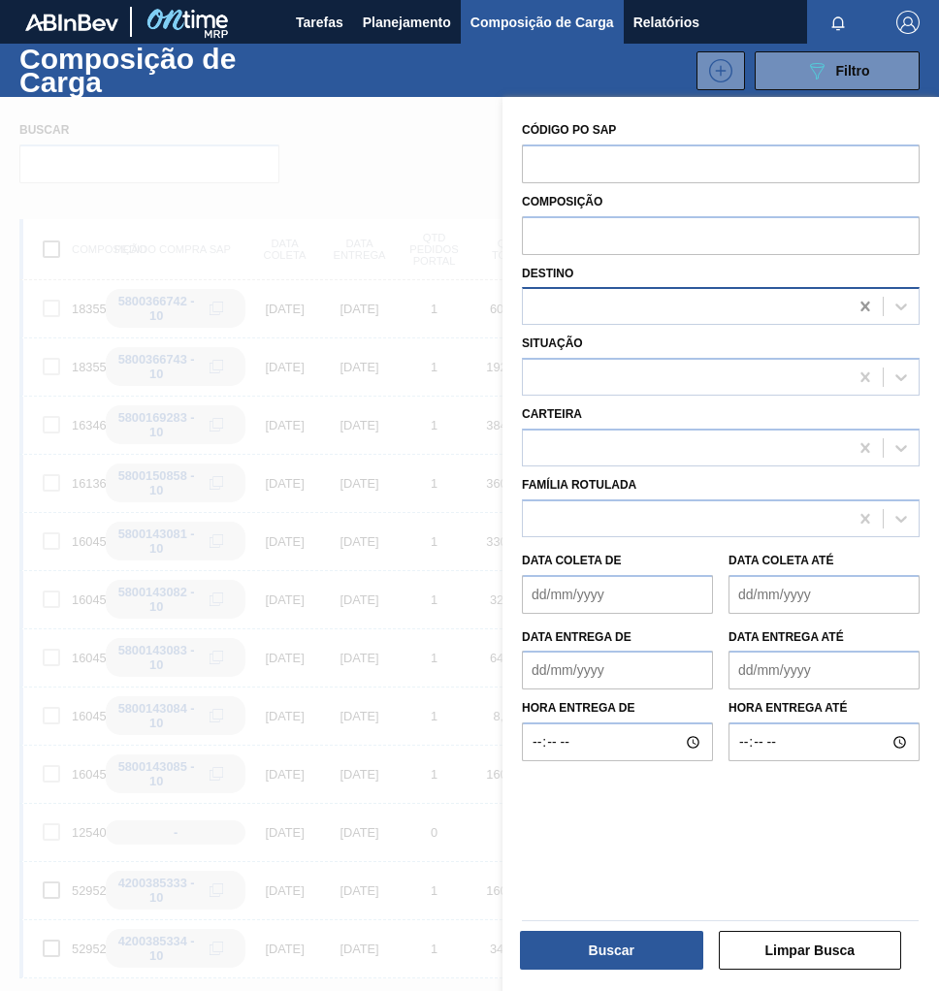
click at [858, 311] on icon at bounding box center [864, 306] width 19 height 19
type input "ja"
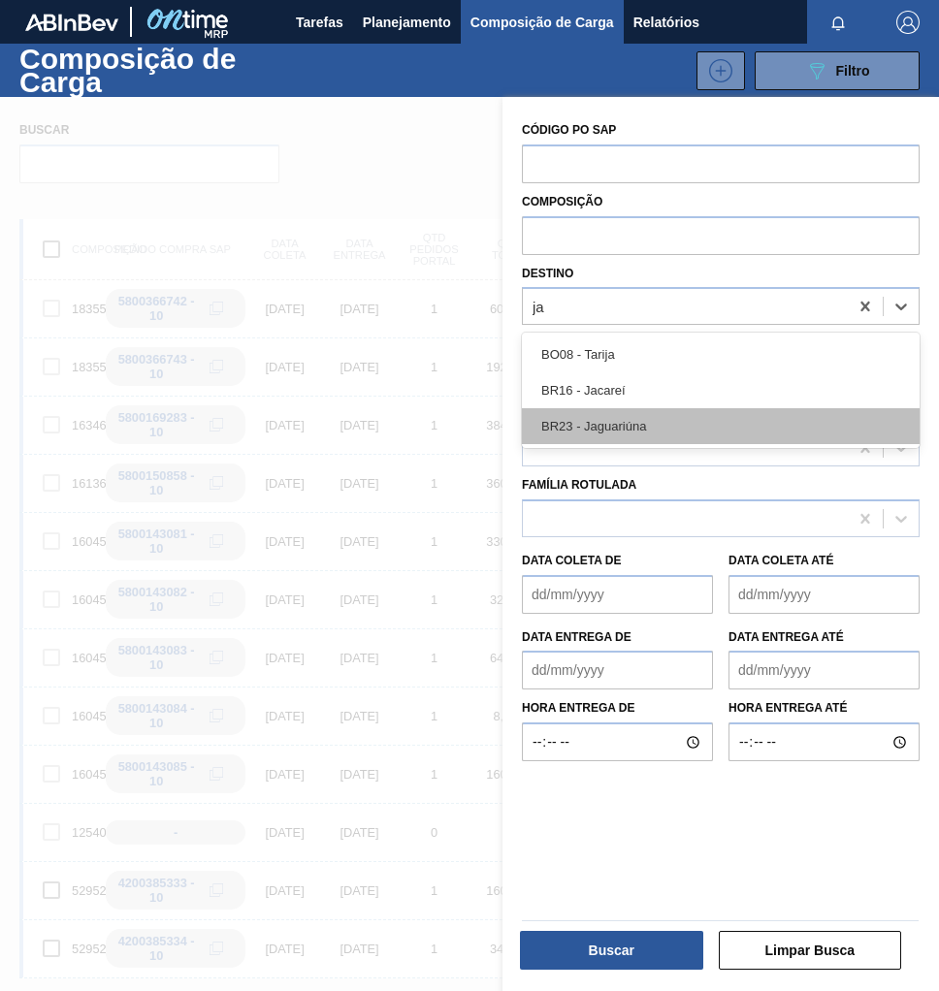
click at [714, 424] on div "BR23 - Jaguariúna" at bounding box center [721, 426] width 398 height 36
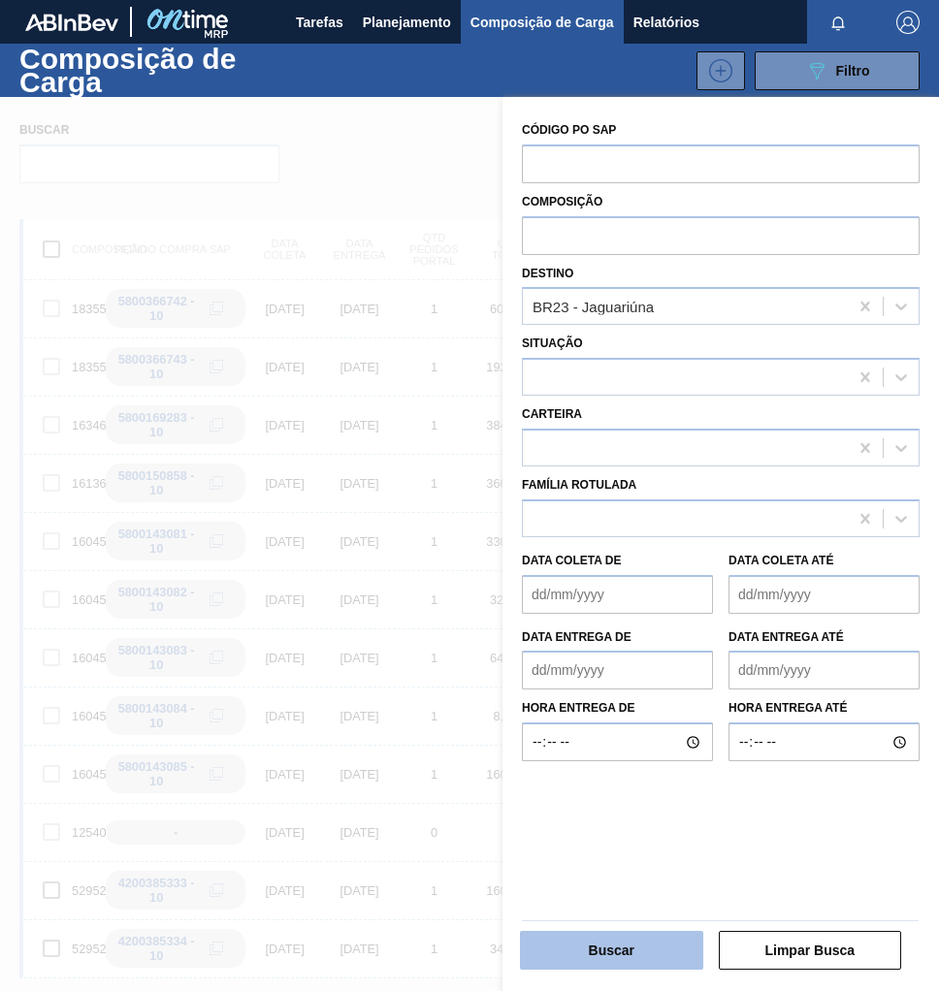
click at [612, 952] on button "Buscar" at bounding box center [611, 950] width 183 height 39
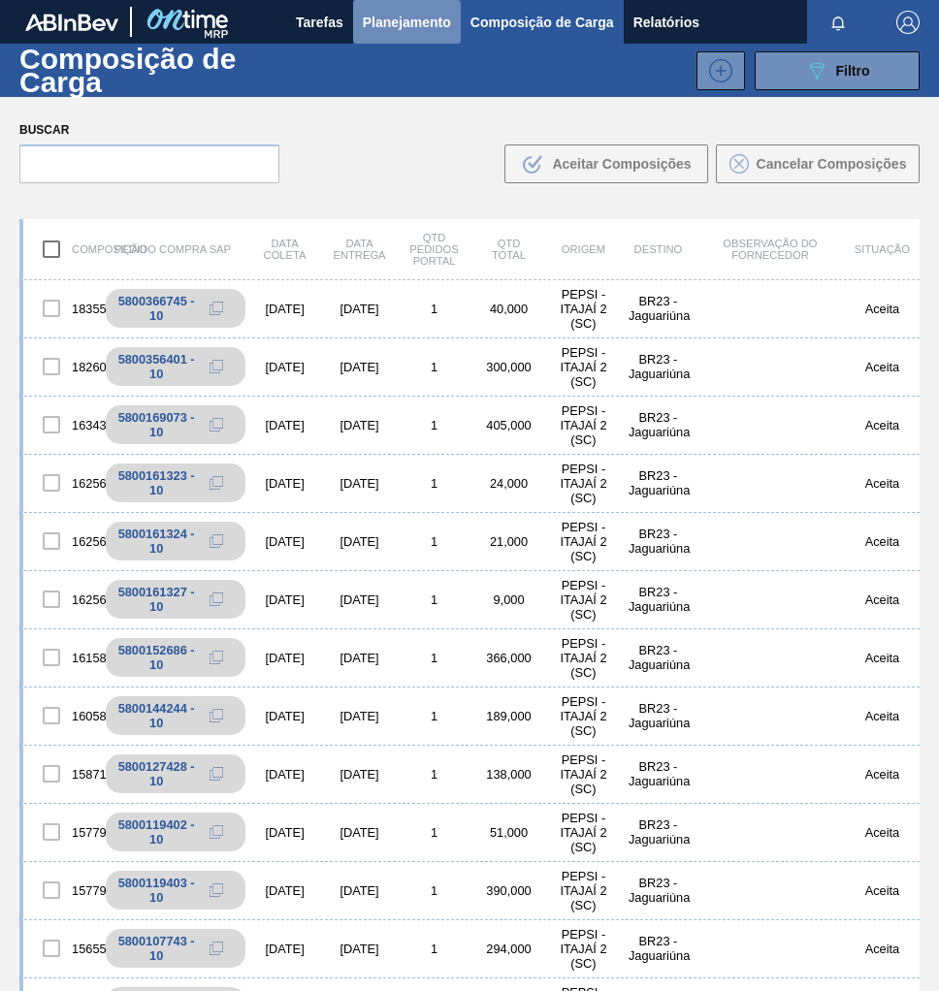
click at [364, 32] on span "Planejamento" at bounding box center [407, 22] width 88 height 23
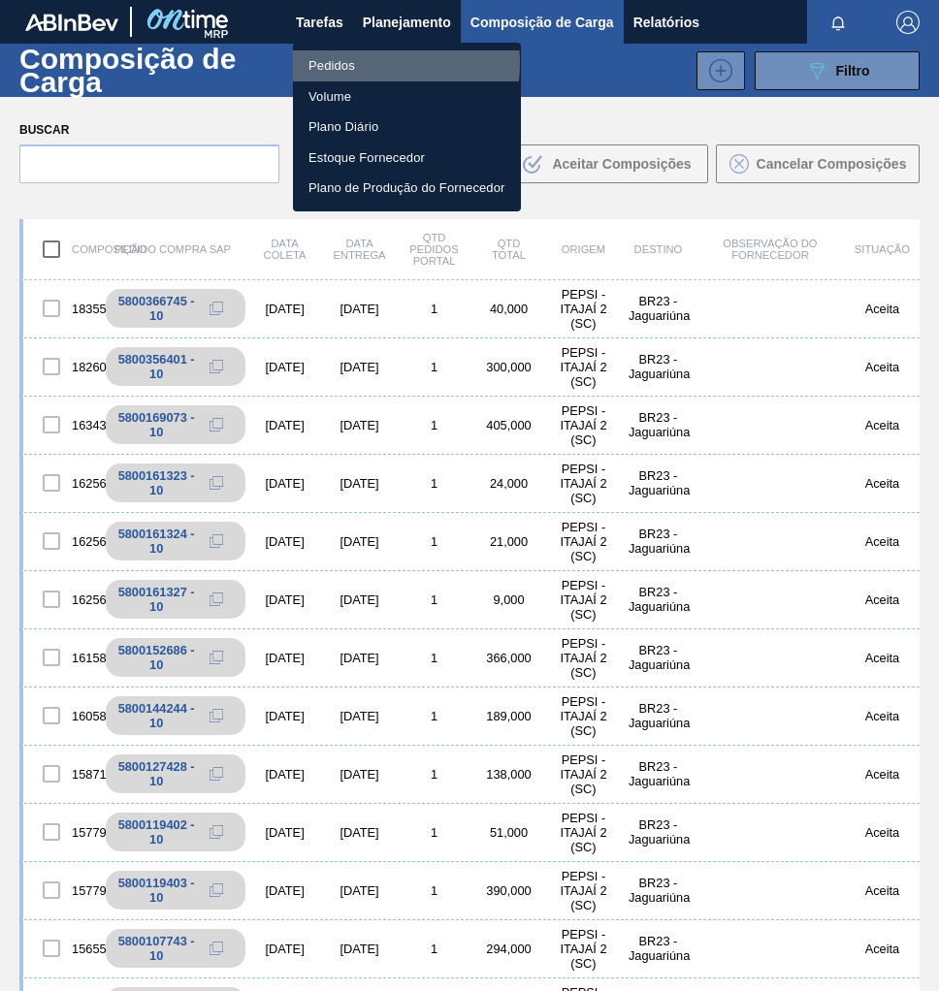
click at [346, 63] on li "Pedidos" at bounding box center [407, 65] width 228 height 31
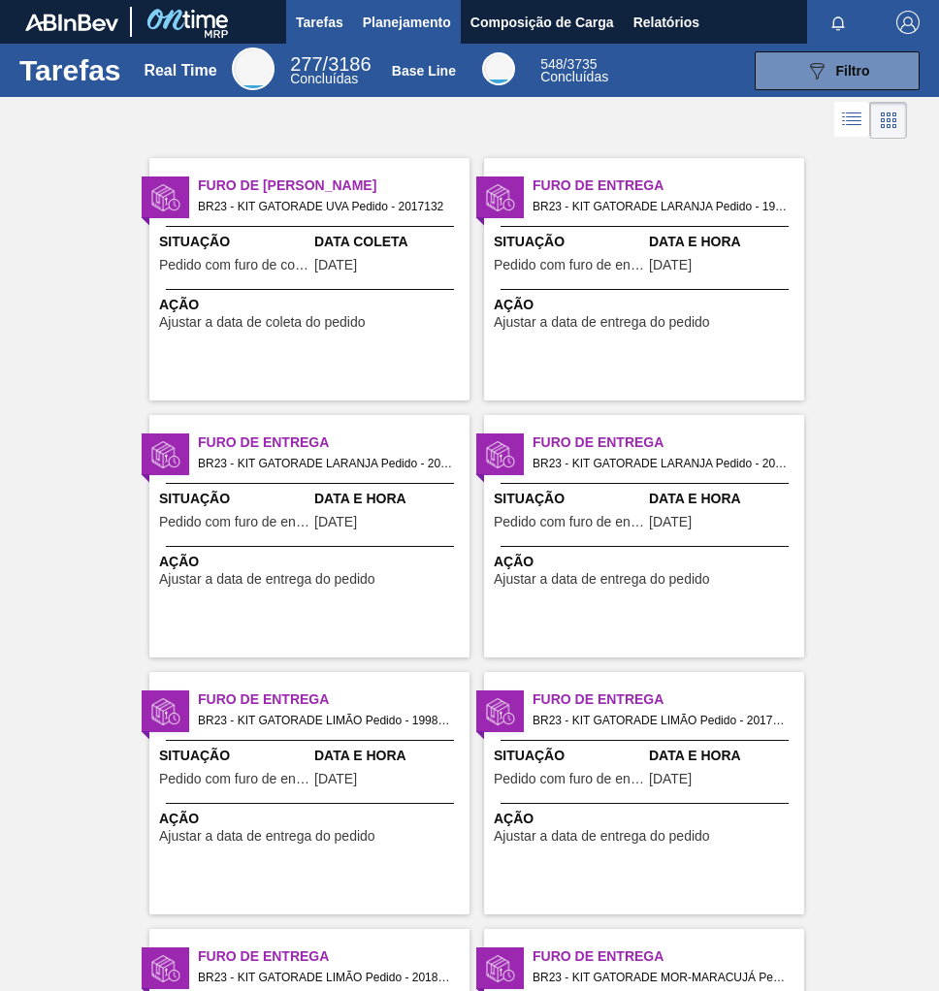
click at [399, 25] on span "Planejamento" at bounding box center [407, 22] width 88 height 23
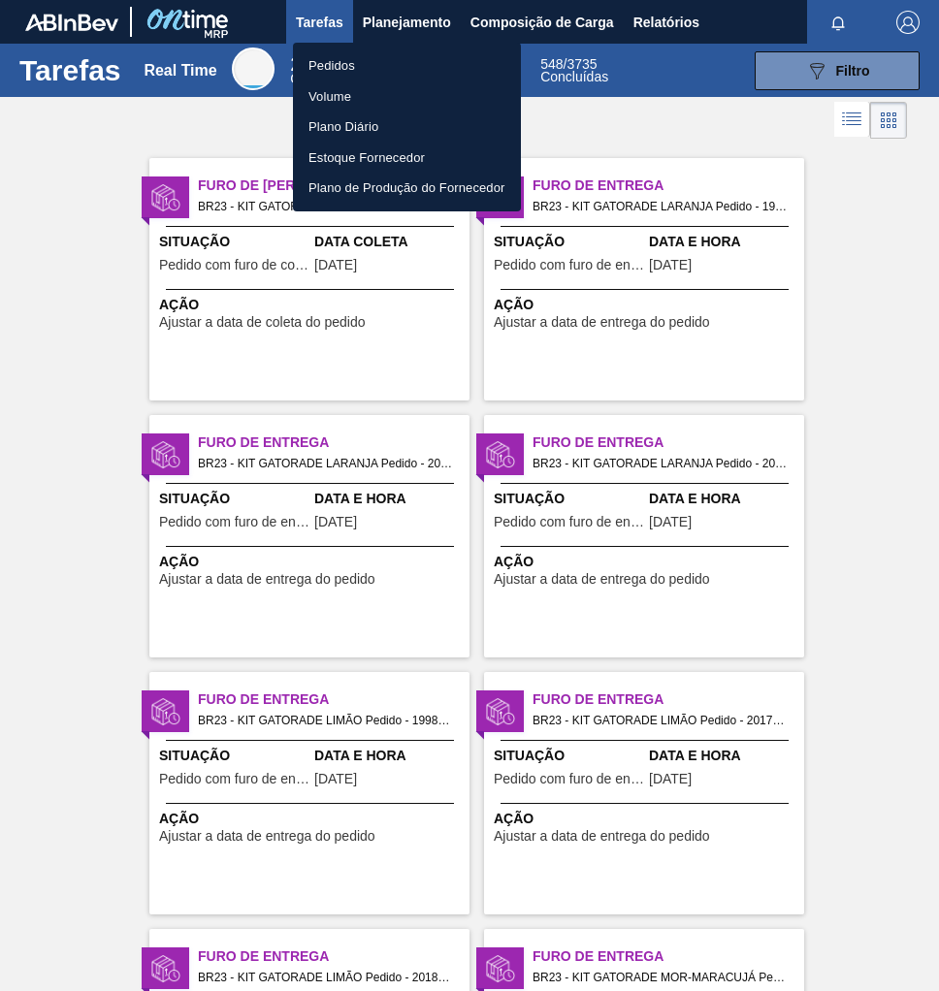
click at [357, 65] on li "Pedidos" at bounding box center [407, 65] width 228 height 31
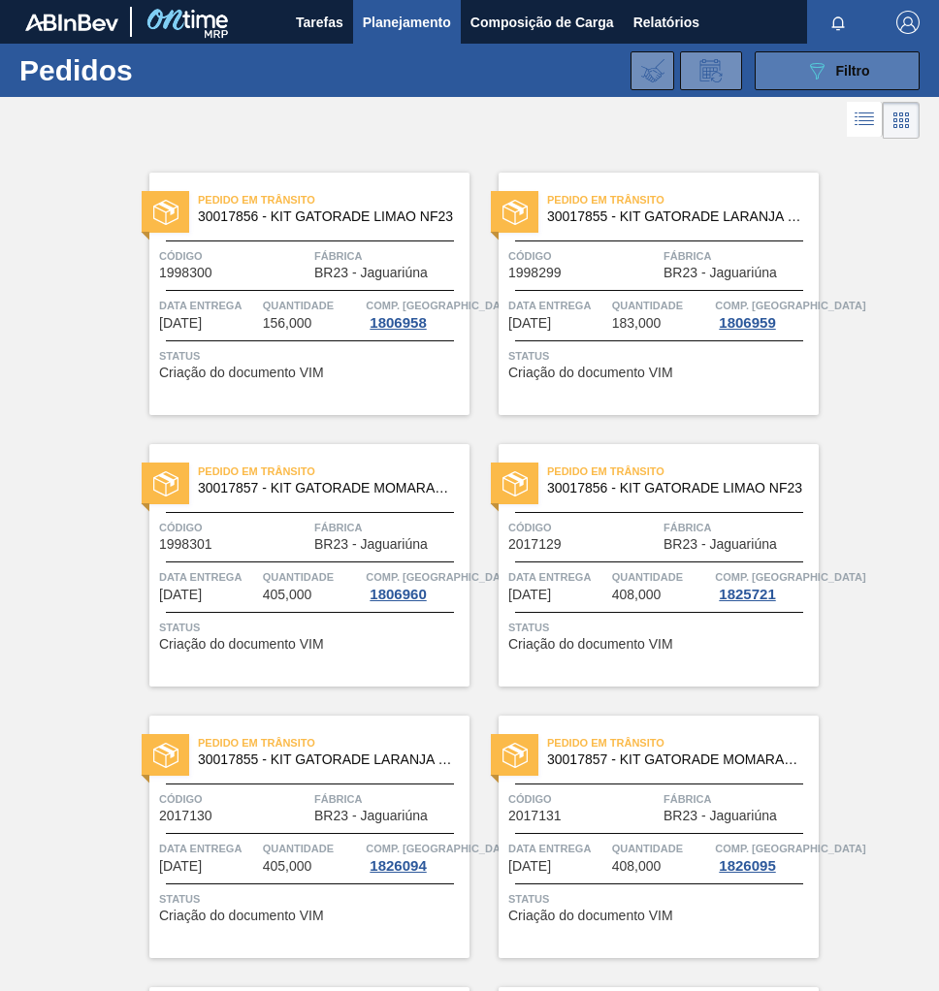
click at [820, 72] on icon "089F7B8B-B2A5-4AFE-B5C0-19BA573D28AC" at bounding box center [816, 70] width 23 height 23
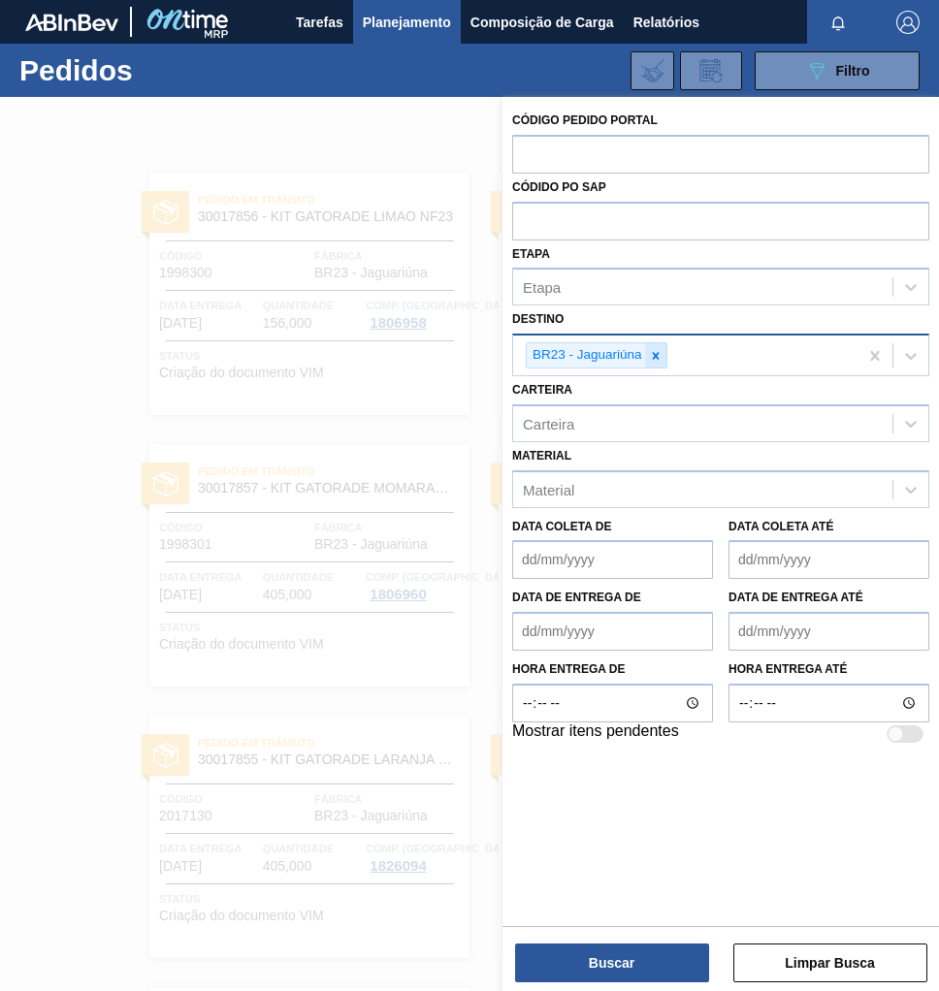
click at [653, 354] on icon at bounding box center [655, 355] width 7 height 7
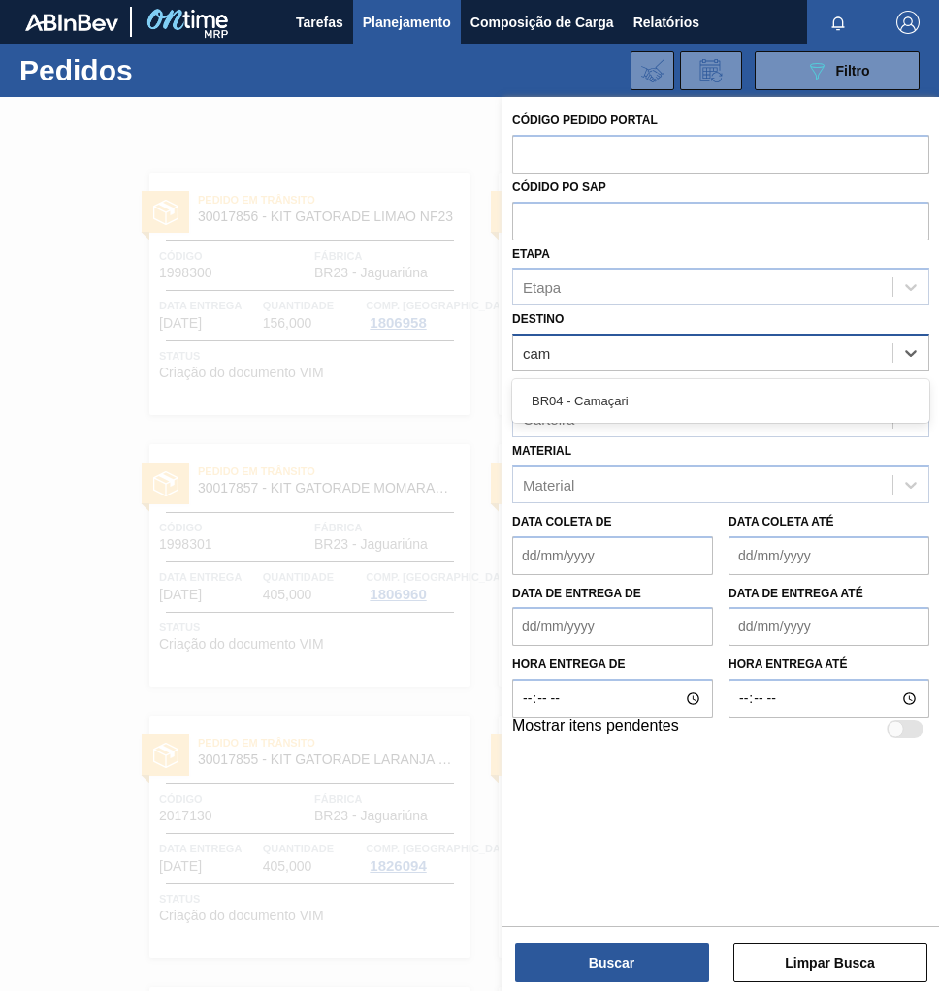
type input "cama"
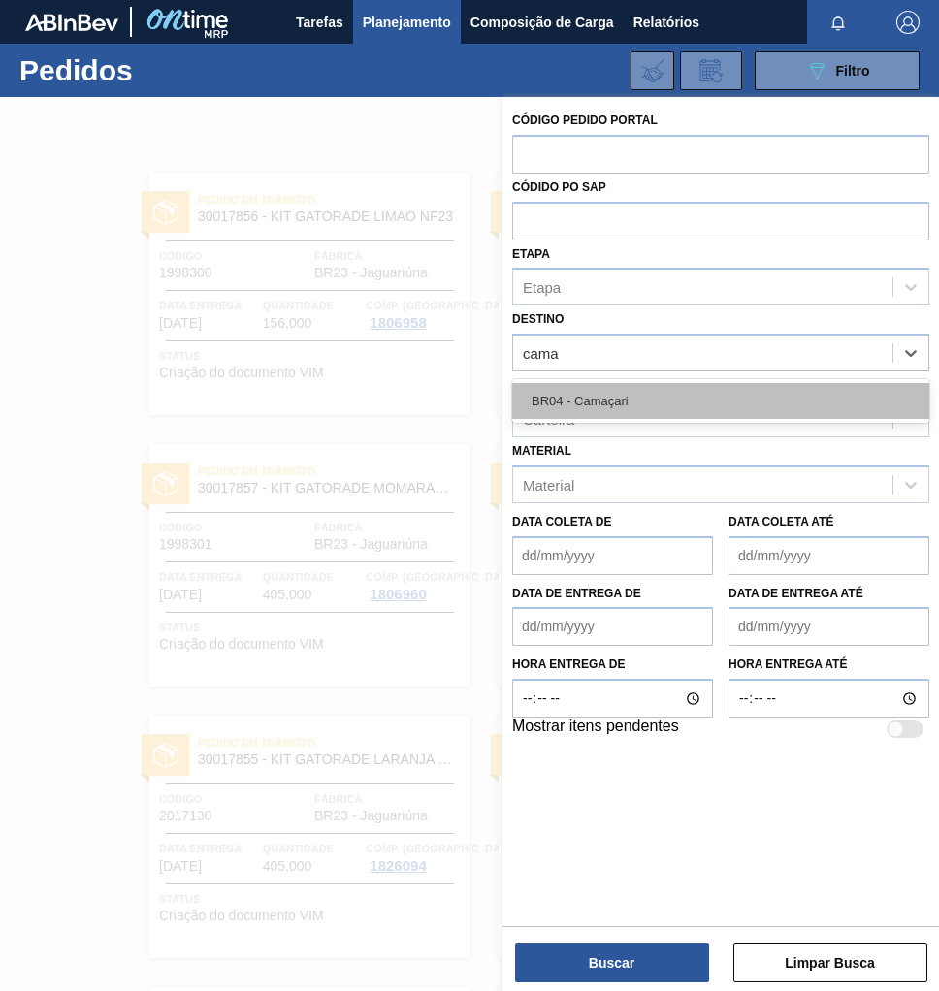
click at [639, 405] on div "BR04 - Camaçari" at bounding box center [720, 401] width 417 height 36
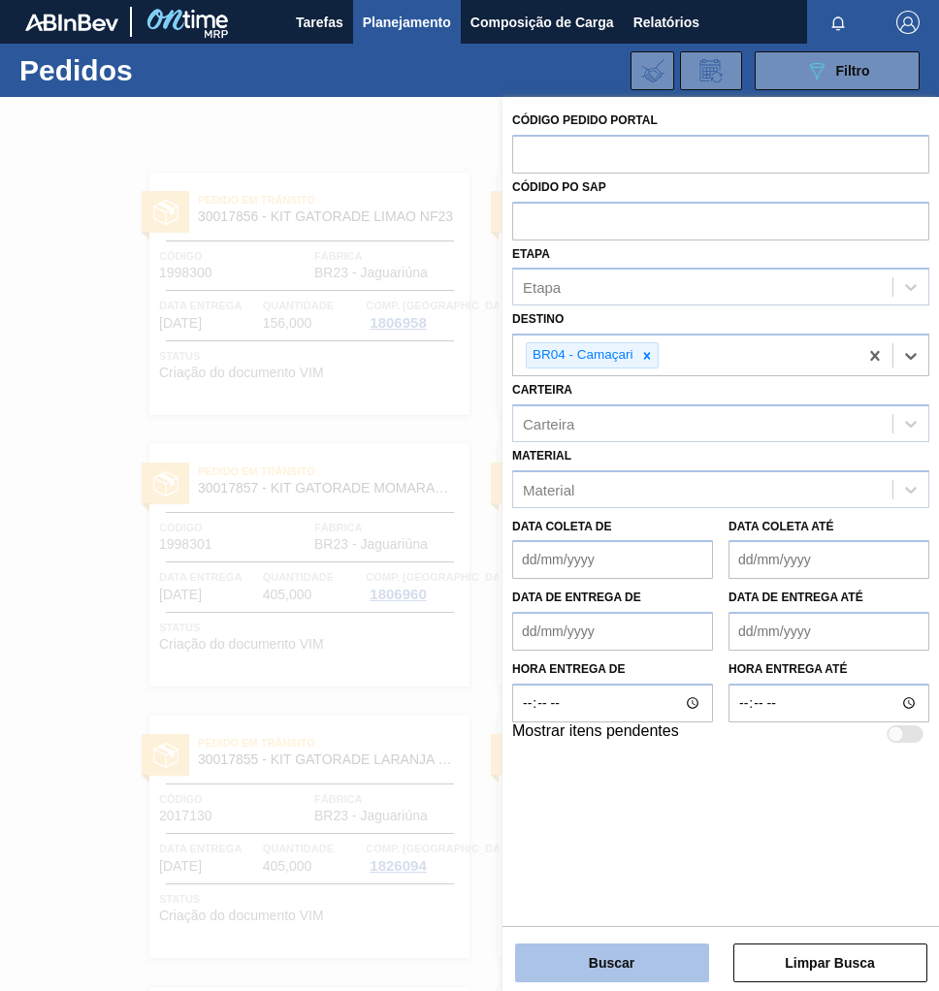
click at [649, 954] on button "Buscar" at bounding box center [612, 962] width 194 height 39
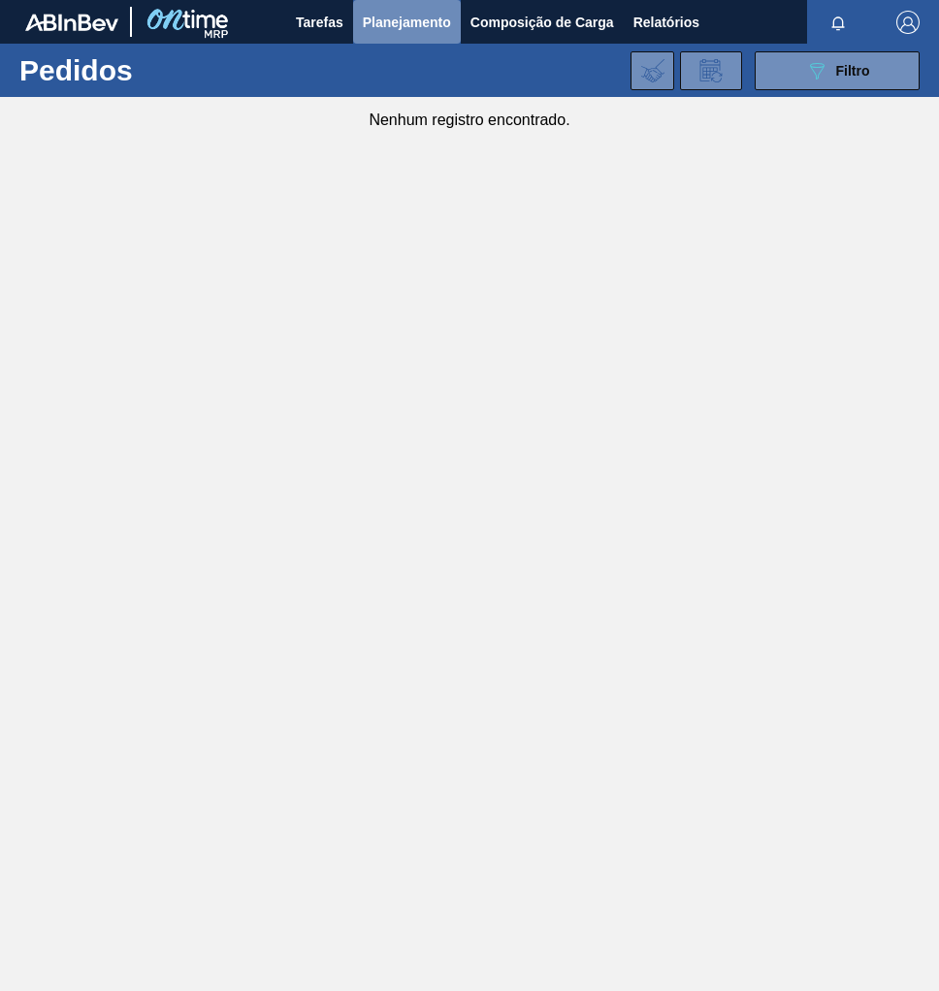
click at [428, 28] on span "Planejamento" at bounding box center [407, 22] width 88 height 23
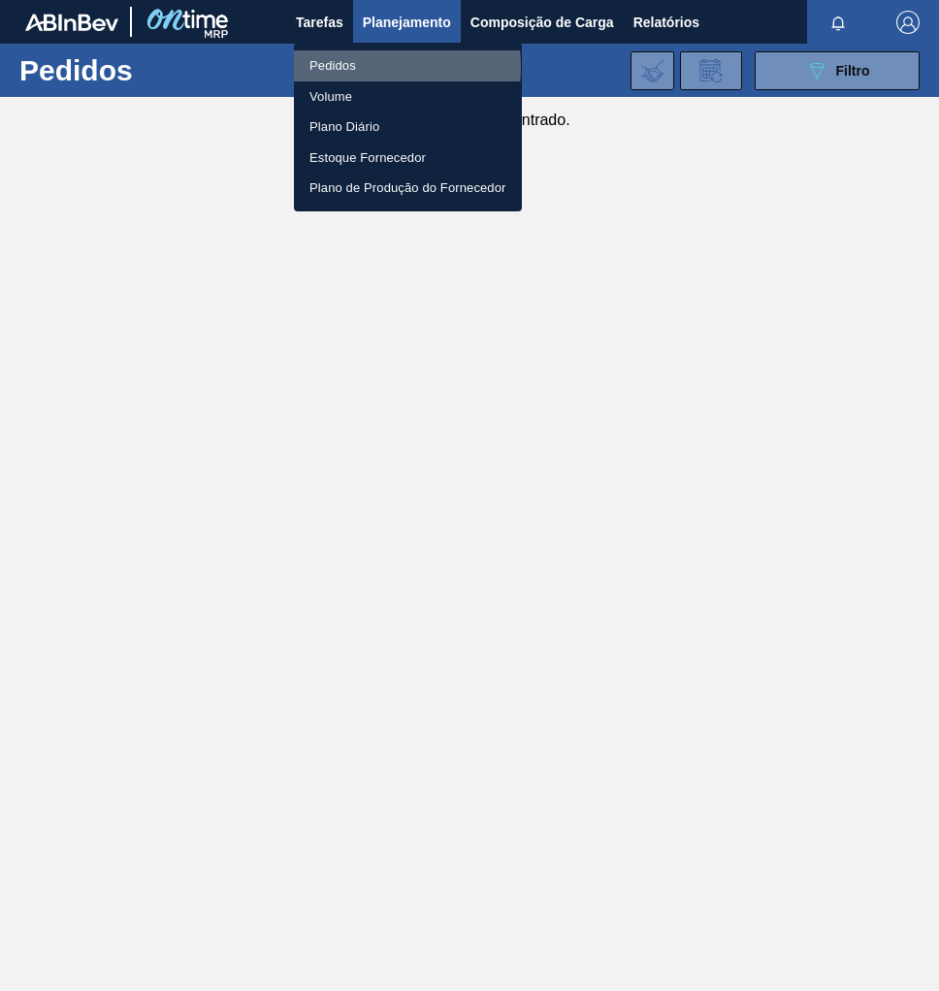
click at [347, 67] on li "Pedidos" at bounding box center [408, 65] width 228 height 31
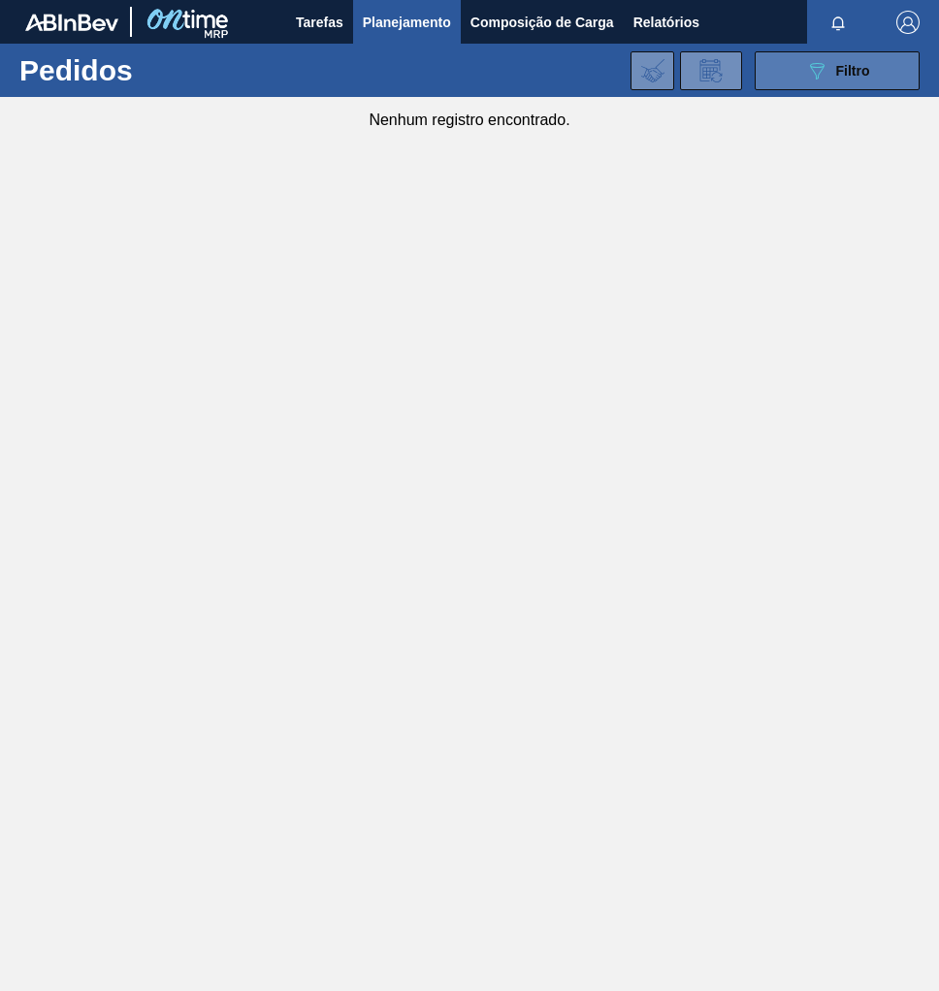
click at [815, 70] on icon "089F7B8B-B2A5-4AFE-B5C0-19BA573D28AC" at bounding box center [816, 70] width 23 height 23
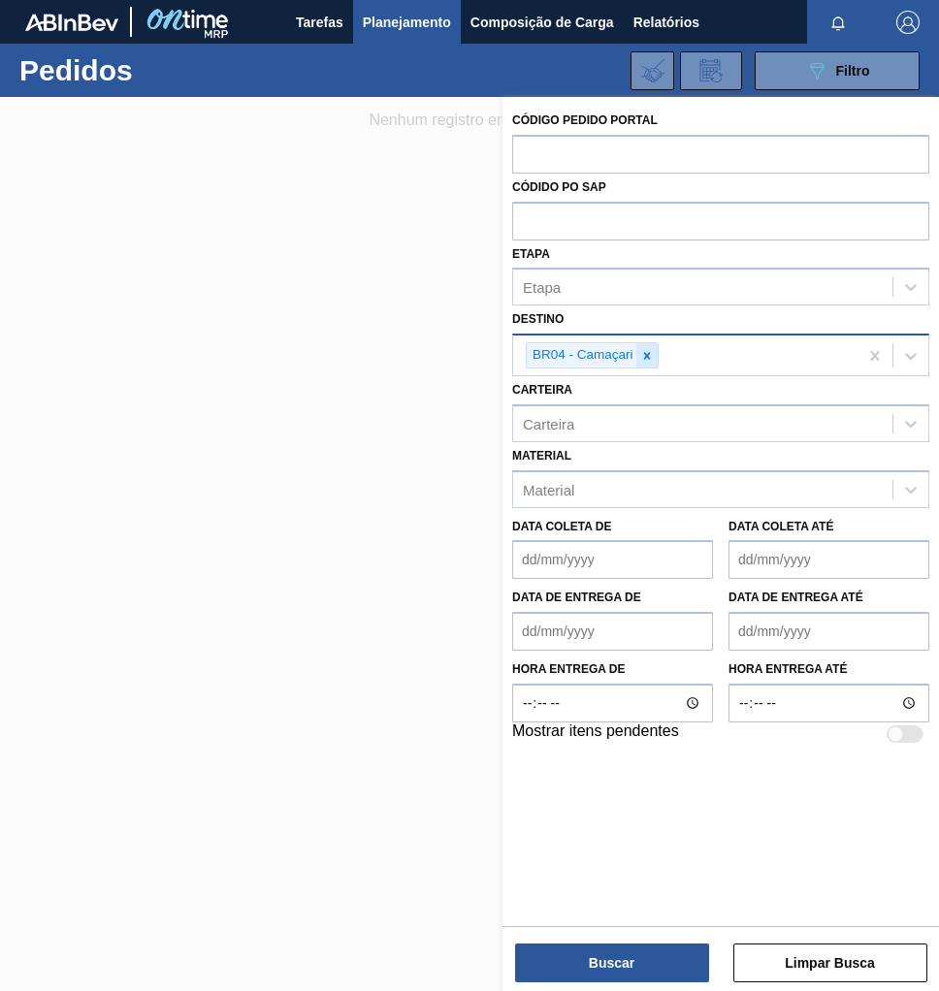
click at [647, 353] on icon at bounding box center [646, 355] width 7 height 7
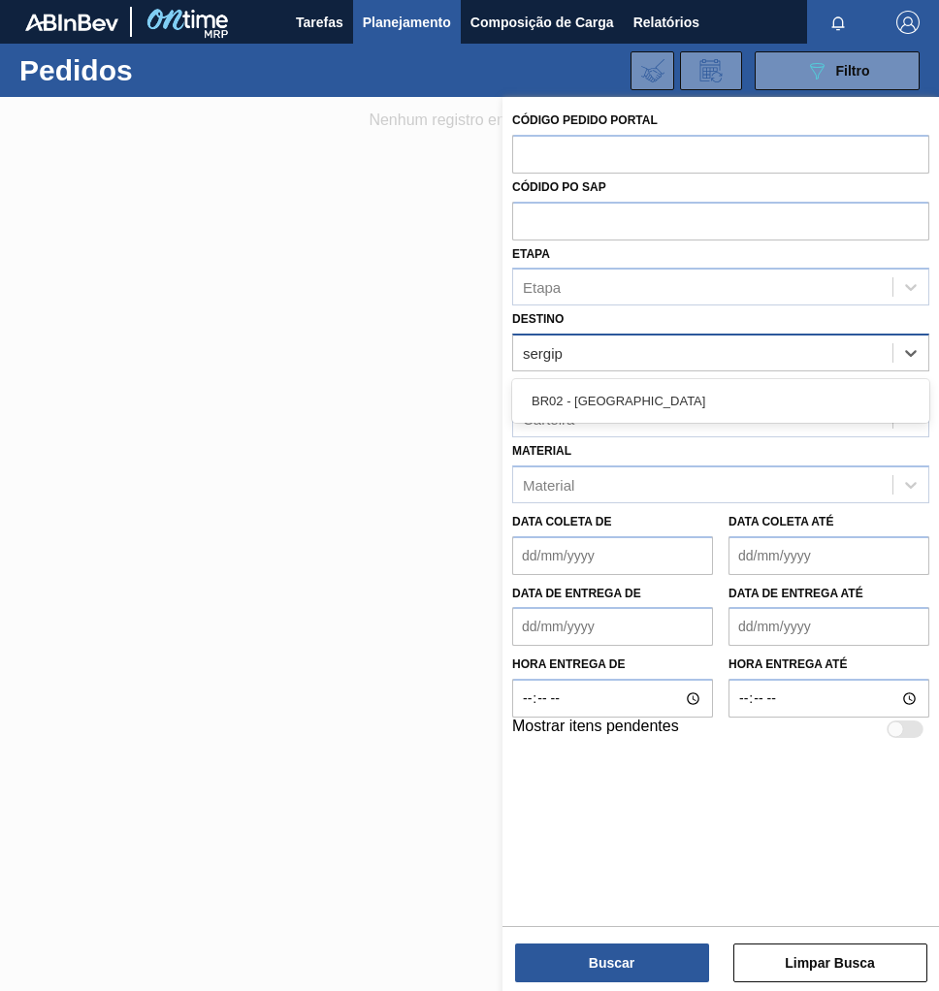
type input "sergipe"
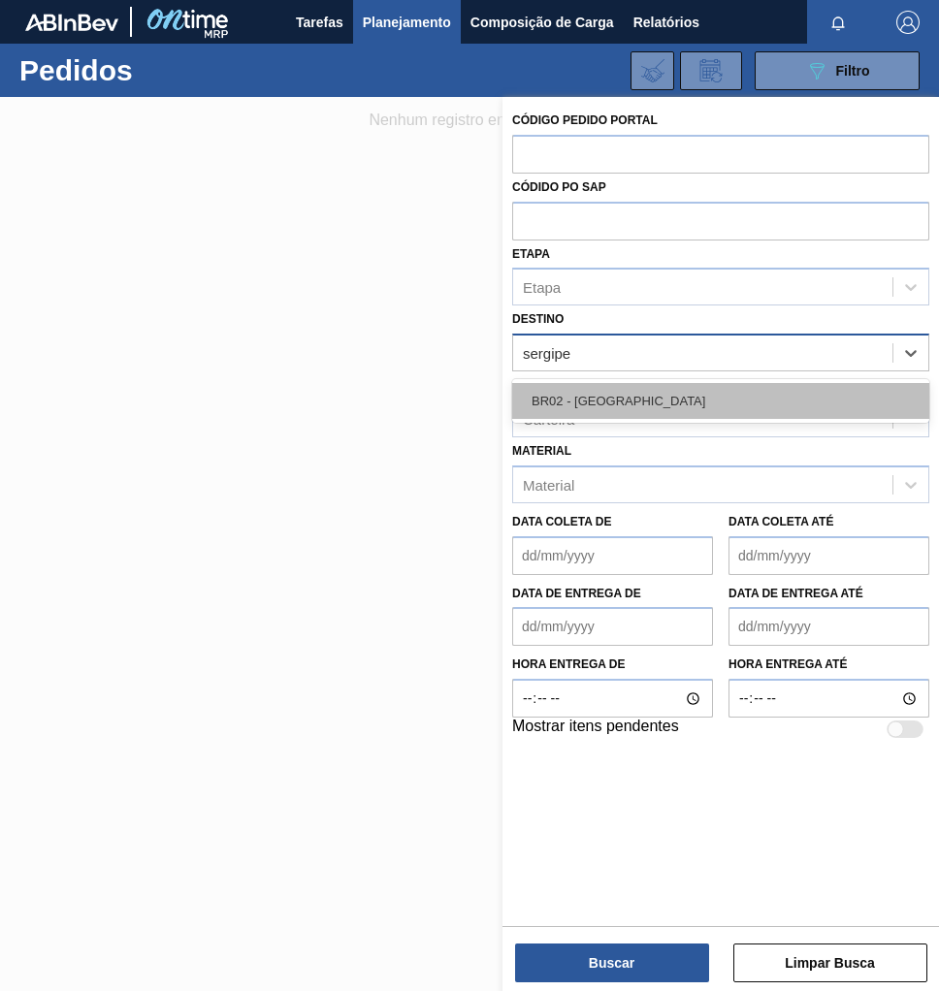
click at [628, 399] on div "BR02 - [GEOGRAPHIC_DATA]" at bounding box center [720, 401] width 417 height 36
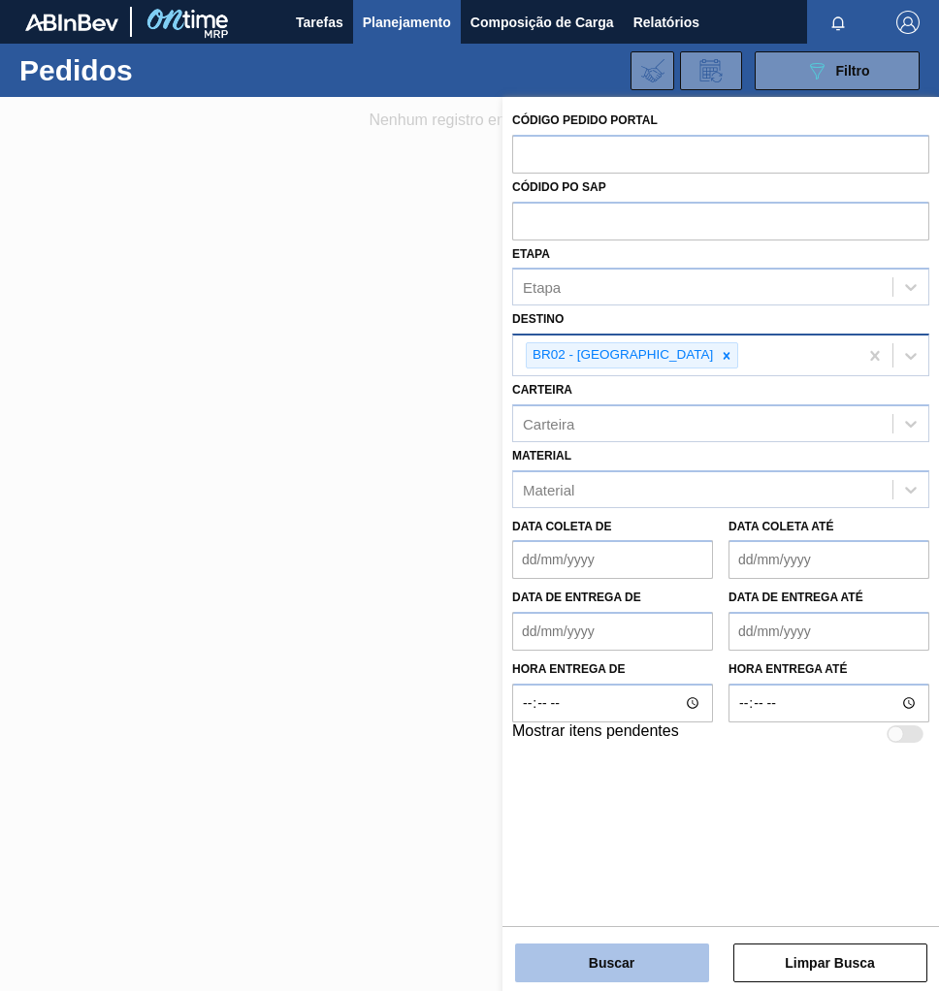
click at [649, 960] on button "Buscar" at bounding box center [612, 962] width 194 height 39
